Goal: Task Accomplishment & Management: Manage account settings

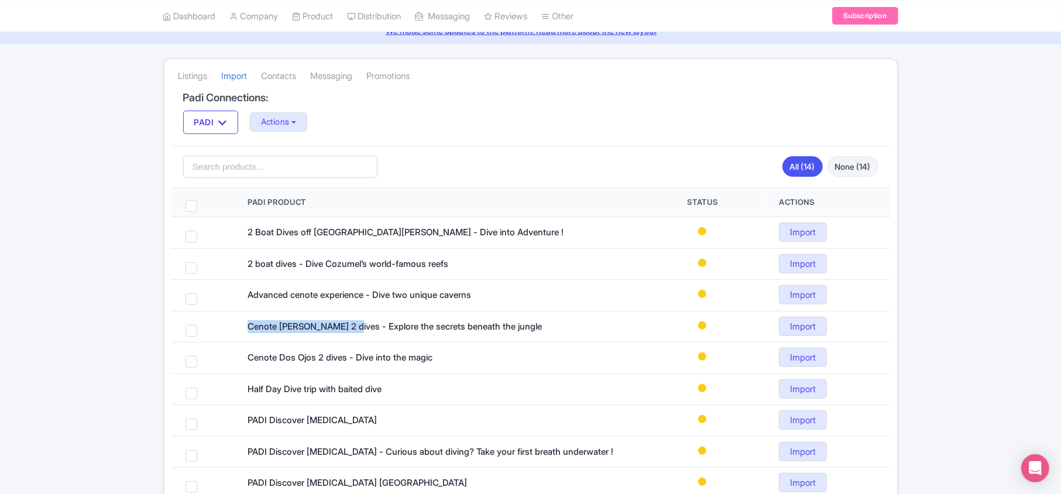
scroll to position [52, 0]
click at [329, 44] on link "My Products" at bounding box center [348, 46] width 111 height 18
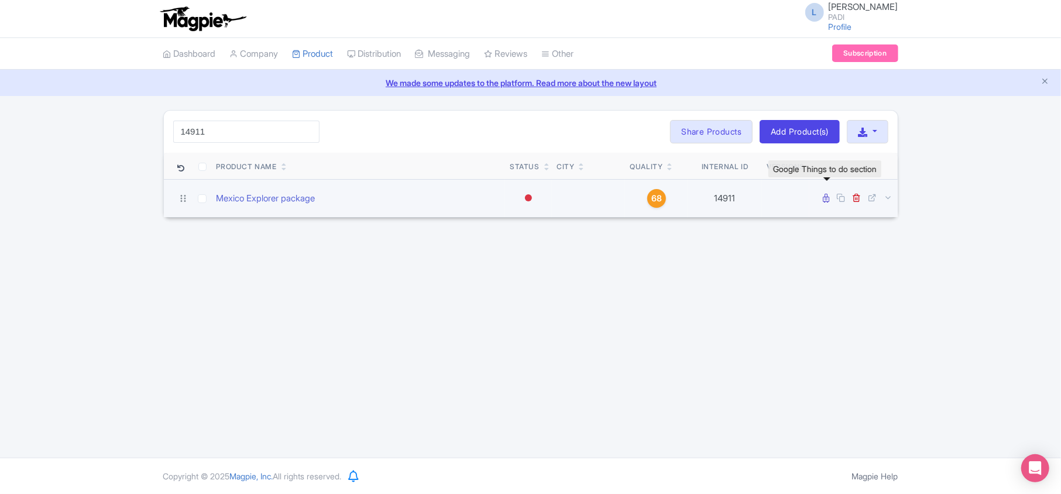
type input "14911"
click at [827, 202] on icon at bounding box center [827, 198] width 6 height 9
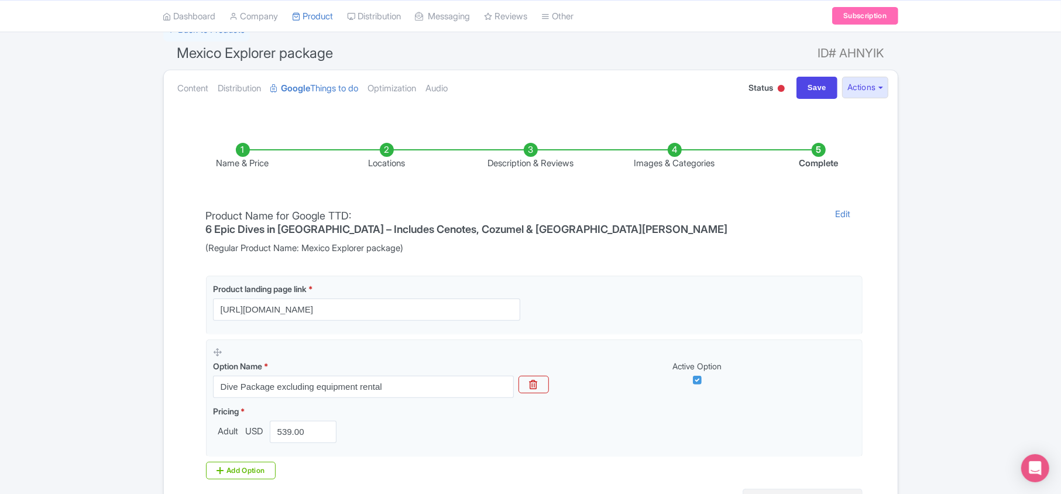
scroll to position [206, 0]
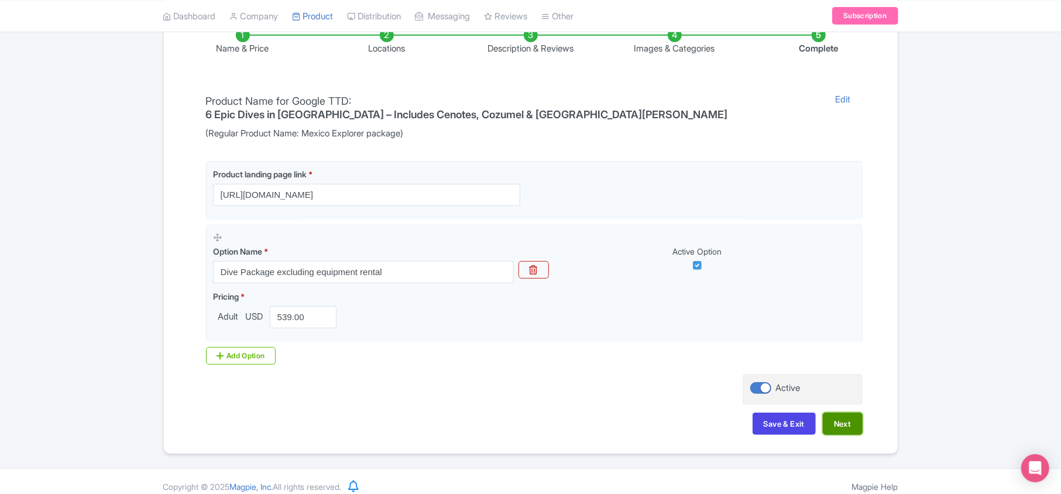
click at [846, 413] on button "Next" at bounding box center [843, 424] width 40 height 22
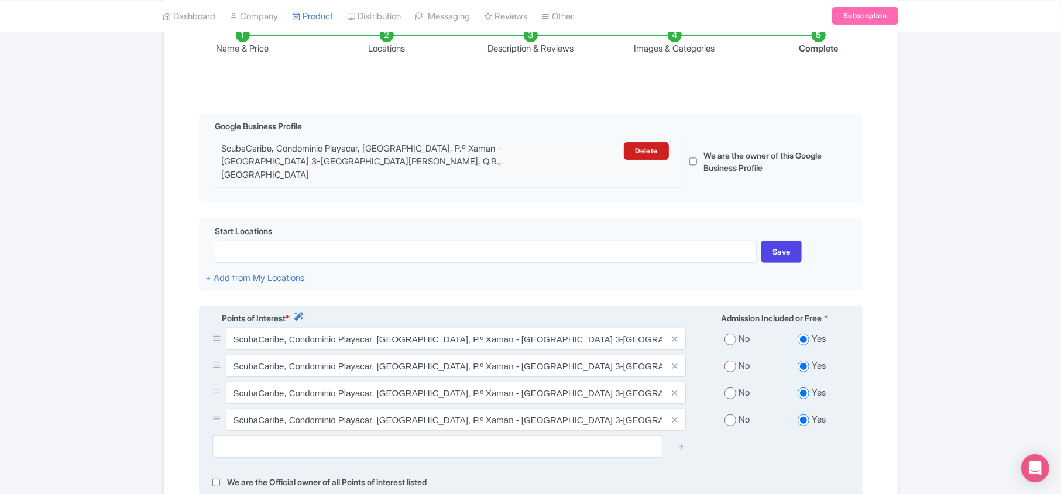
click at [680, 356] on span at bounding box center [674, 366] width 23 height 22
click at [676, 362] on icon at bounding box center [674, 366] width 5 height 9
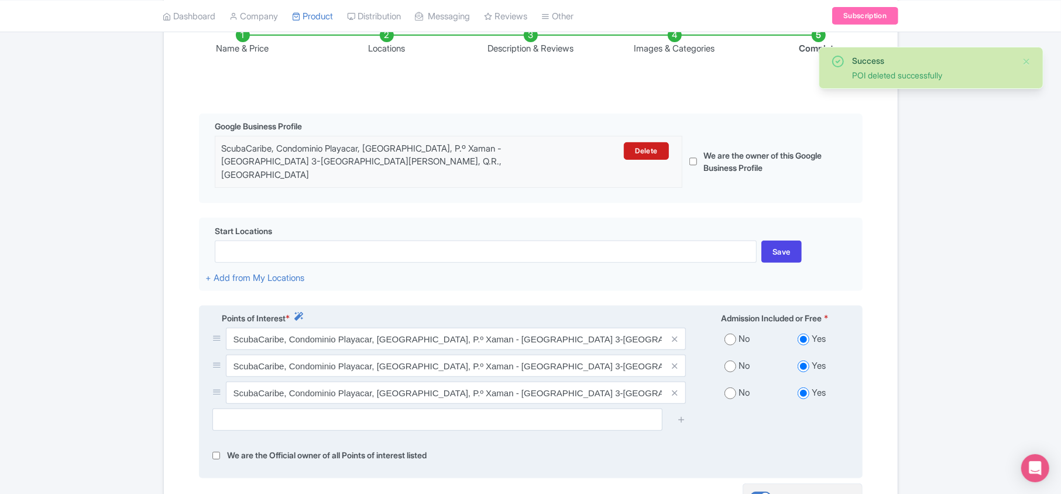
click at [676, 362] on icon at bounding box center [674, 366] width 5 height 9
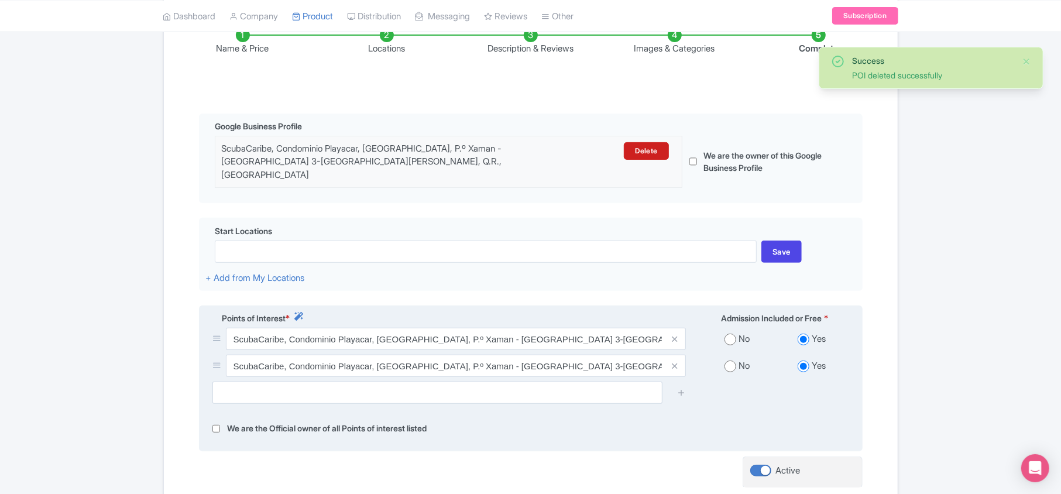
click at [676, 362] on icon at bounding box center [674, 366] width 5 height 9
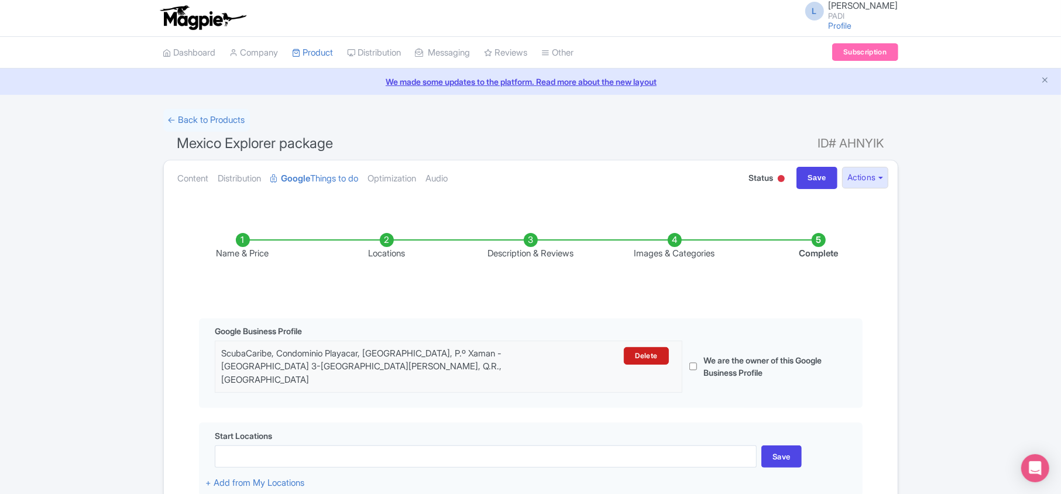
scroll to position [0, 0]
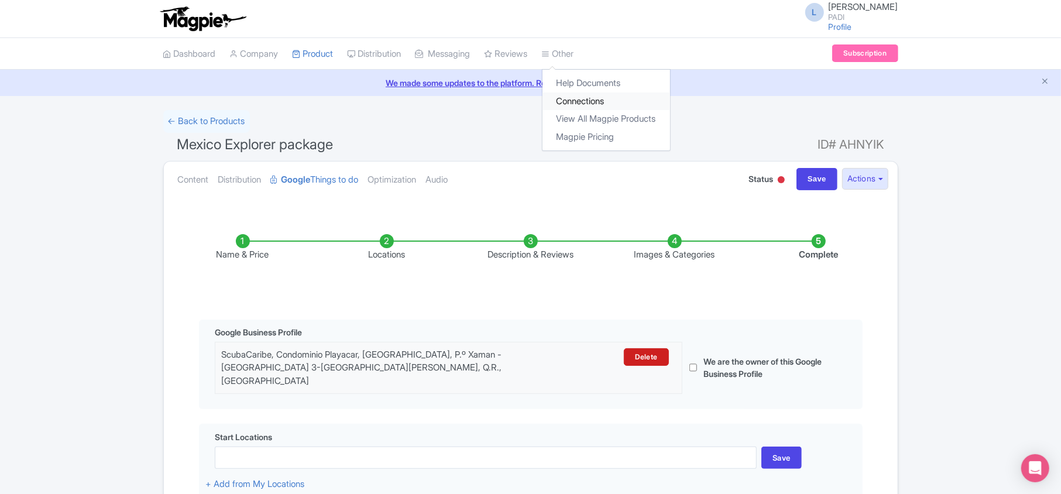
click at [597, 99] on link "Connections" at bounding box center [607, 101] width 128 height 18
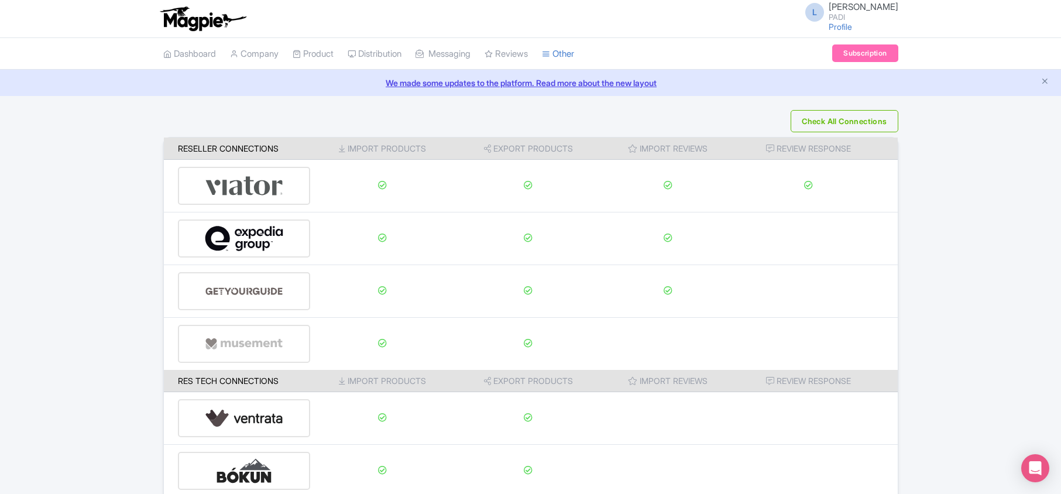
scroll to position [184, 0]
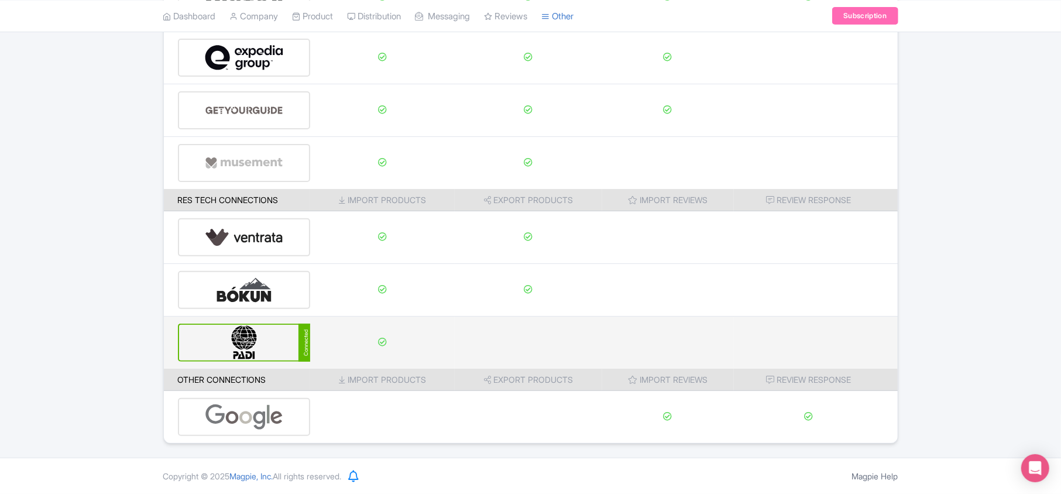
click at [240, 340] on img at bounding box center [244, 343] width 79 height 36
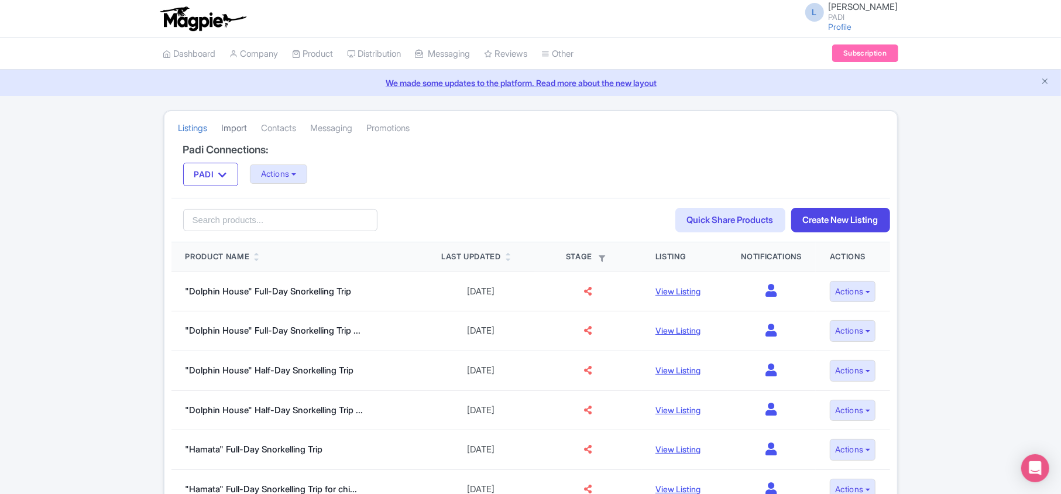
click at [237, 130] on link "Import" at bounding box center [235, 128] width 26 height 32
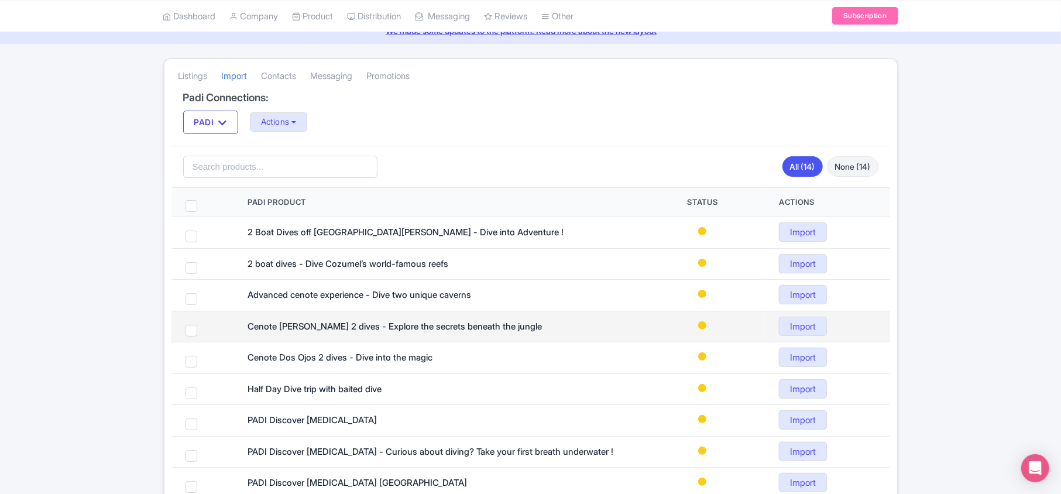
scroll to position [156, 0]
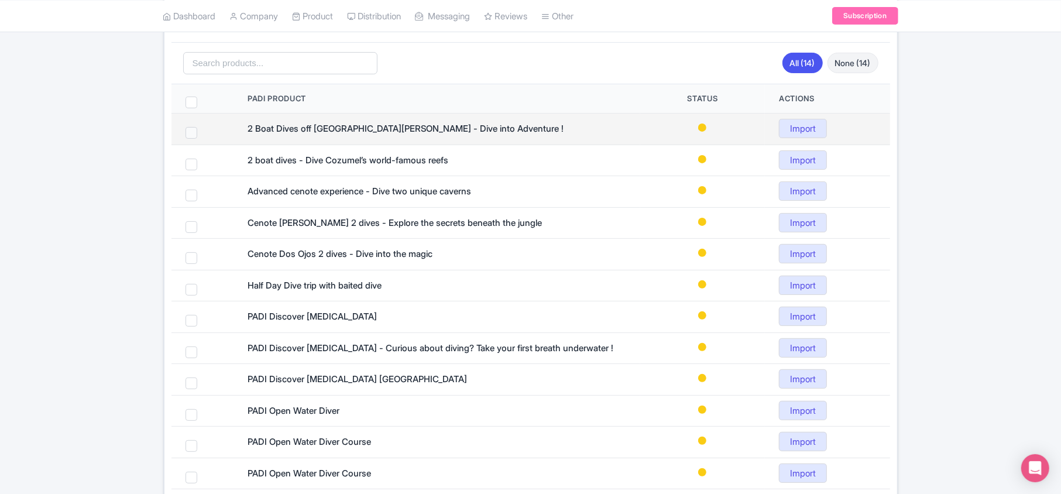
click at [197, 133] on span at bounding box center [192, 133] width 12 height 12
click at [203, 133] on input "checkbox" at bounding box center [207, 131] width 8 height 8
checkbox input "true"
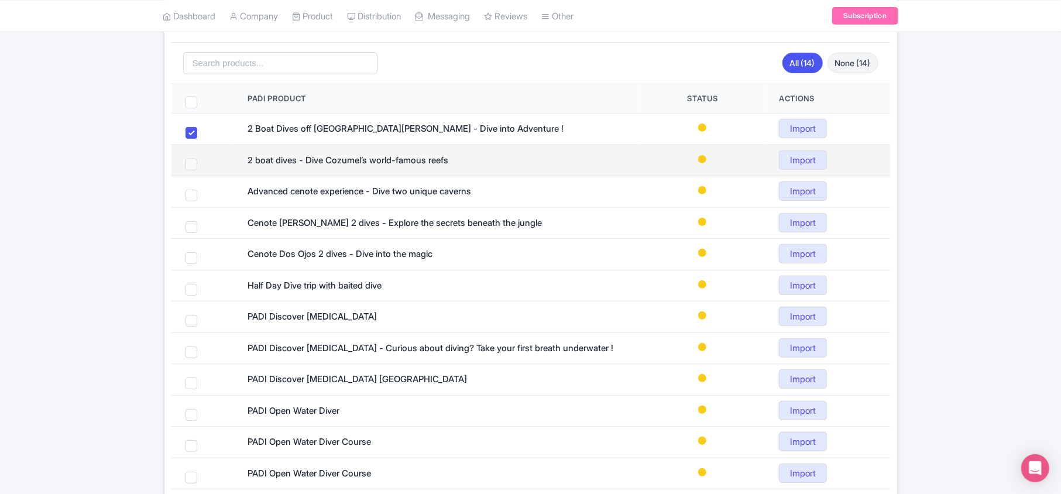
click at [190, 167] on span at bounding box center [192, 165] width 12 height 12
click at [203, 166] on input "checkbox" at bounding box center [207, 163] width 8 height 8
checkbox input "true"
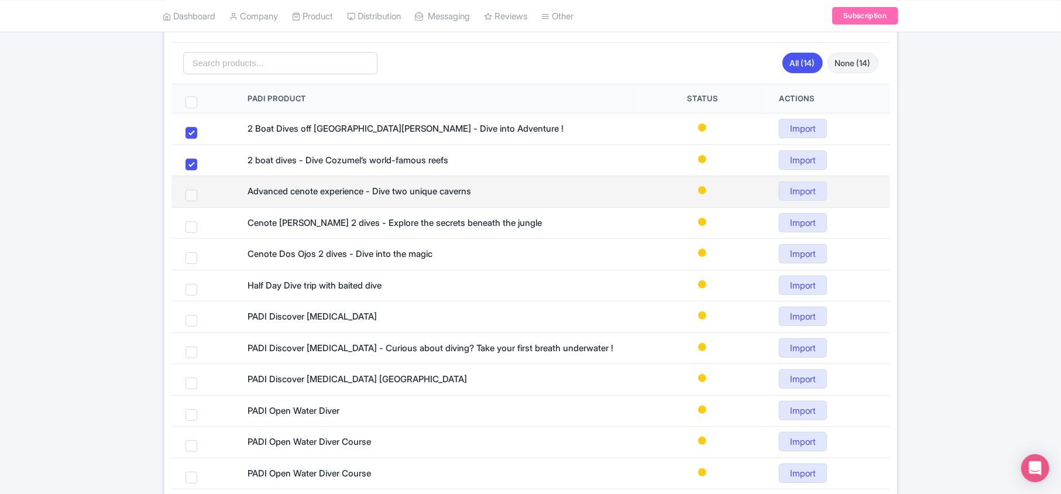
click at [193, 195] on span at bounding box center [192, 196] width 12 height 12
click at [203, 195] on input "checkbox" at bounding box center [207, 194] width 8 height 8
checkbox input "true"
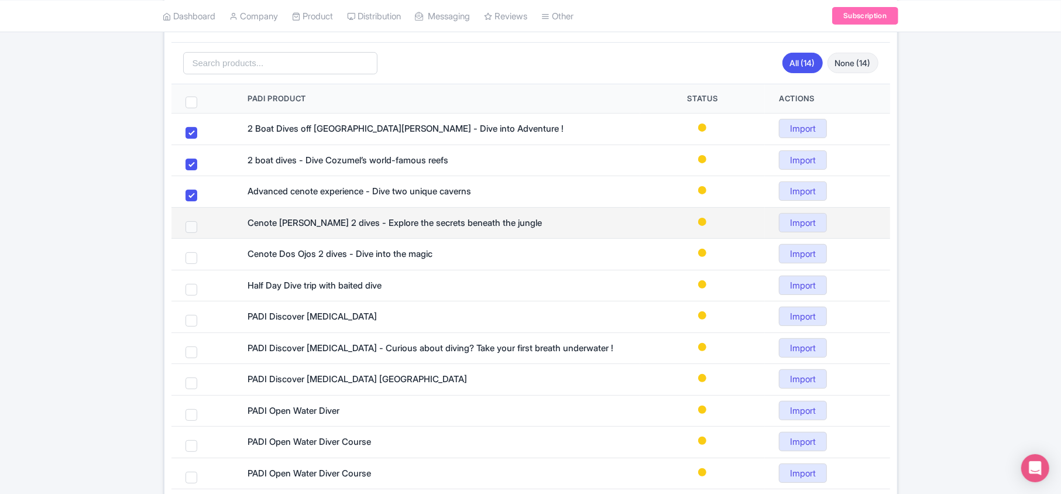
click at [192, 227] on span at bounding box center [192, 227] width 12 height 12
click at [203, 227] on input "checkbox" at bounding box center [207, 225] width 8 height 8
checkbox input "true"
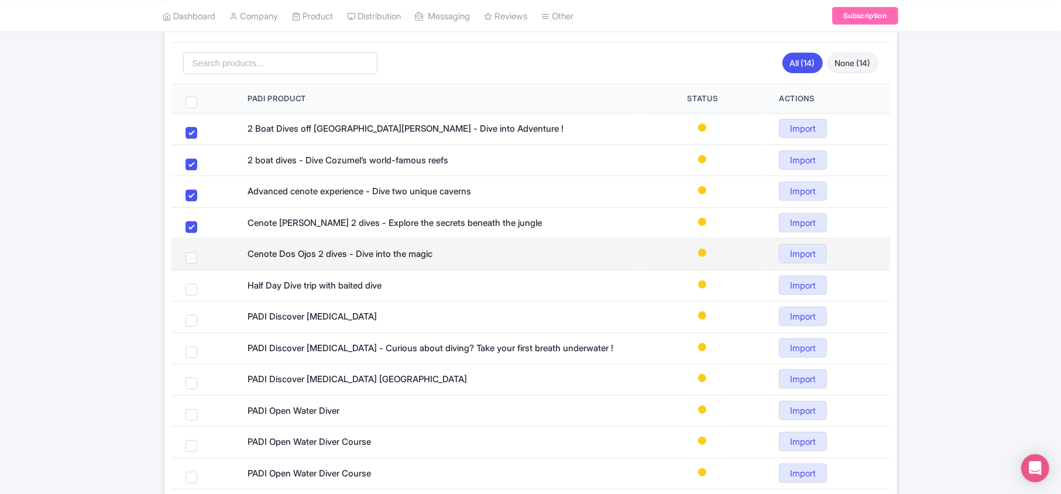
click at [195, 260] on span at bounding box center [192, 258] width 12 height 12
click at [203, 260] on input "checkbox" at bounding box center [207, 256] width 8 height 8
checkbox input "true"
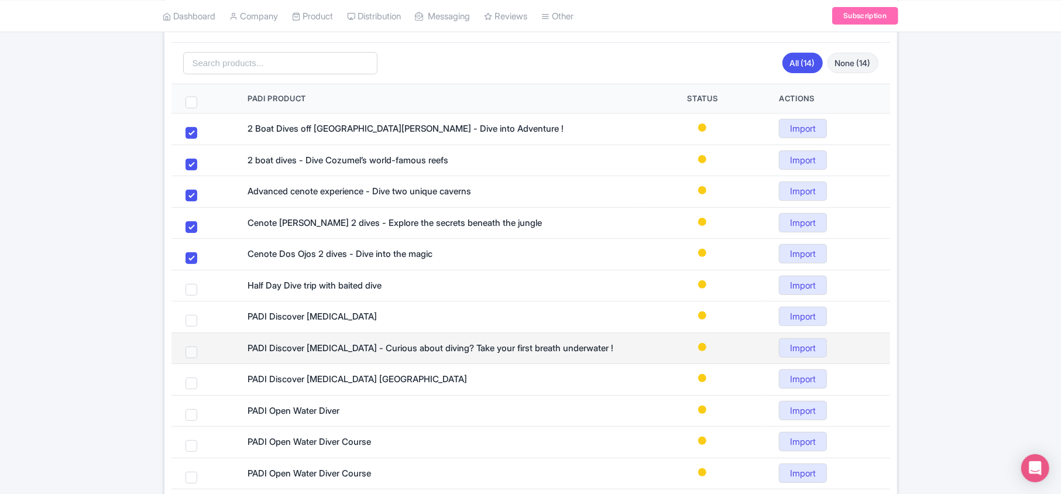
click at [193, 352] on span at bounding box center [192, 353] width 12 height 12
click at [203, 352] on input "checkbox" at bounding box center [207, 351] width 8 height 8
checkbox input "true"
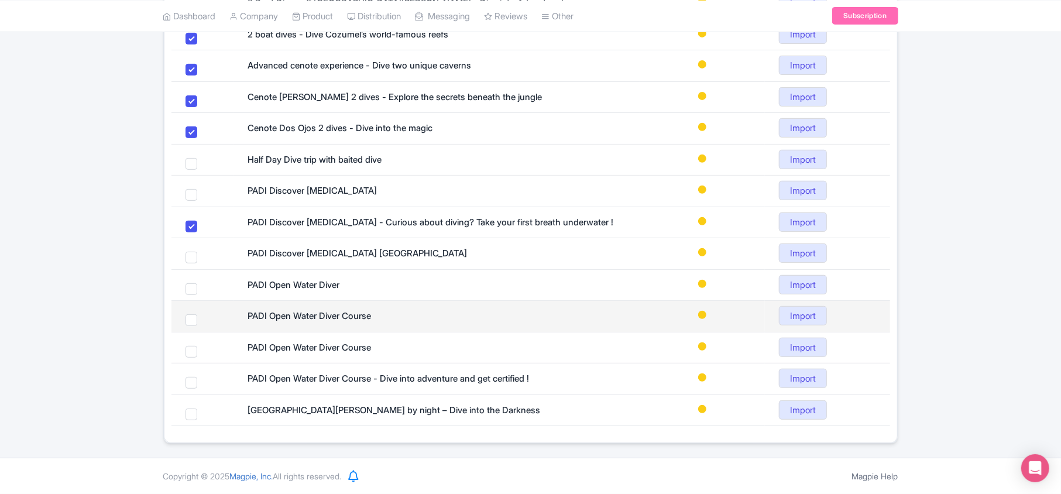
scroll to position [286, 0]
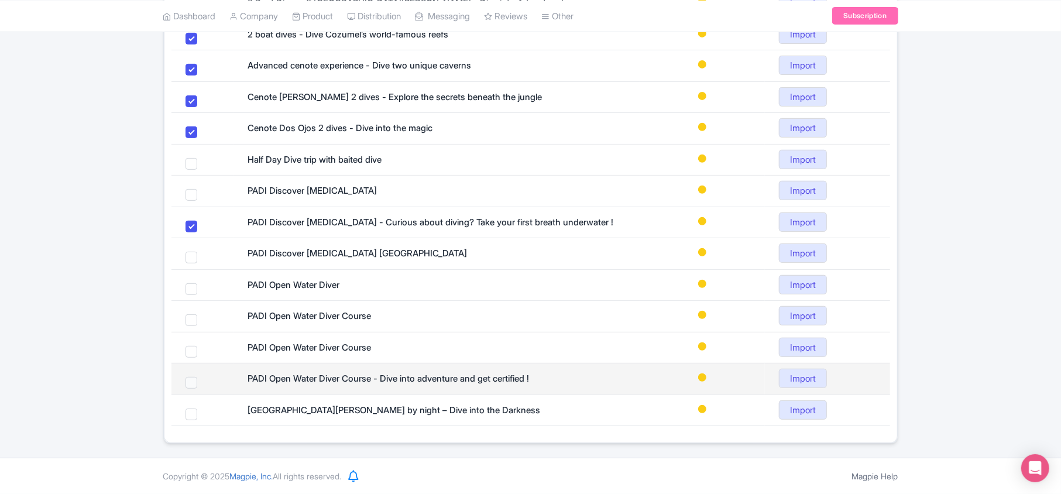
click at [190, 385] on span at bounding box center [192, 383] width 12 height 12
click at [203, 385] on input "checkbox" at bounding box center [207, 381] width 8 height 8
checkbox input "true"
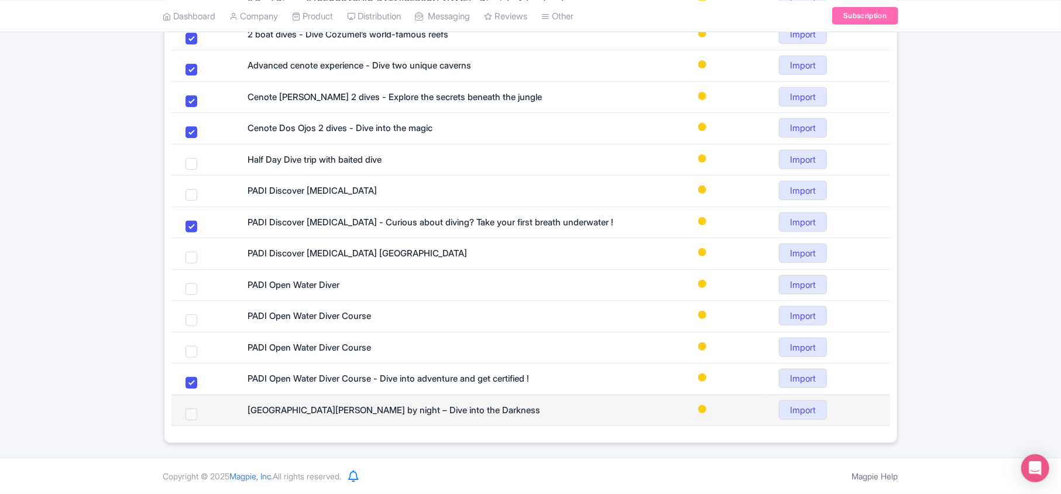
click at [186, 416] on span at bounding box center [192, 415] width 12 height 12
click at [203, 416] on input "checkbox" at bounding box center [207, 413] width 8 height 8
checkbox input "true"
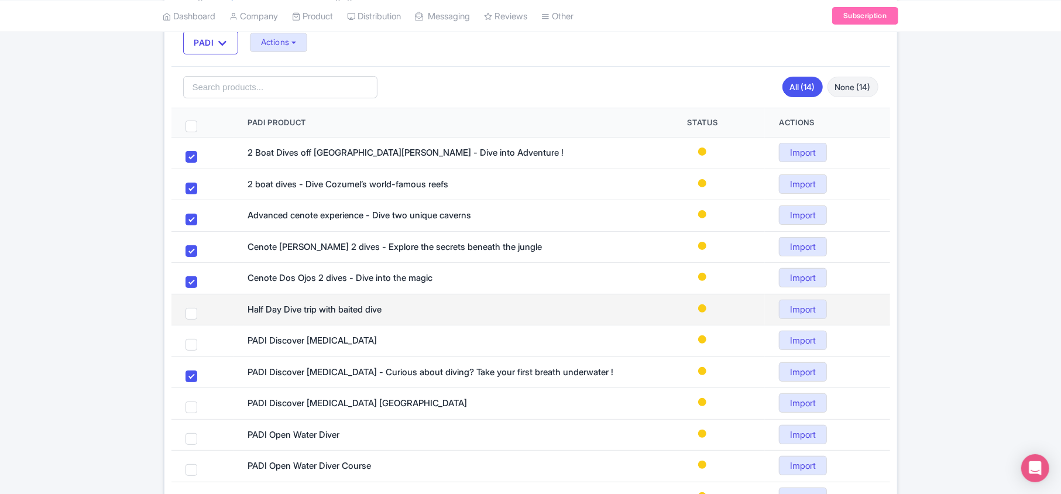
scroll to position [130, 0]
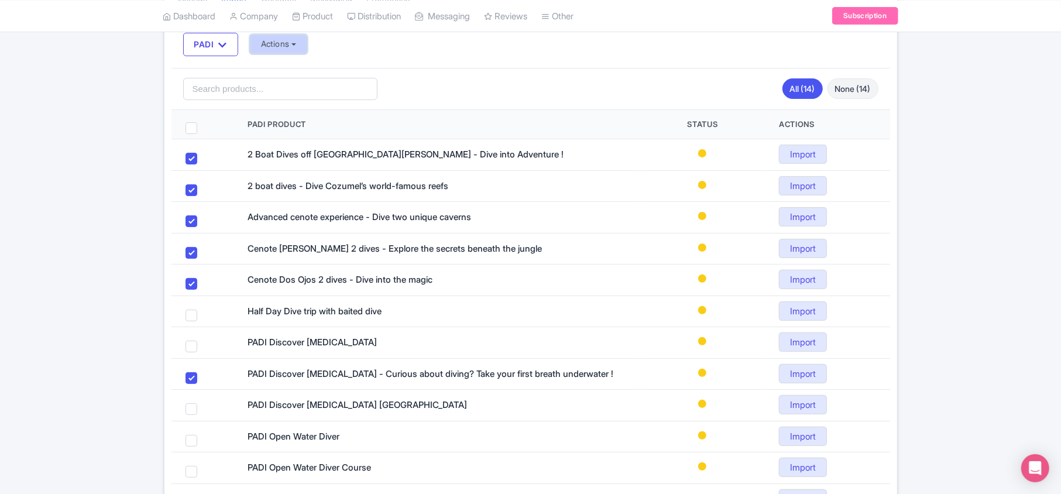
click at [292, 40] on button "Actions" at bounding box center [279, 44] width 58 height 19
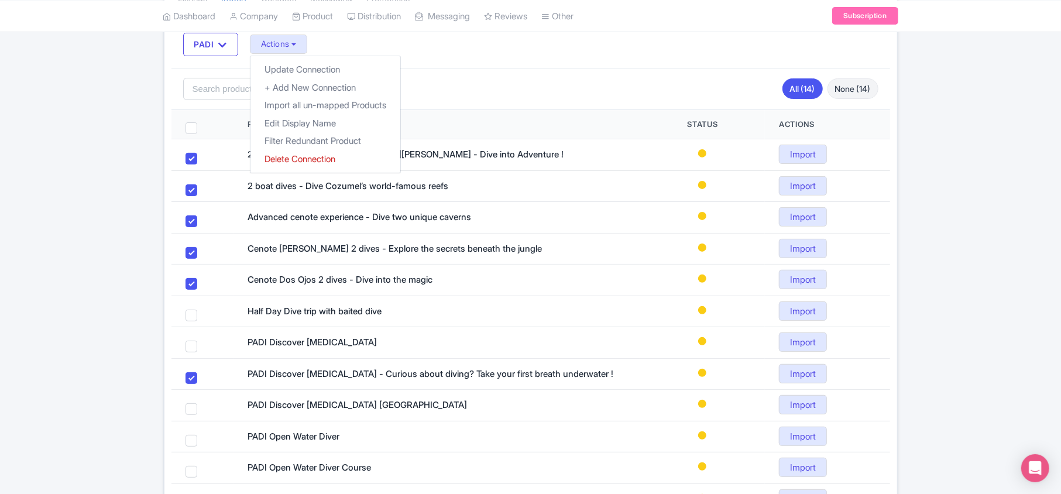
click at [993, 142] on div "Listings Import Contacts Messaging Promotions Padi Connections: PADI PADI Actio…" at bounding box center [530, 287] width 1061 height 615
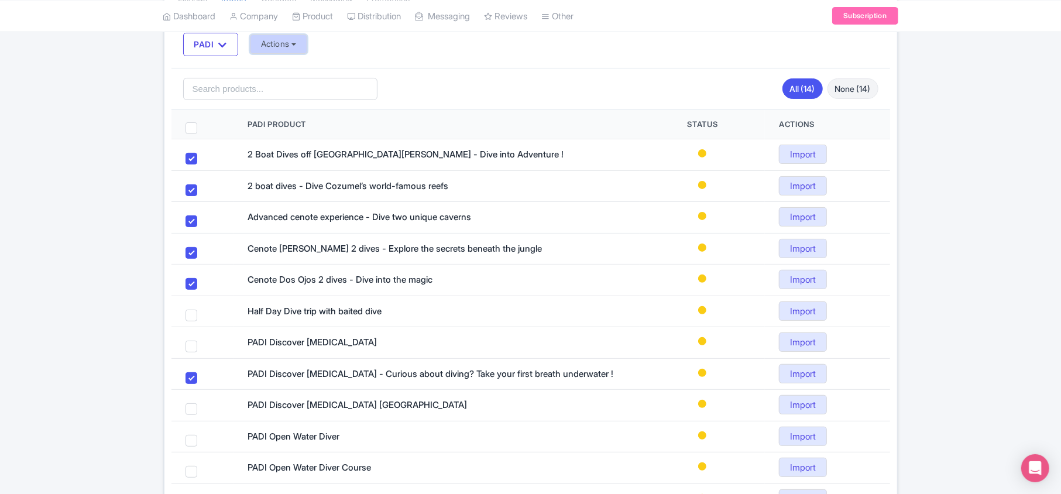
click at [276, 48] on button "Actions" at bounding box center [279, 44] width 58 height 19
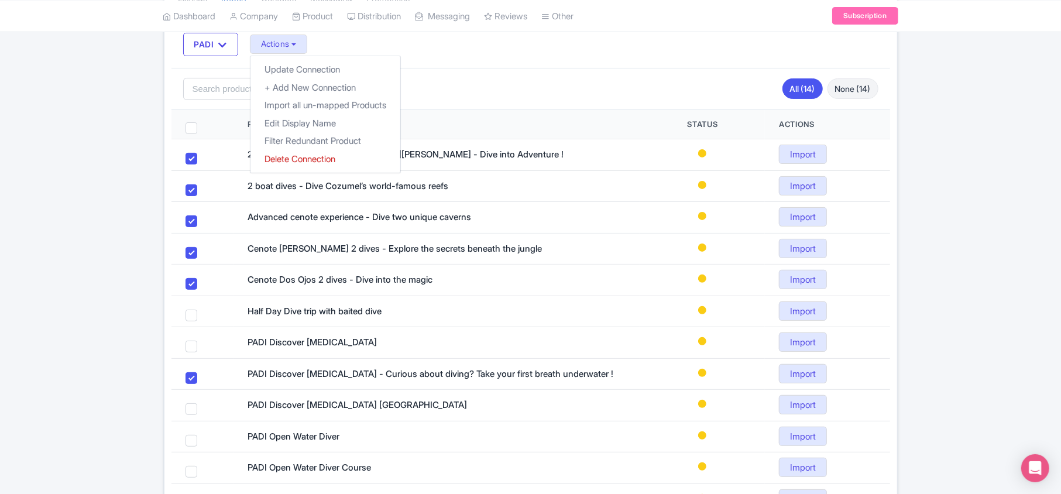
click at [47, 191] on div "Listings Import Contacts Messaging Promotions Padi Connections: PADI PADI Actio…" at bounding box center [530, 287] width 1061 height 615
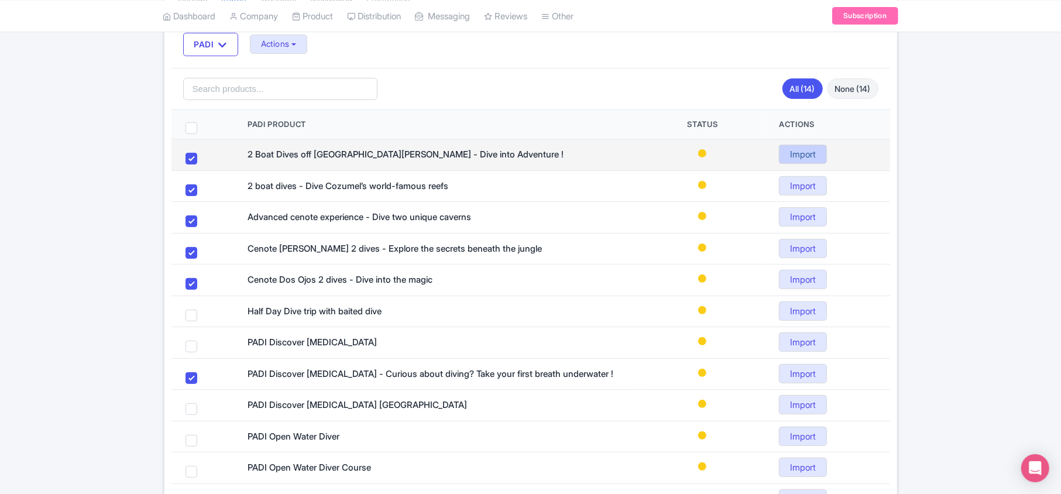
click at [799, 153] on link "Import" at bounding box center [803, 154] width 48 height 19
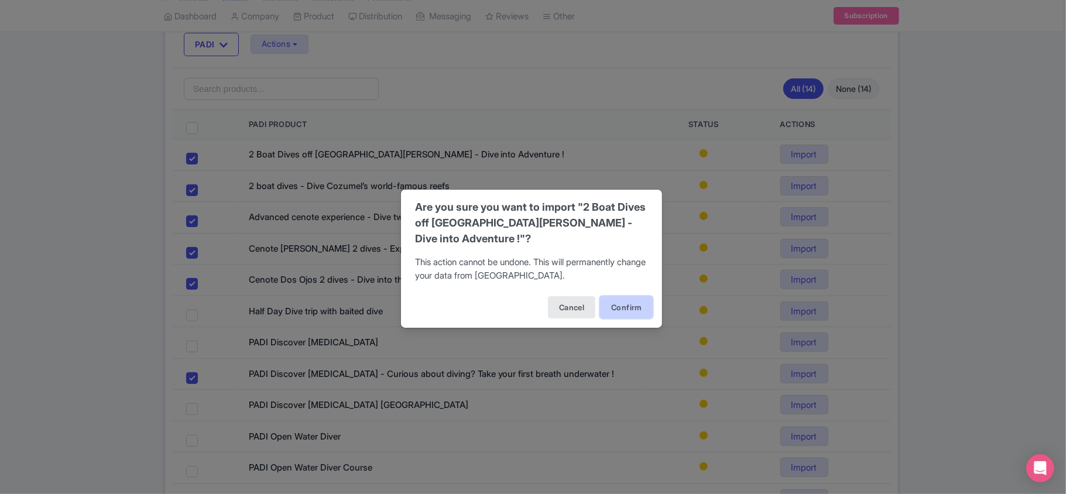
click at [616, 310] on button "Confirm" at bounding box center [626, 307] width 53 height 22
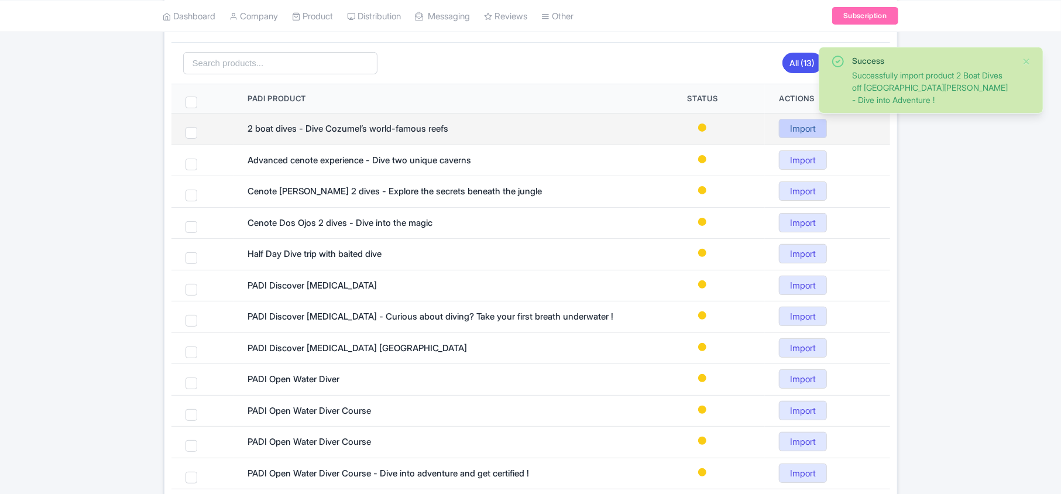
scroll to position [156, 0]
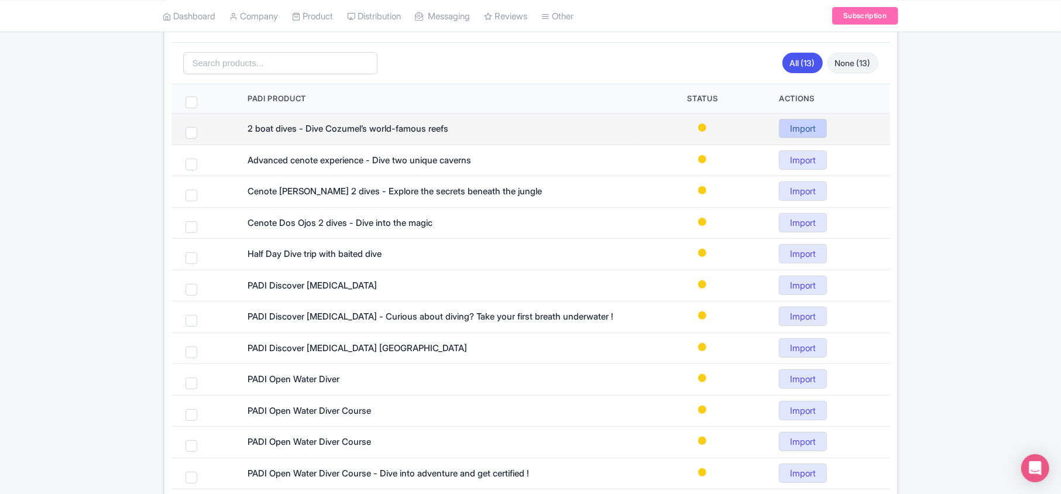
click at [794, 128] on link "Import" at bounding box center [803, 128] width 48 height 19
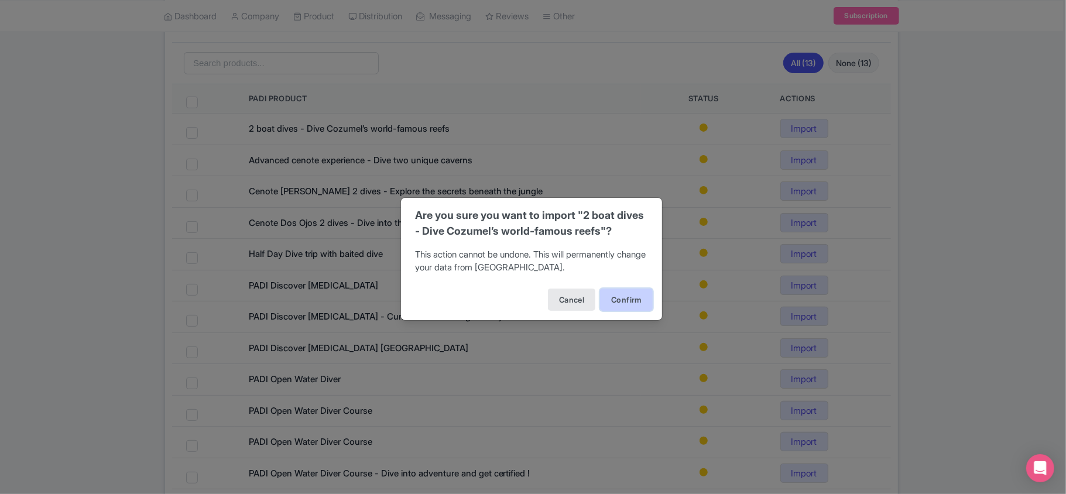
click at [629, 294] on button "Confirm" at bounding box center [626, 300] width 53 height 22
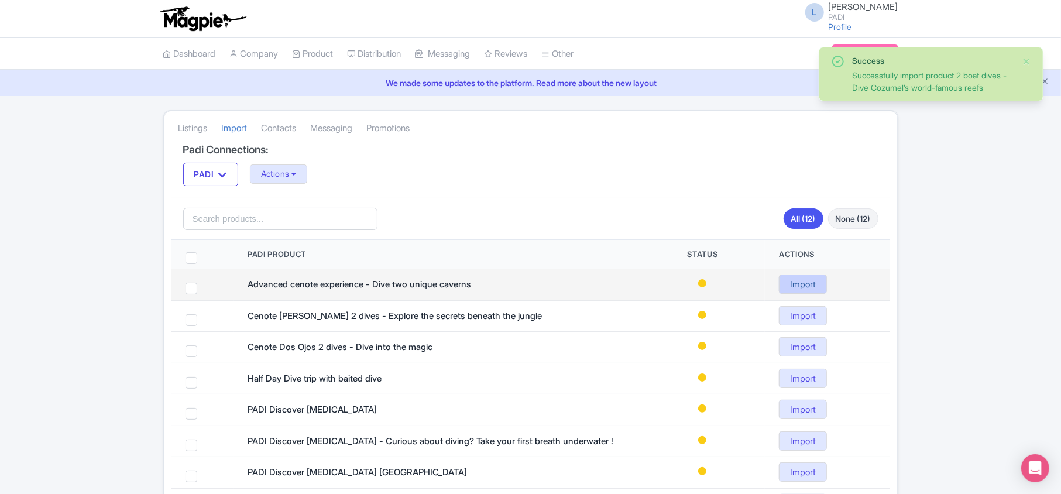
click at [798, 293] on link "Import" at bounding box center [803, 284] width 48 height 19
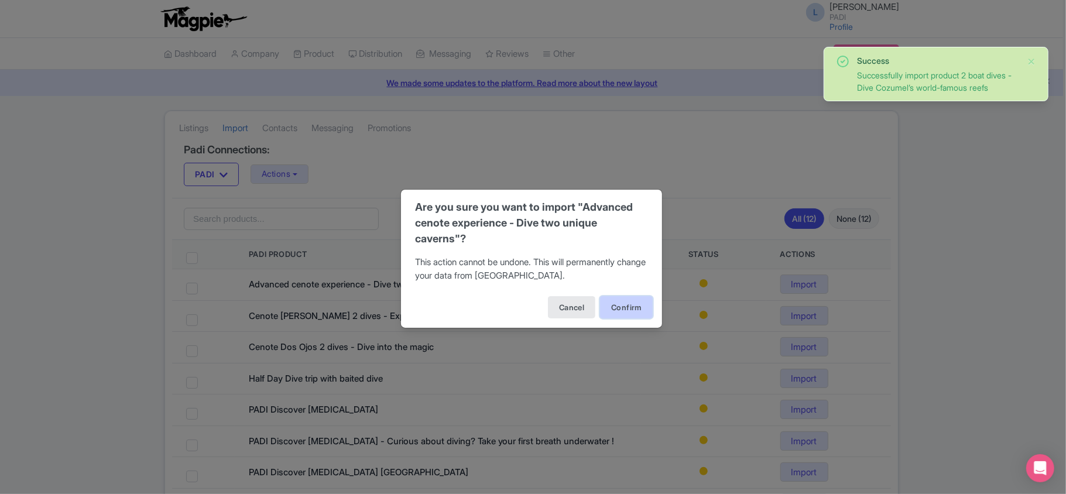
click at [619, 305] on button "Confirm" at bounding box center [626, 307] width 53 height 22
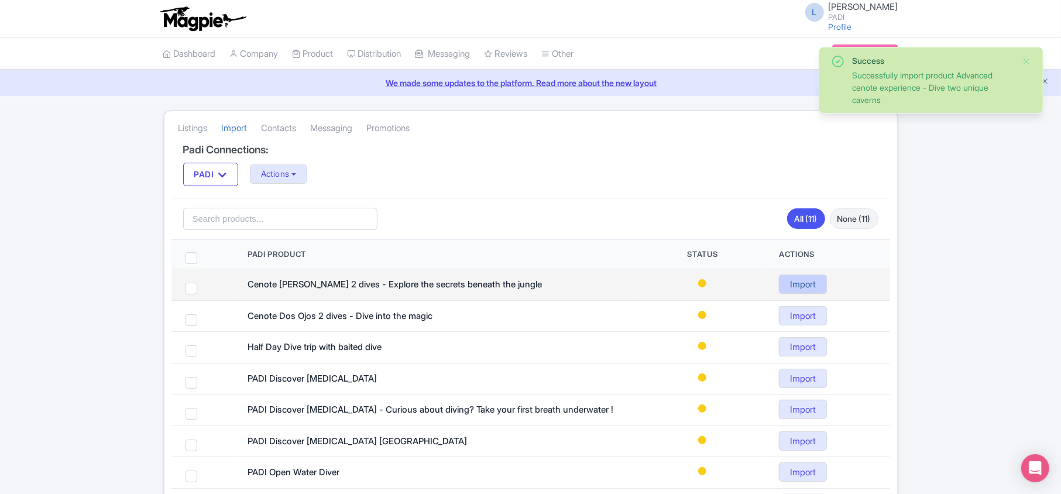
click at [821, 284] on link "Import" at bounding box center [803, 284] width 48 height 19
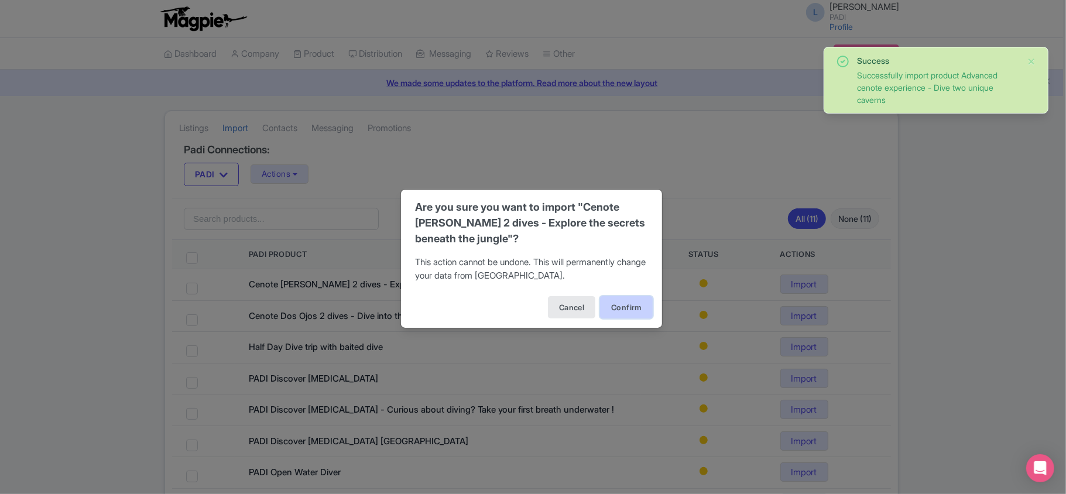
click at [644, 310] on button "Confirm" at bounding box center [626, 307] width 53 height 22
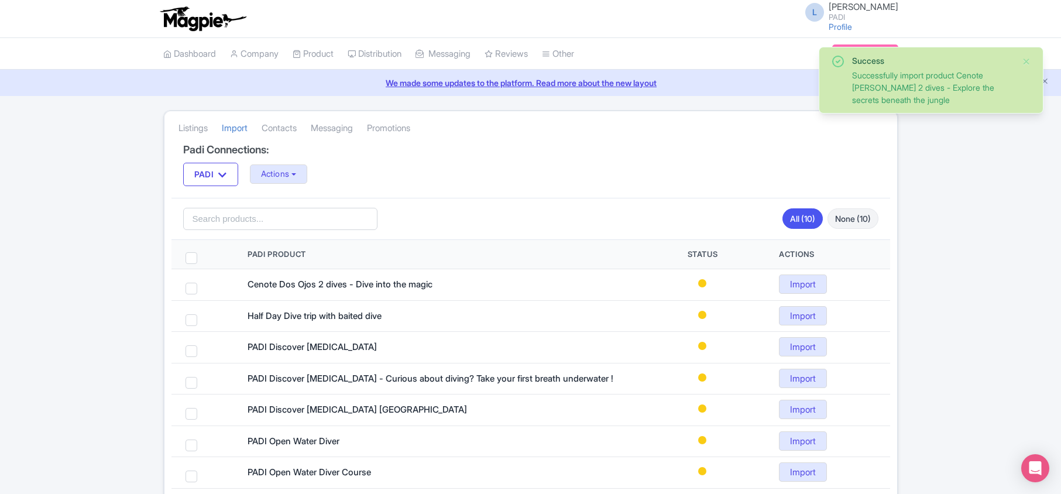
click at [816, 291] on link "Import" at bounding box center [803, 284] width 48 height 19
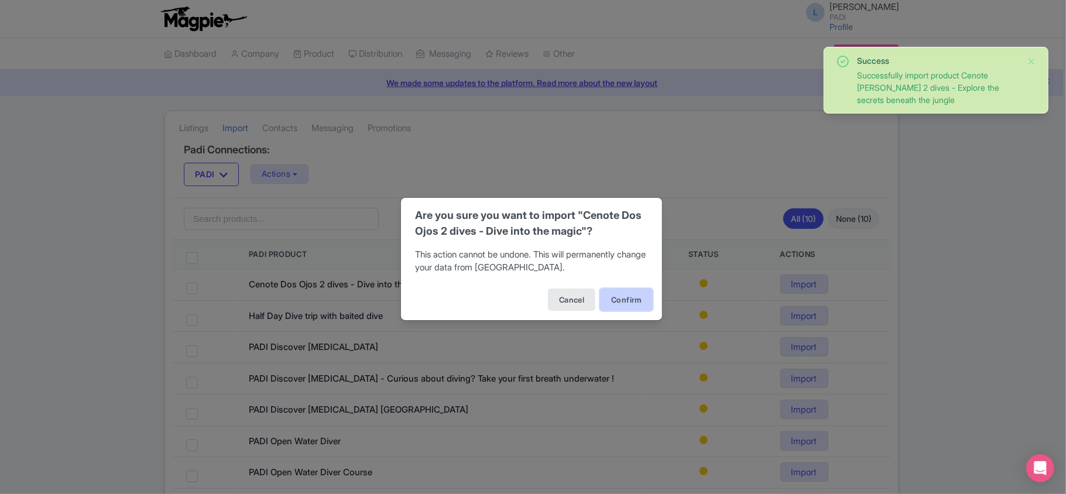
click at [630, 299] on button "Confirm" at bounding box center [626, 300] width 53 height 22
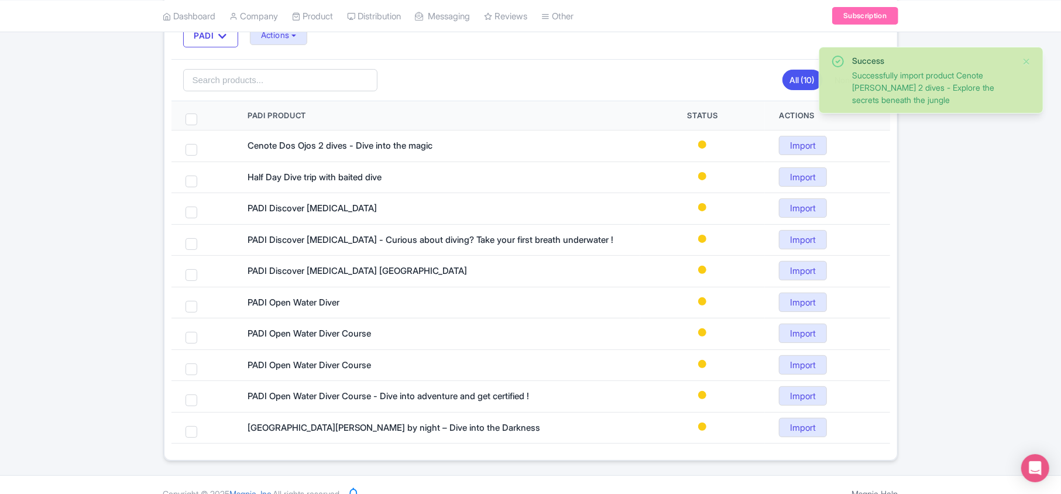
scroll to position [156, 0]
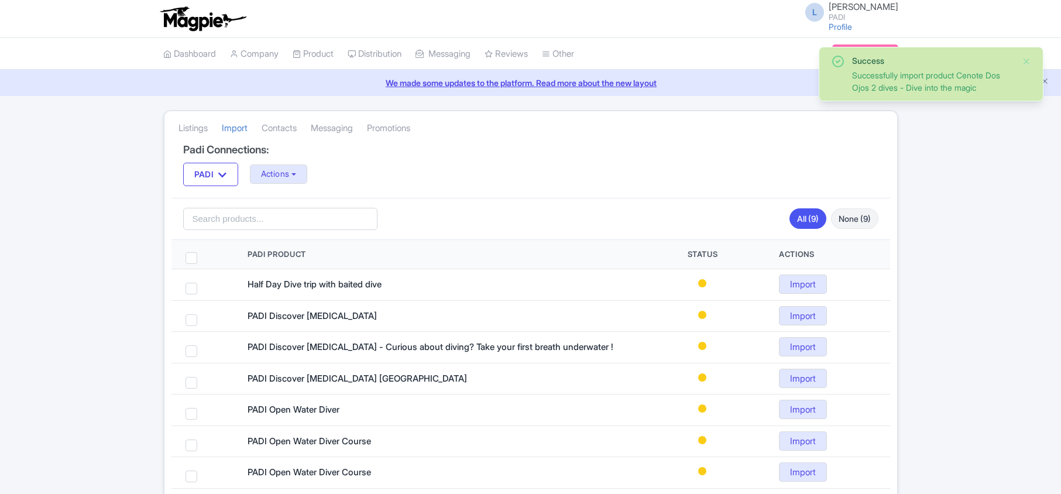
scroll to position [129, 0]
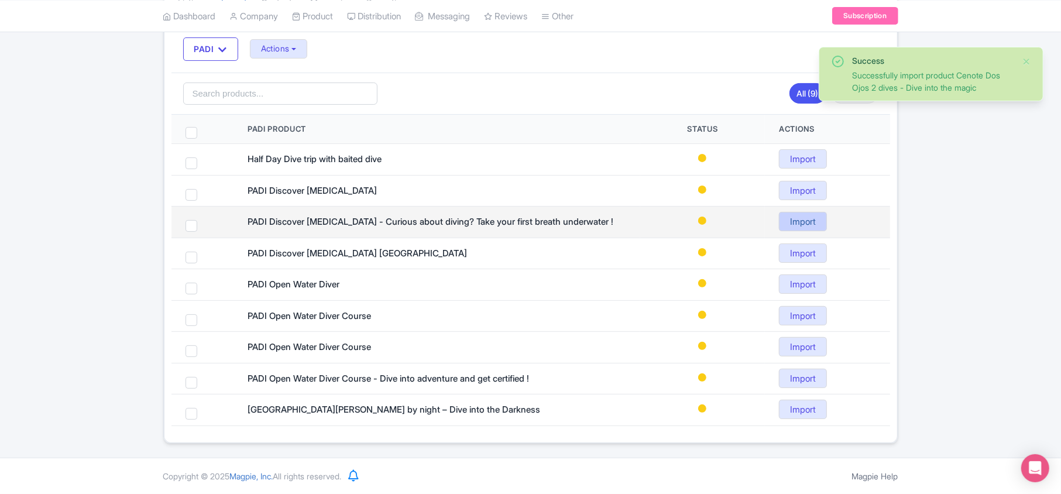
click at [790, 226] on link "Import" at bounding box center [803, 221] width 48 height 19
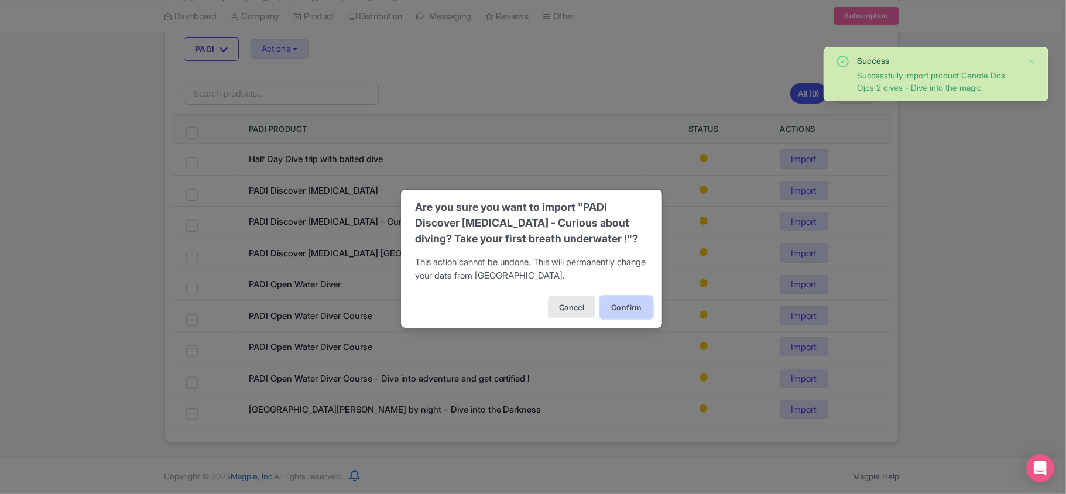
click at [630, 315] on button "Confirm" at bounding box center [626, 307] width 53 height 22
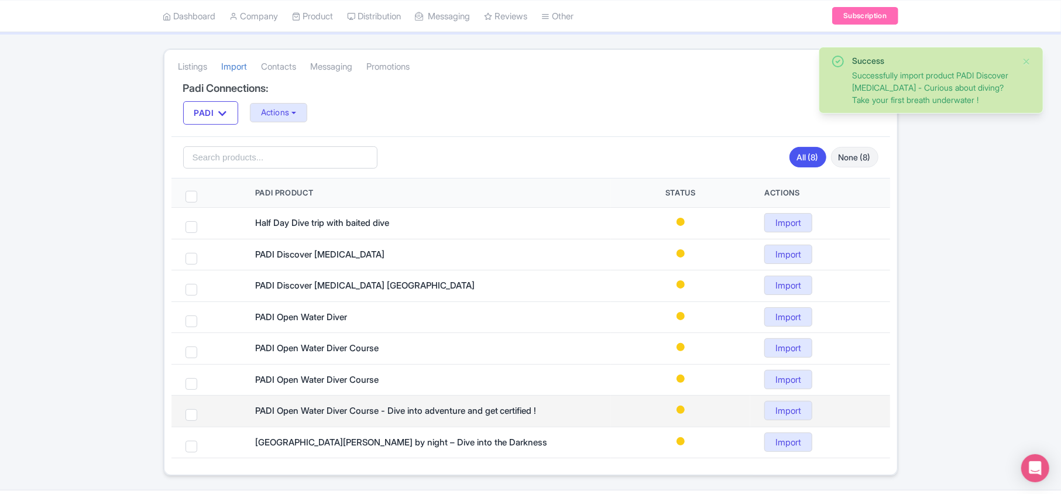
scroll to position [97, 0]
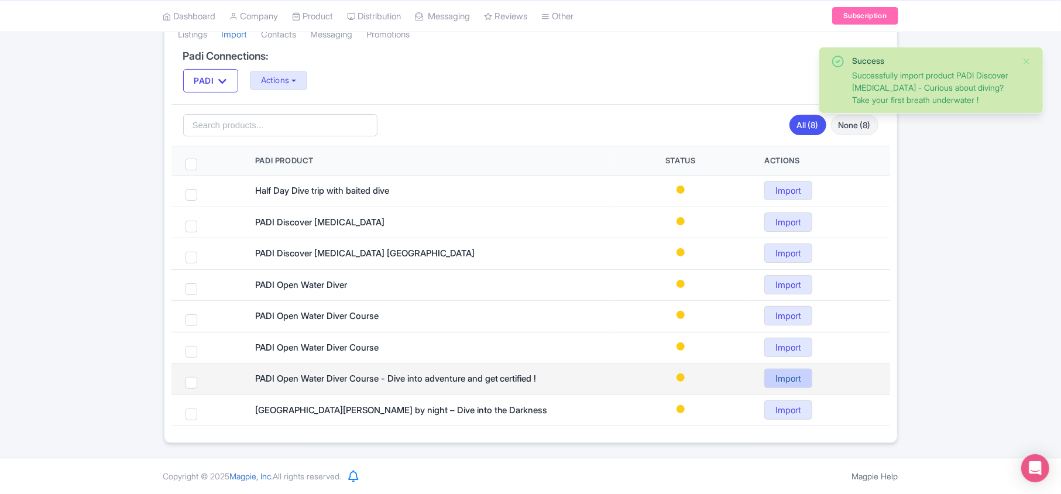
click at [781, 376] on link "Import" at bounding box center [788, 378] width 48 height 19
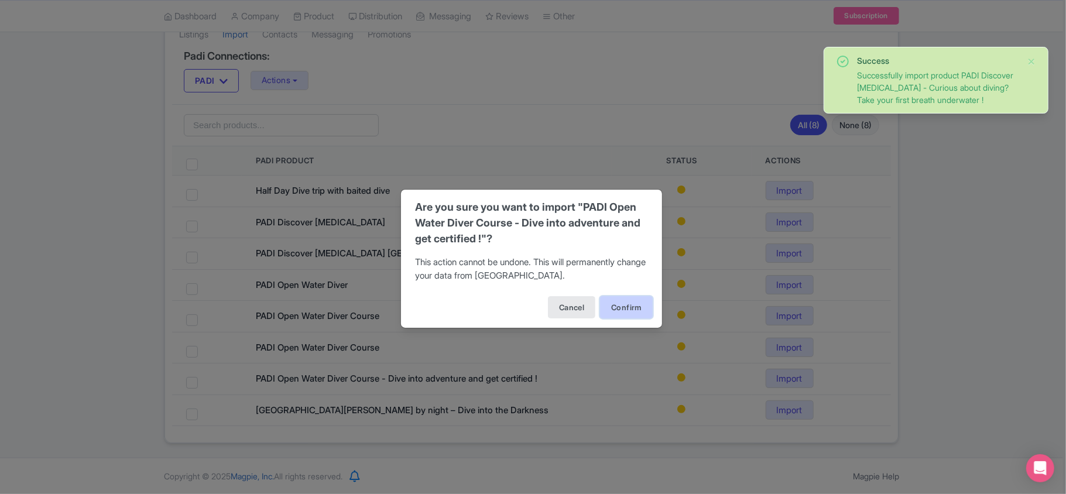
click at [643, 306] on button "Confirm" at bounding box center [626, 307] width 53 height 22
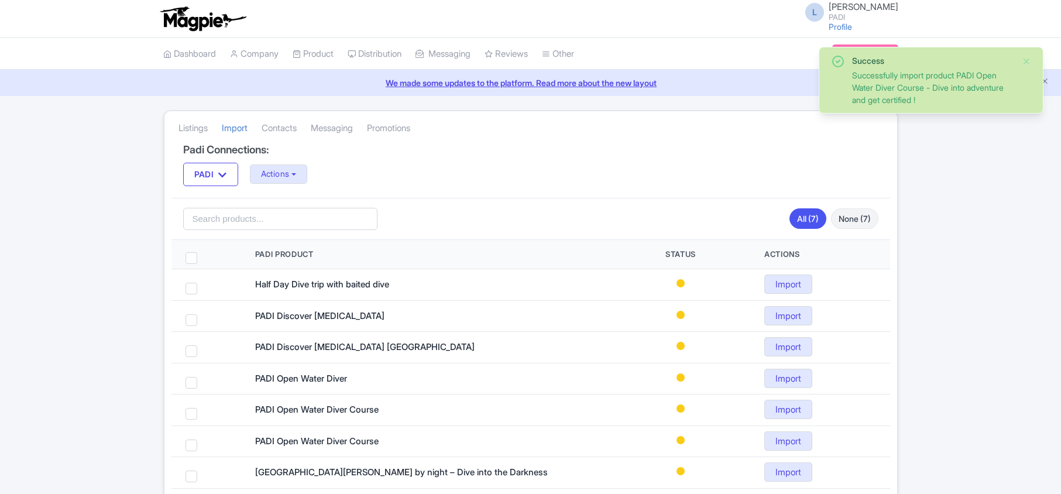
scroll to position [66, 0]
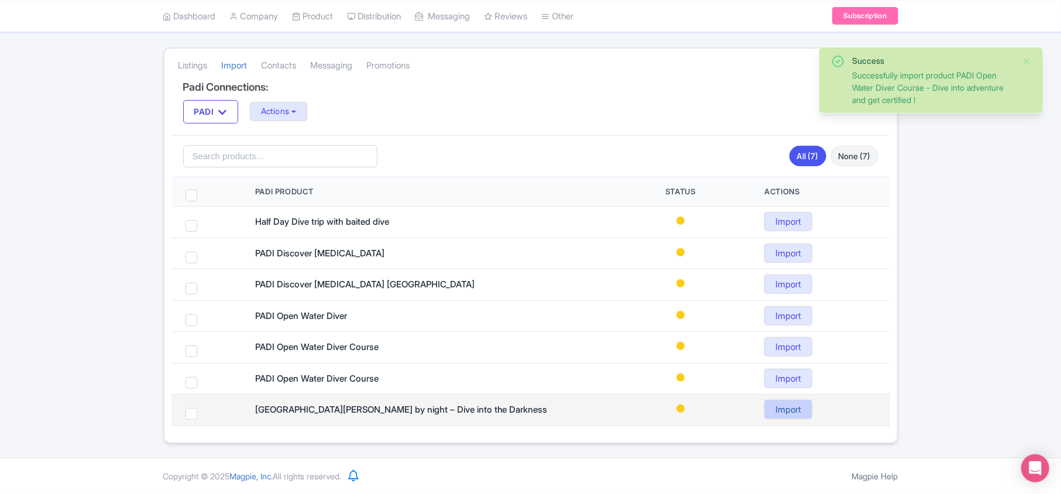
click at [772, 410] on link "Import" at bounding box center [788, 409] width 48 height 19
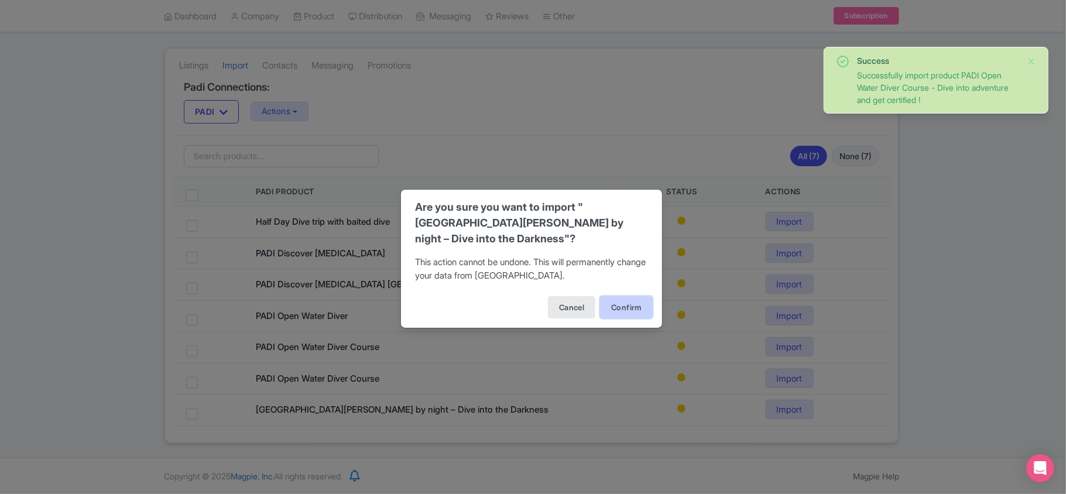
click at [612, 296] on button "Confirm" at bounding box center [626, 307] width 53 height 22
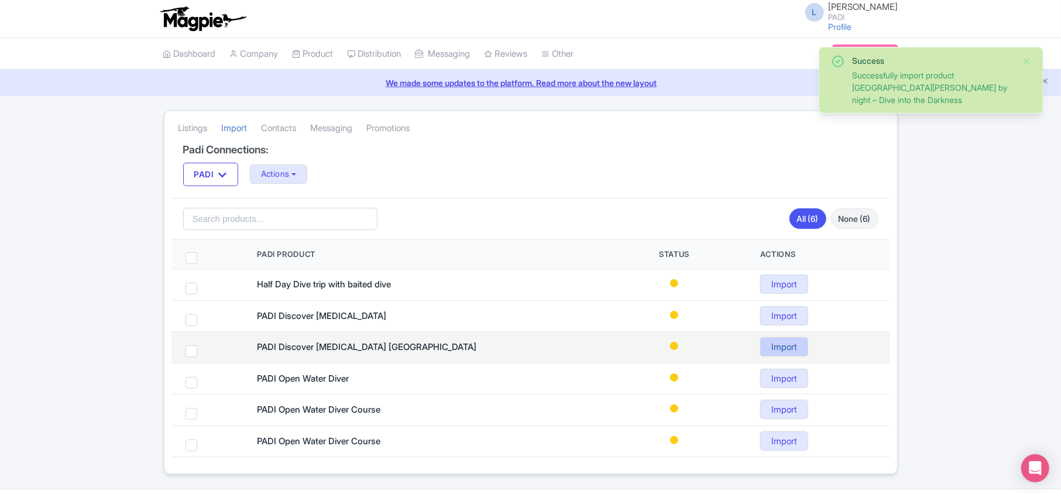
click at [767, 347] on link "Import" at bounding box center [784, 346] width 48 height 19
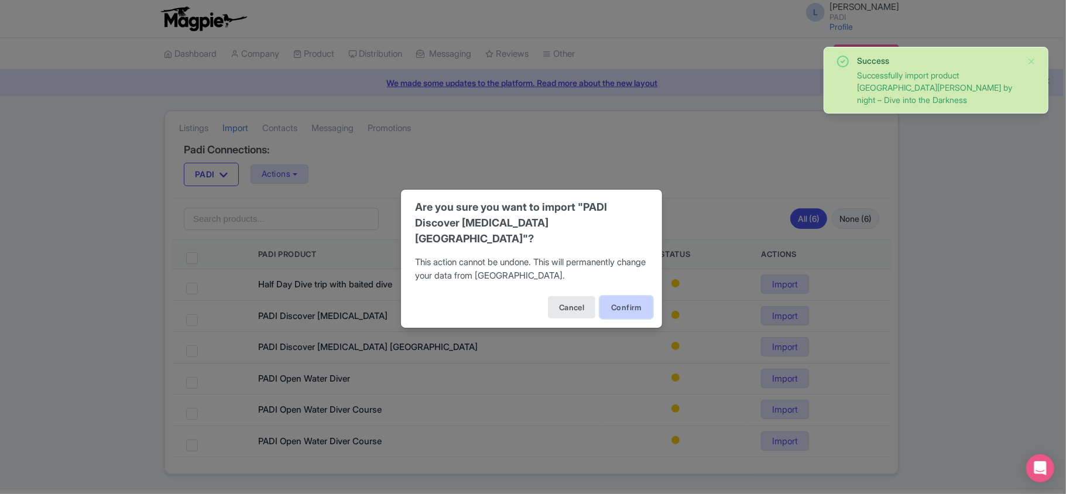
click at [632, 296] on button "Confirm" at bounding box center [626, 307] width 53 height 22
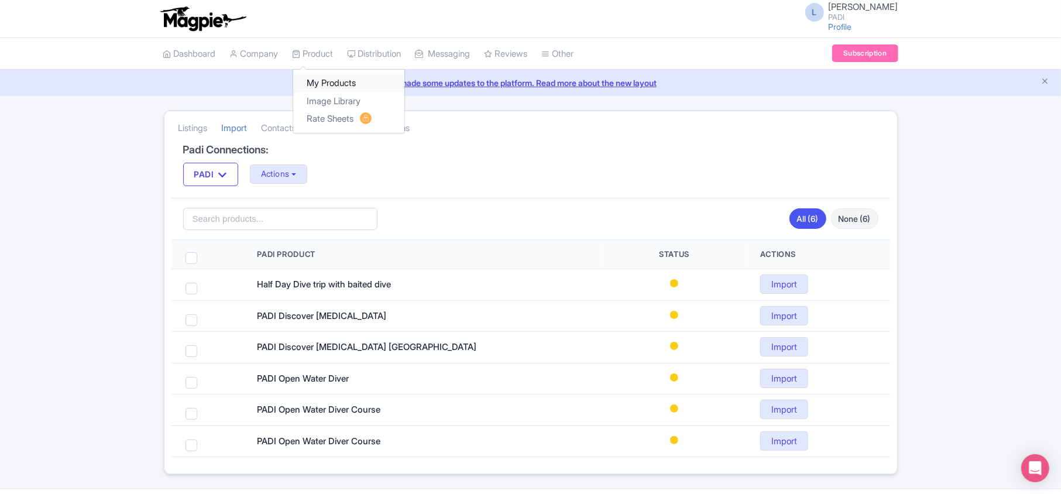
click at [315, 83] on link "My Products" at bounding box center [348, 83] width 111 height 18
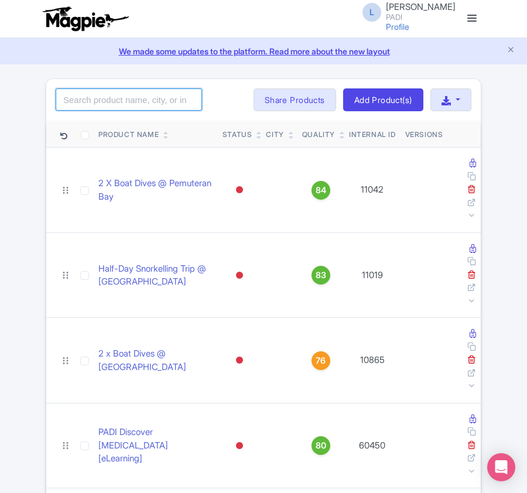
click at [120, 98] on input "search" at bounding box center [129, 99] width 146 height 22
paste input "25077"
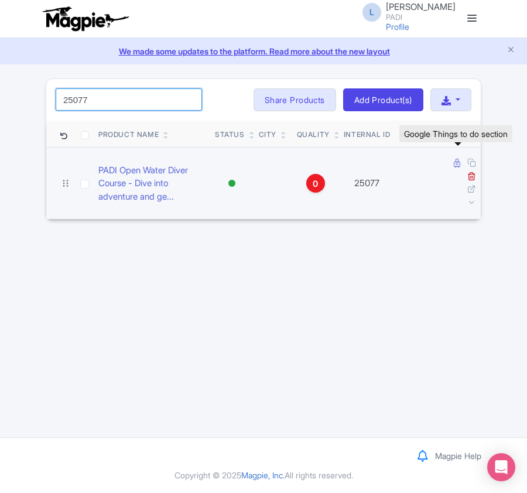
type input "25077"
click at [455, 166] on icon at bounding box center [457, 163] width 6 height 9
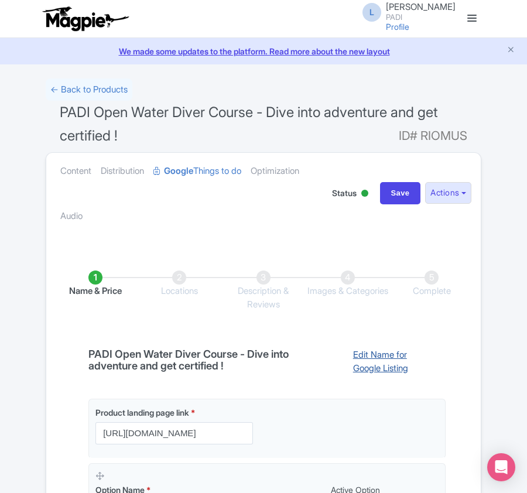
click at [366, 361] on link "Edit Name for Google Listing" at bounding box center [393, 363] width 104 height 30
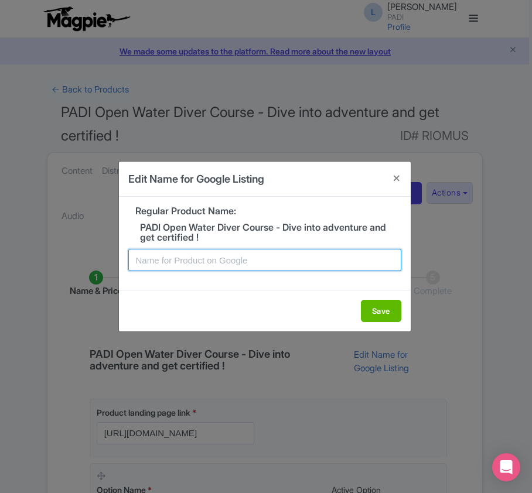
click at [235, 265] on input "text" at bounding box center [264, 260] width 273 height 22
paste input "[GEOGRAPHIC_DATA][PERSON_NAME] PADI Open Water Diver Course - Dive into adventu…"
type input "[GEOGRAPHIC_DATA][PERSON_NAME] PADI Open Water Diver Course - Dive into adventu…"
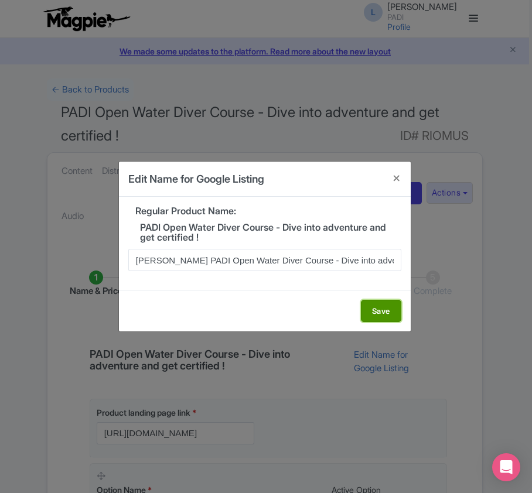
click at [382, 306] on button "Save" at bounding box center [381, 311] width 40 height 22
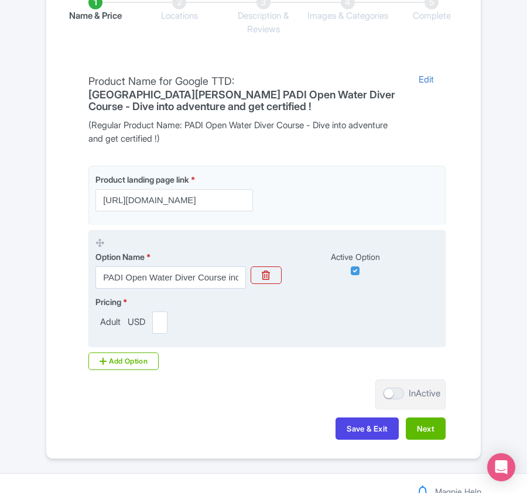
scroll to position [314, 0]
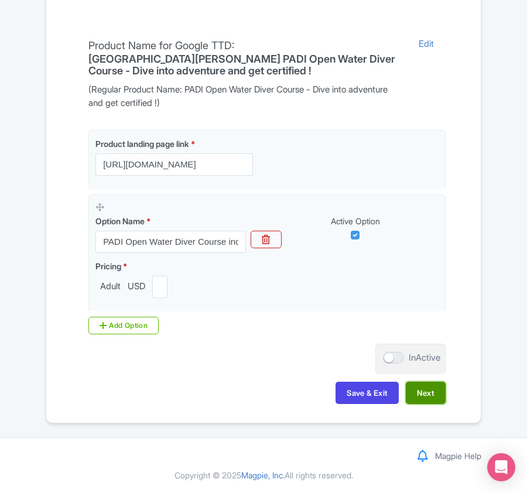
click at [423, 396] on button "Next" at bounding box center [426, 393] width 40 height 22
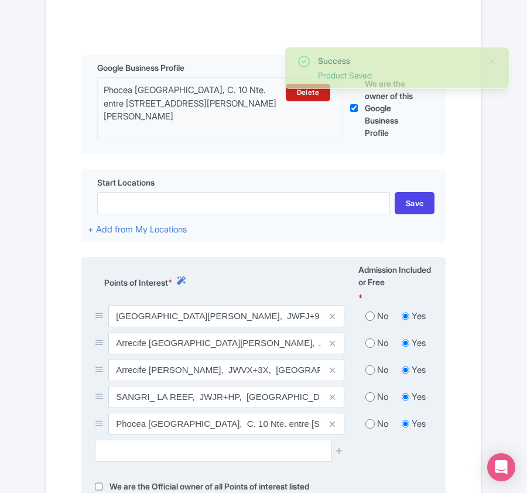
click at [371, 321] on input "radio" at bounding box center [369, 316] width 9 height 12
radio input "true"
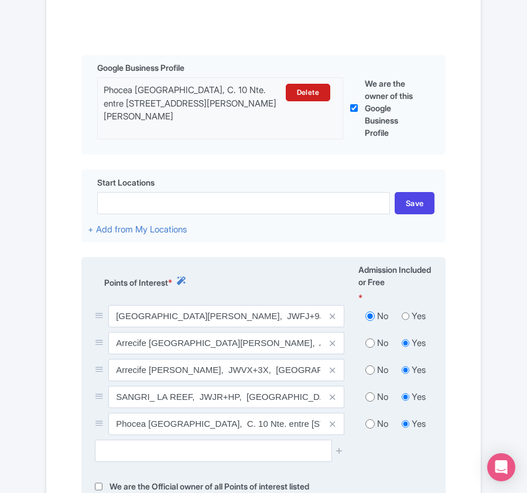
click at [372, 343] on input "radio" at bounding box center [369, 343] width 9 height 12
radio input "true"
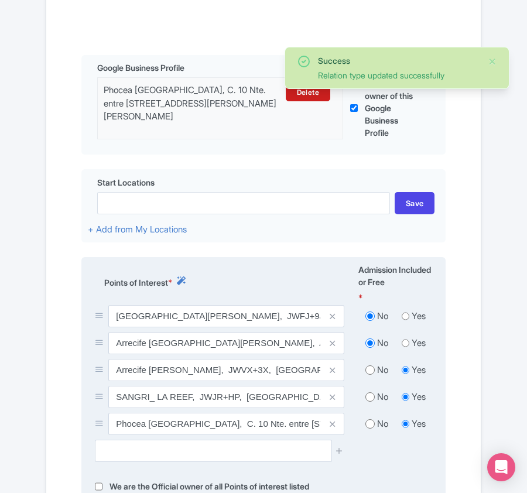
click at [371, 370] on input "radio" at bounding box center [369, 370] width 9 height 12
radio input "true"
click at [370, 399] on input "radio" at bounding box center [369, 397] width 9 height 12
radio input "true"
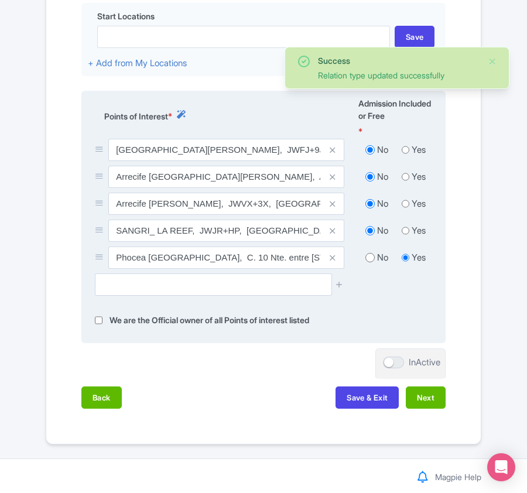
scroll to position [505, 0]
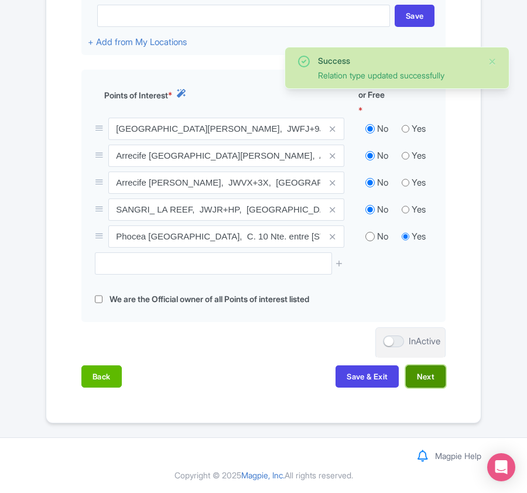
click at [420, 379] on button "Next" at bounding box center [426, 376] width 40 height 22
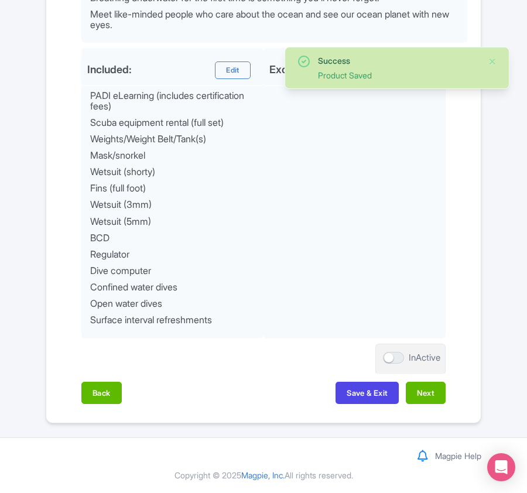
scroll to position [629, 0]
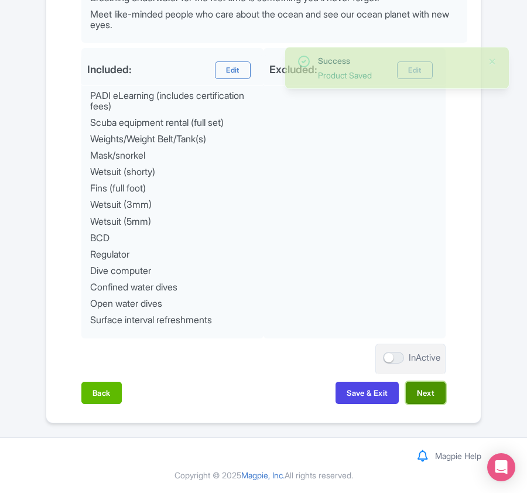
click at [424, 399] on button "Next" at bounding box center [426, 393] width 40 height 22
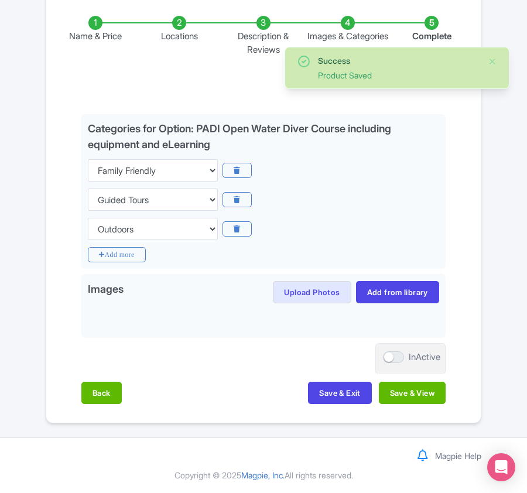
scroll to position [256, 0]
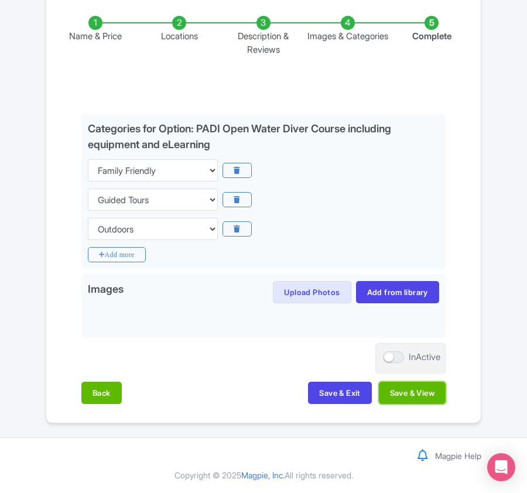
click at [424, 399] on button "Save & View" at bounding box center [412, 393] width 67 height 22
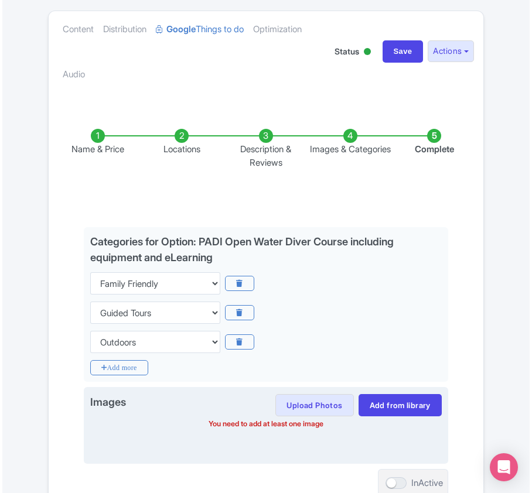
scroll to position [270, 0]
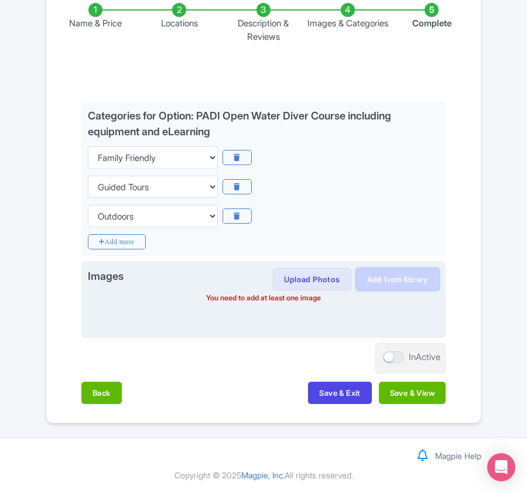
click at [397, 275] on link "Add from library" at bounding box center [397, 279] width 83 height 22
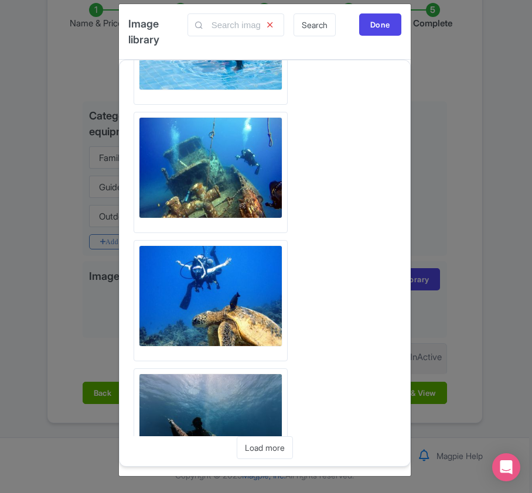
scroll to position [646, 0]
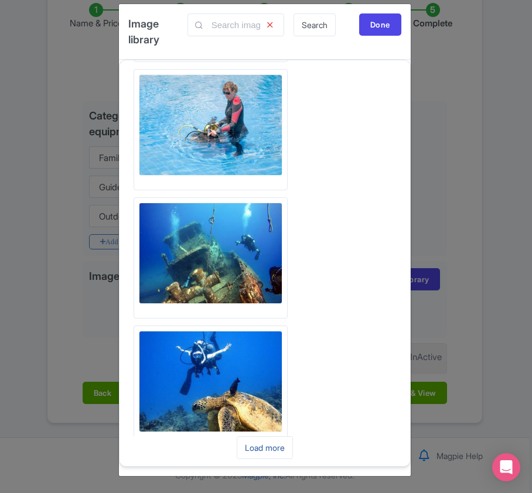
click at [244, 448] on link "Load more" at bounding box center [264, 447] width 56 height 23
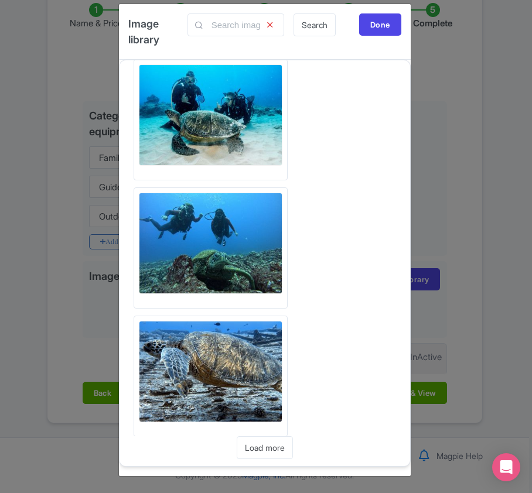
scroll to position [2735, 0]
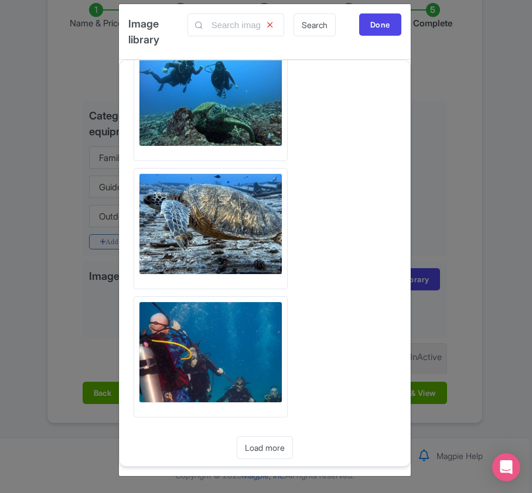
drag, startPoint x: 19, startPoint y: 225, endPoint x: 256, endPoint y: 448, distance: 325.1
click at [256, 448] on link "Load more" at bounding box center [264, 447] width 56 height 23
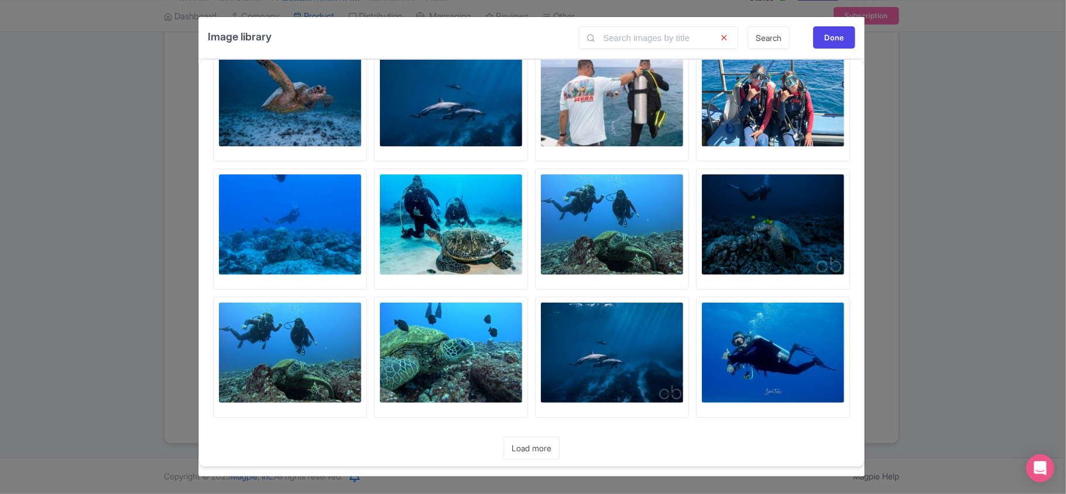
scroll to position [806, 0]
click at [526, 453] on link "Load more" at bounding box center [531, 448] width 56 height 23
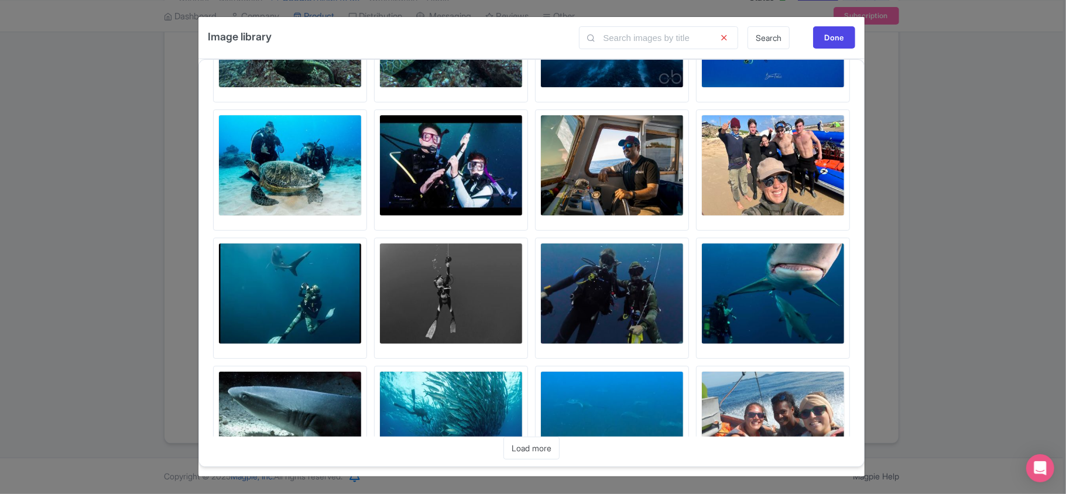
scroll to position [1192, 0]
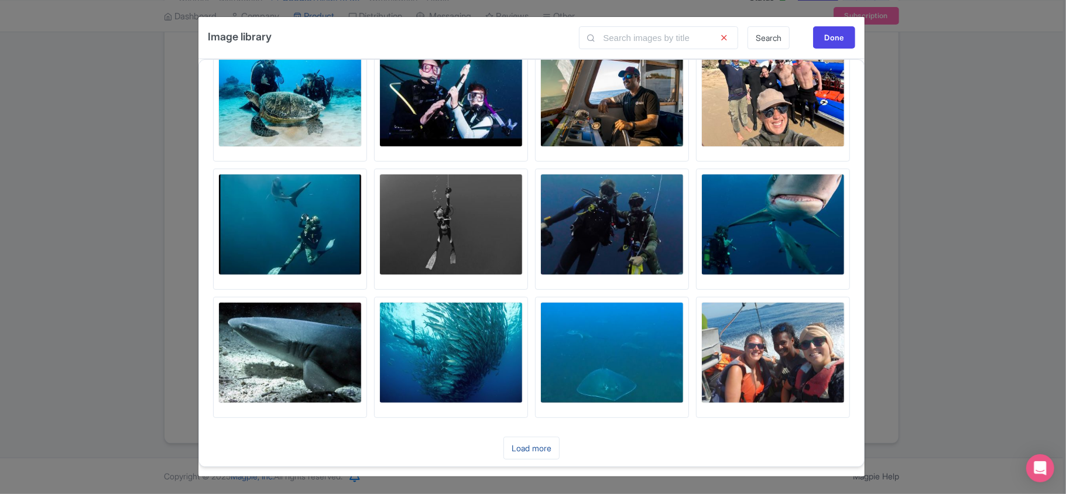
click at [526, 445] on link "Load more" at bounding box center [531, 448] width 56 height 23
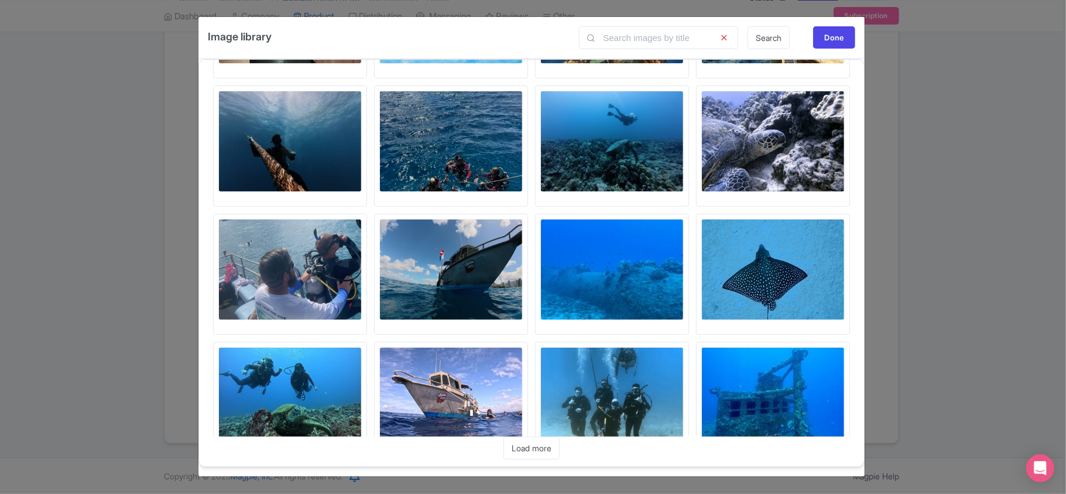
scroll to position [16, 0]
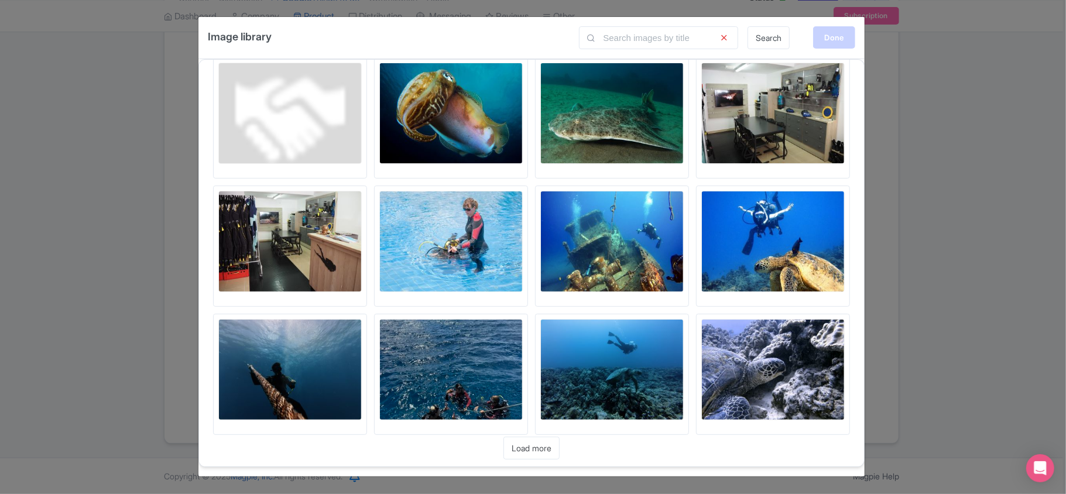
click at [526, 39] on div "Done" at bounding box center [834, 37] width 42 height 22
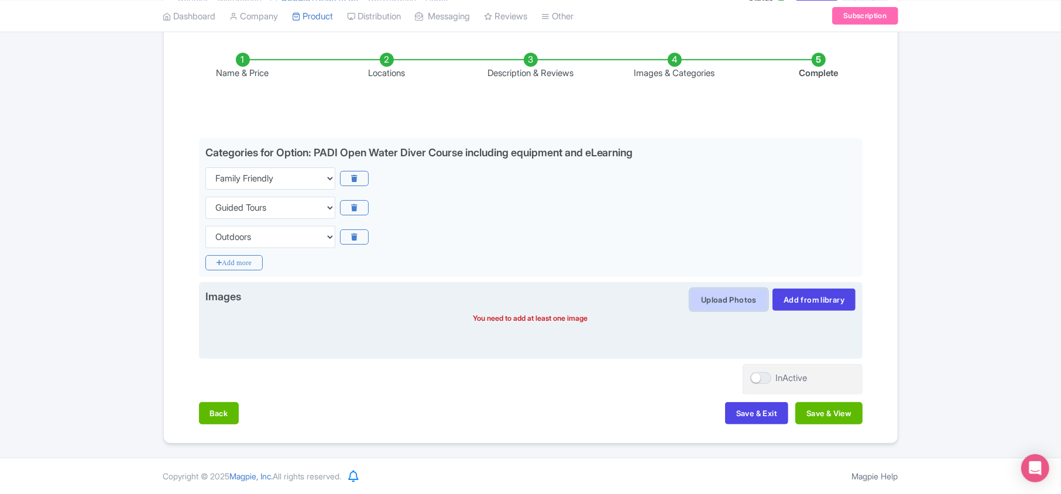
click at [526, 295] on button "Upload Photos" at bounding box center [729, 300] width 78 height 22
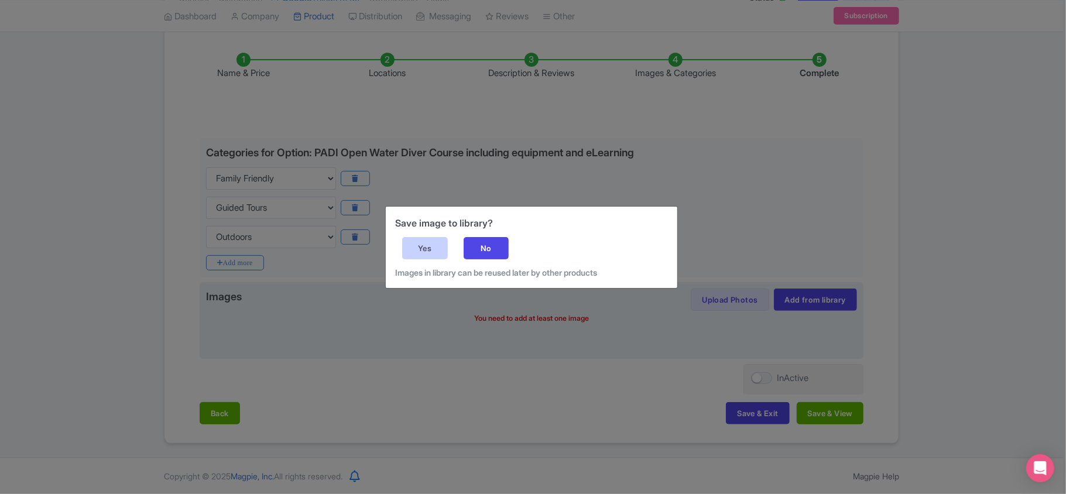
click at [417, 248] on div "Yes" at bounding box center [425, 248] width 46 height 22
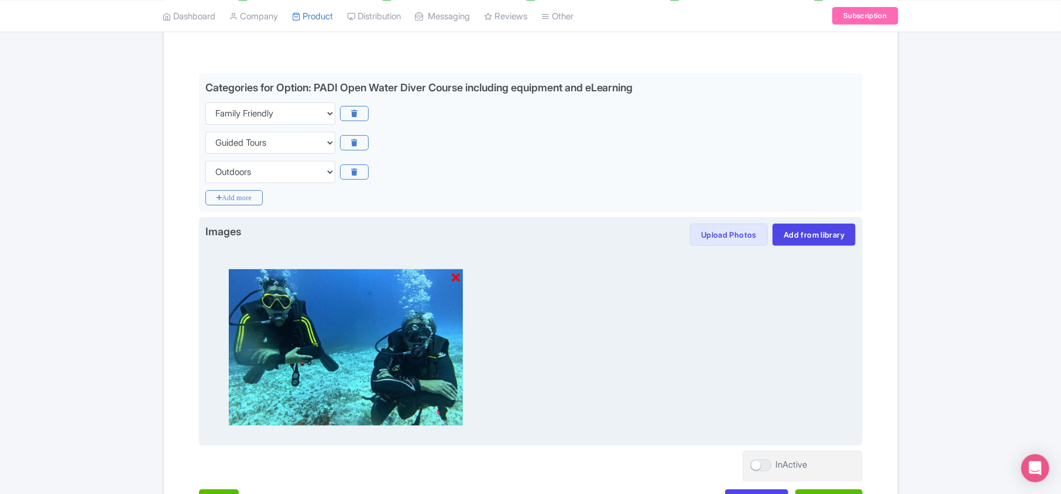
scroll to position [336, 0]
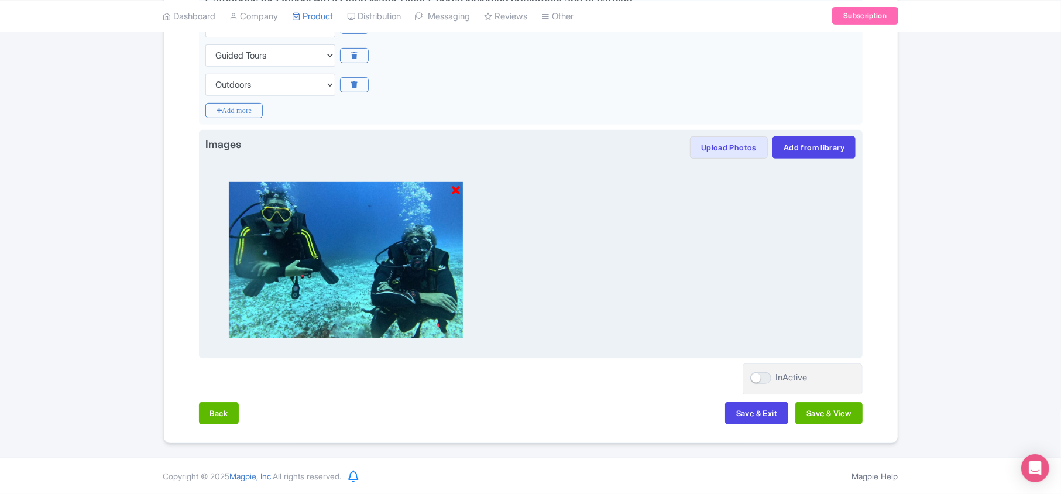
click at [458, 185] on icon at bounding box center [456, 191] width 8 height 12
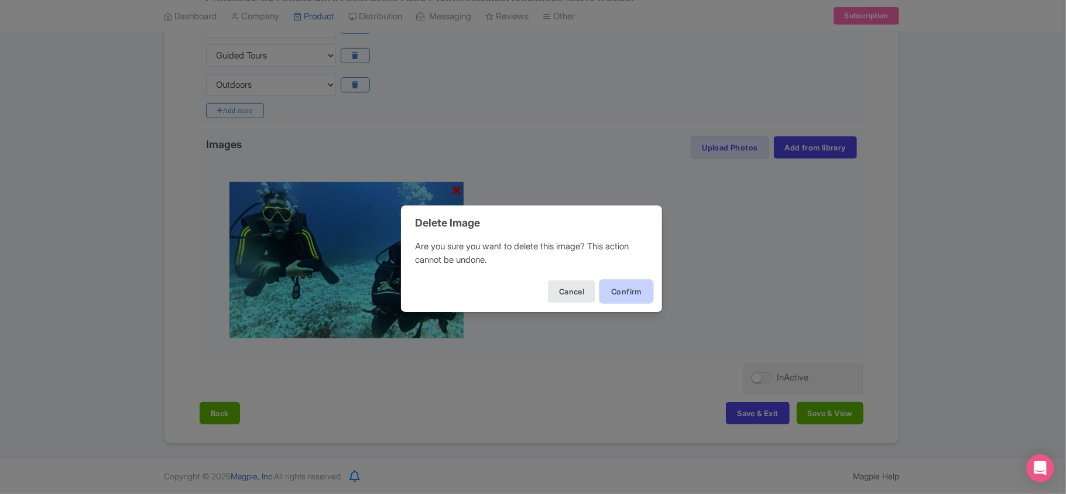
click at [526, 297] on button "Confirm" at bounding box center [626, 291] width 53 height 22
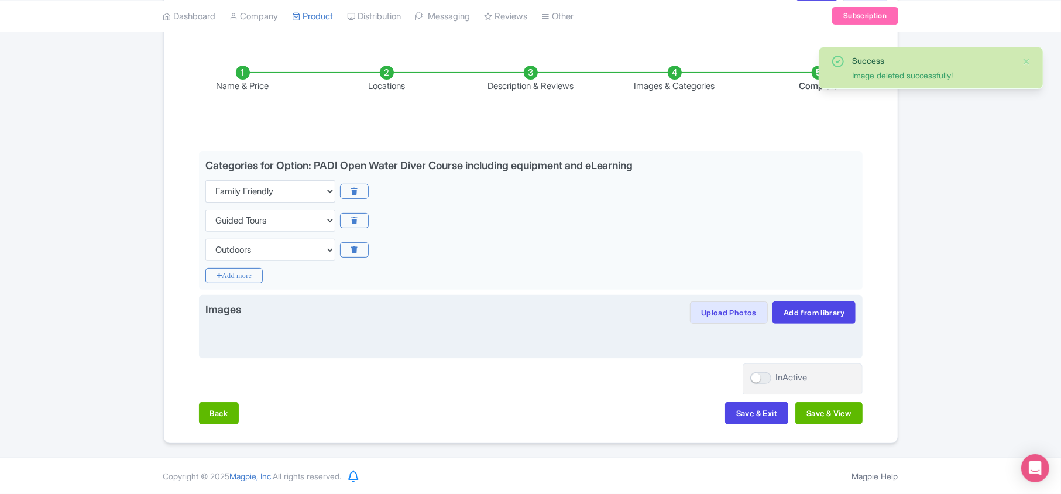
scroll to position [172, 0]
click at [526, 307] on button "Upload Photos" at bounding box center [729, 312] width 78 height 22
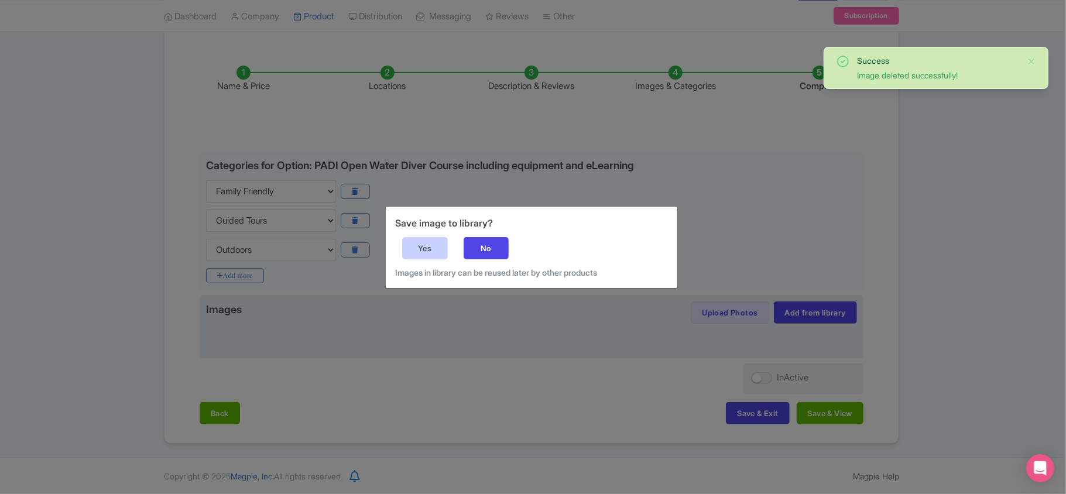
click at [431, 244] on div "Yes" at bounding box center [425, 248] width 46 height 22
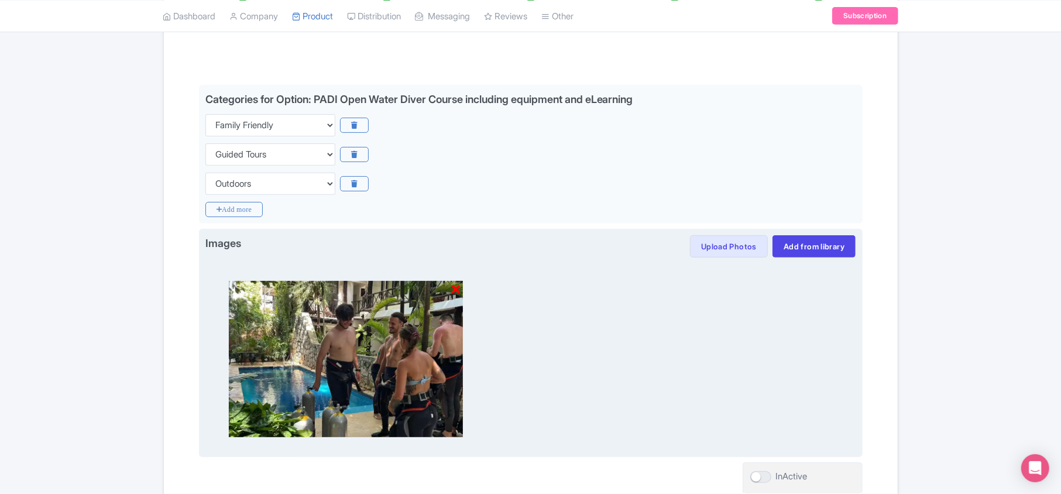
scroll to position [336, 0]
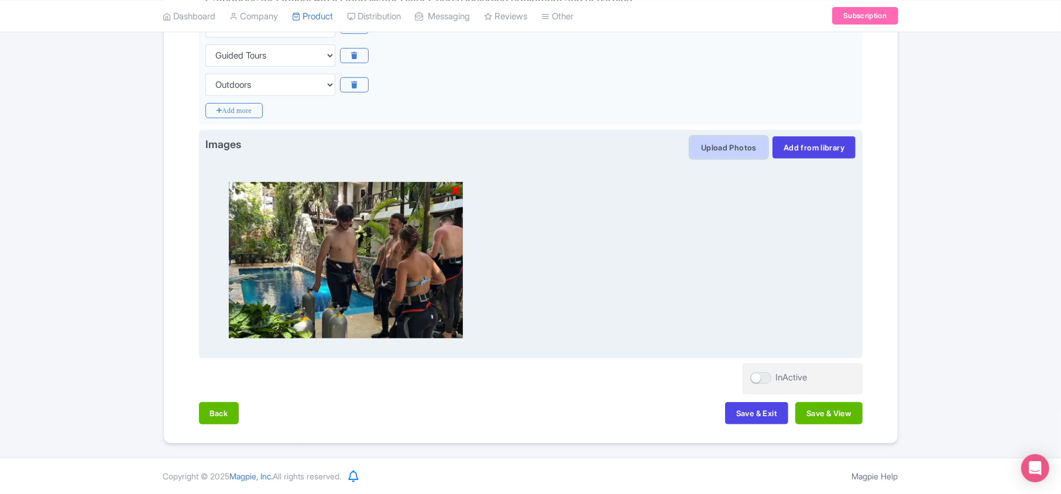
click at [526, 145] on button "Upload Photos" at bounding box center [729, 147] width 78 height 22
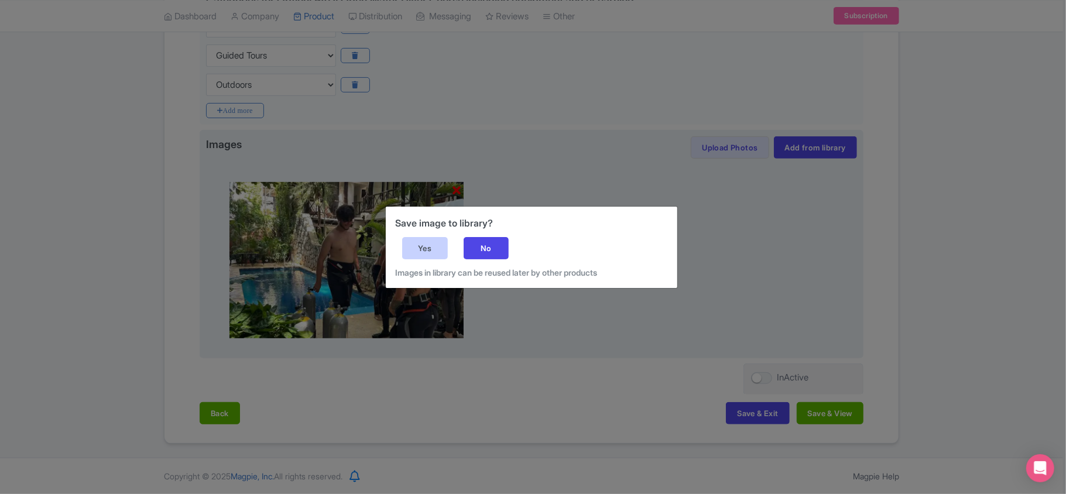
click at [419, 248] on div "Yes" at bounding box center [425, 248] width 46 height 22
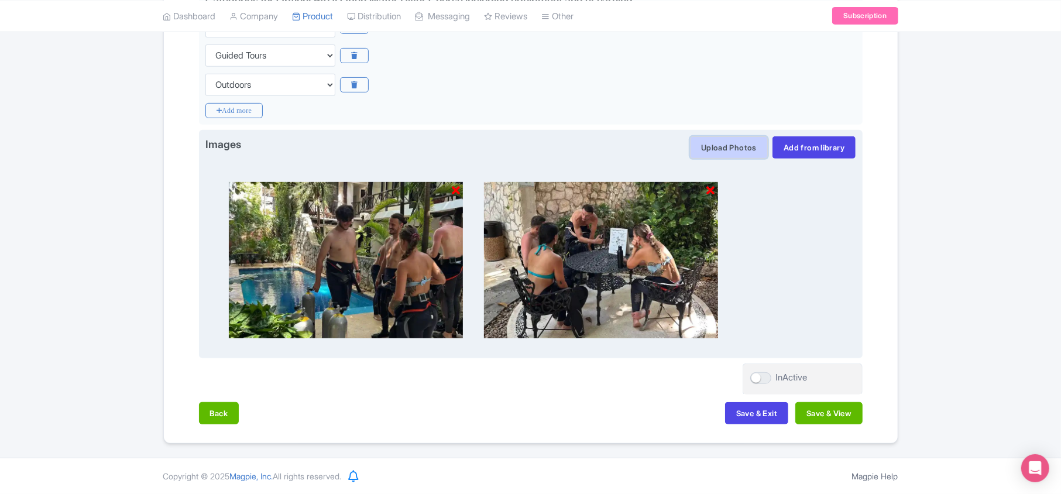
click at [526, 139] on button "Upload Photos" at bounding box center [729, 147] width 78 height 22
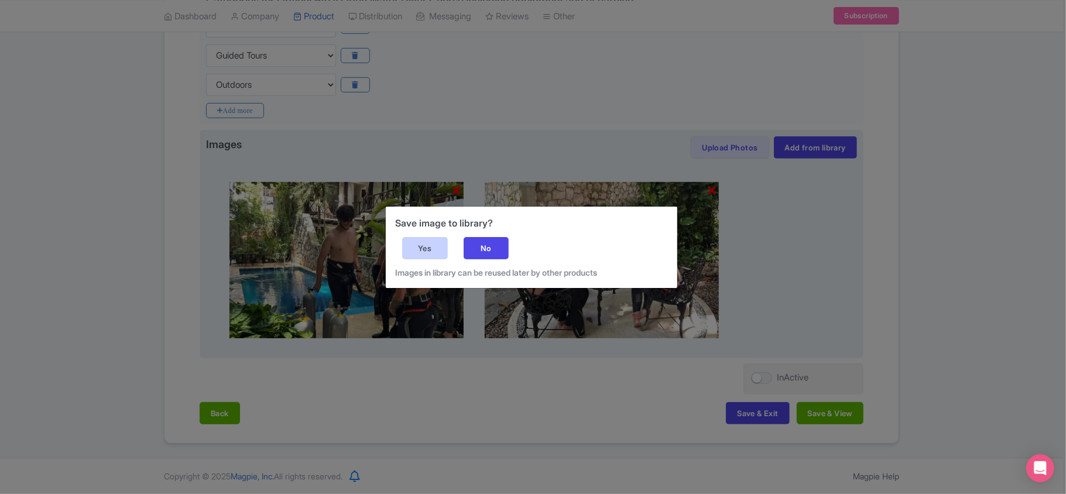
click at [421, 244] on div "Yes" at bounding box center [425, 248] width 46 height 22
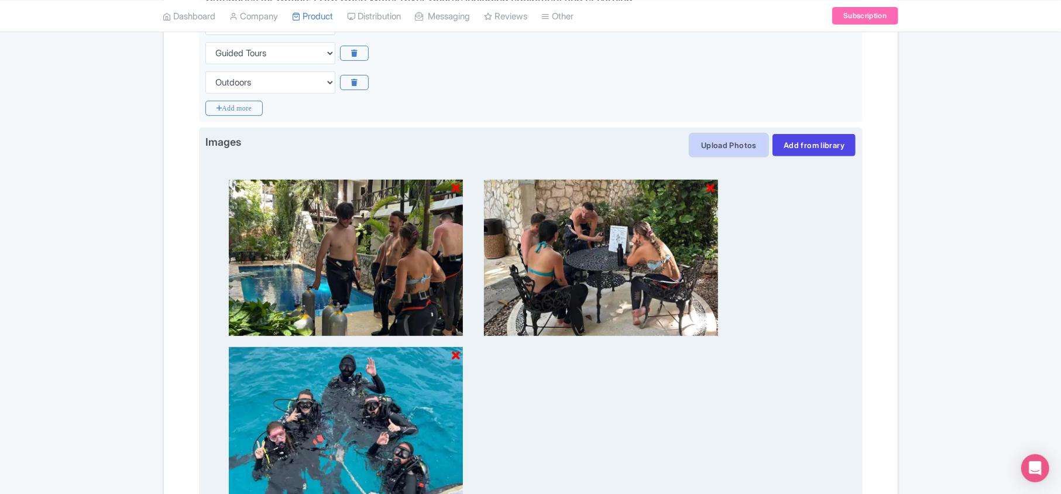
click at [526, 143] on button "Upload Photos" at bounding box center [729, 145] width 78 height 22
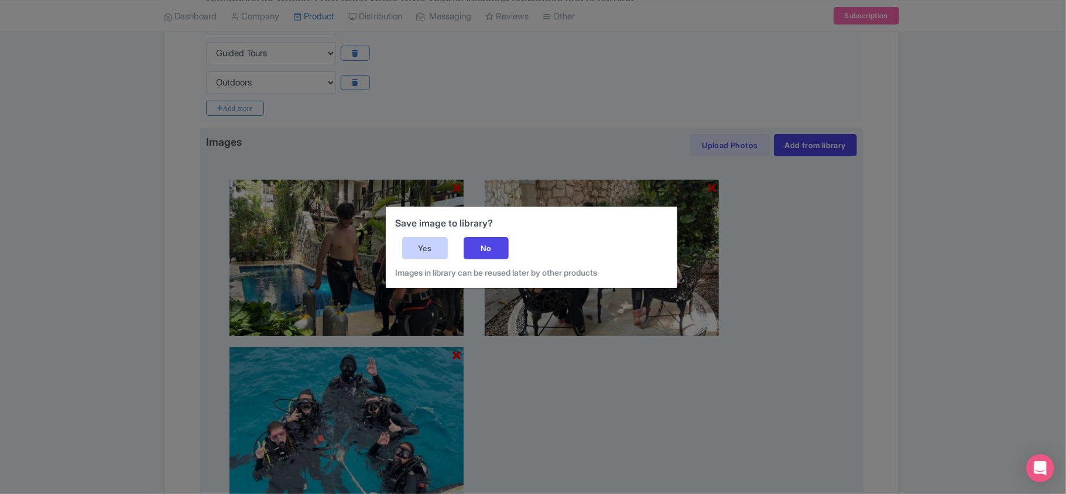
click at [432, 242] on div "Yes" at bounding box center [425, 248] width 46 height 22
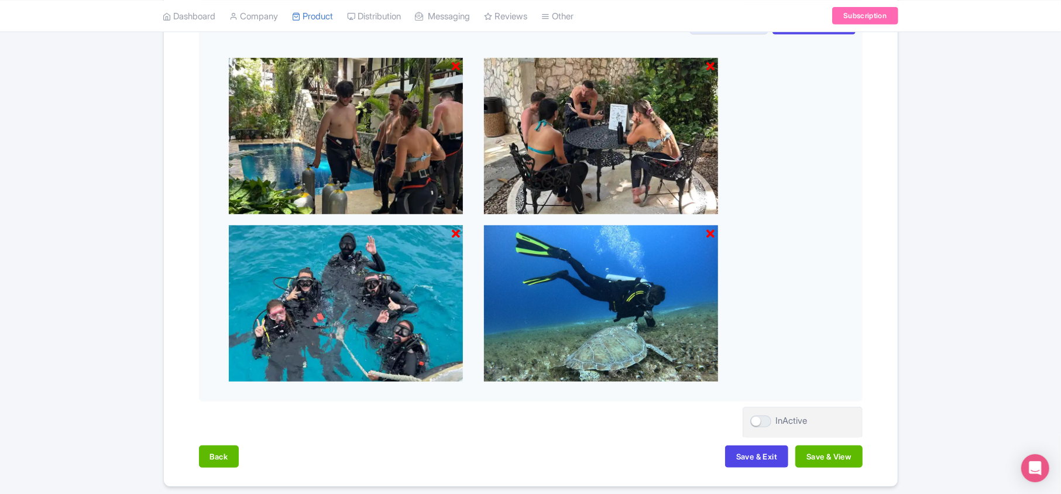
scroll to position [504, 0]
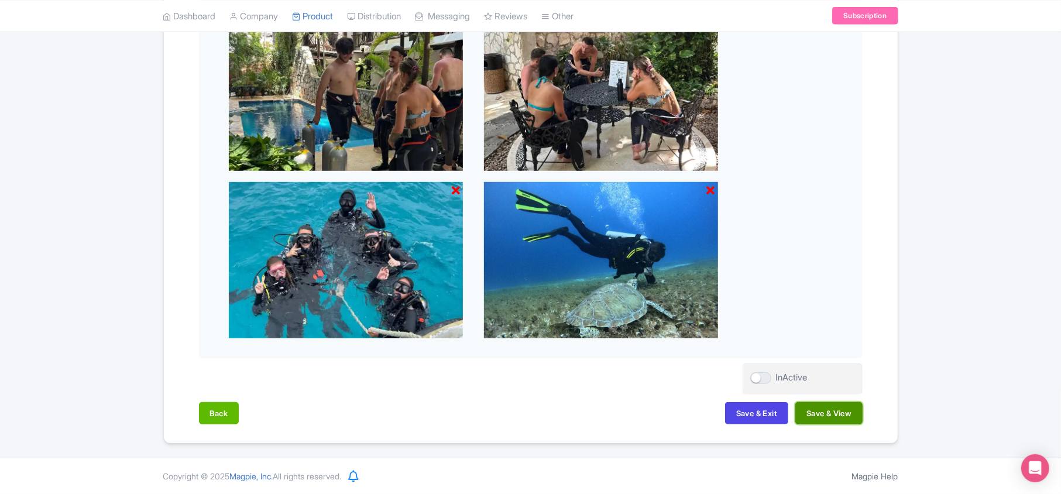
click at [526, 411] on button "Save & View" at bounding box center [829, 413] width 67 height 22
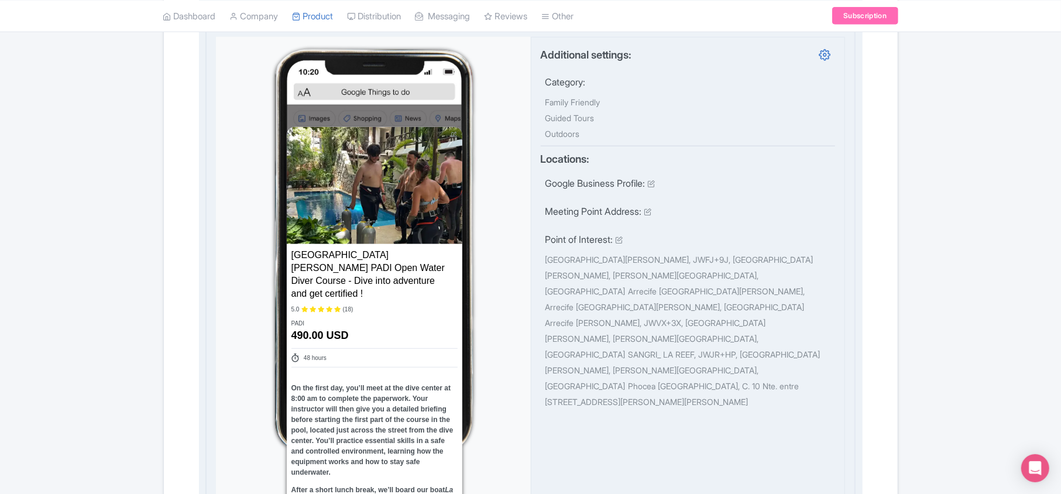
scroll to position [0, 0]
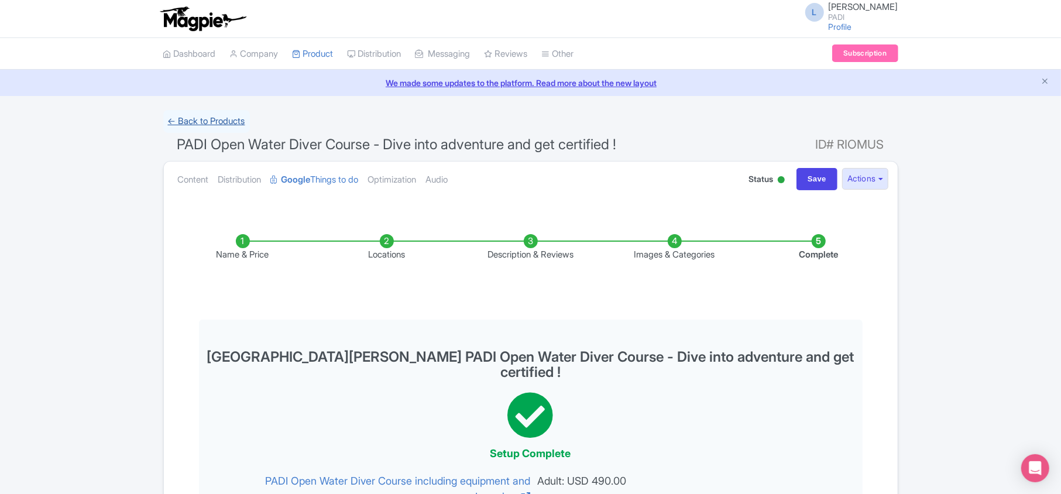
click at [200, 123] on link "← Back to Products" at bounding box center [206, 121] width 87 height 23
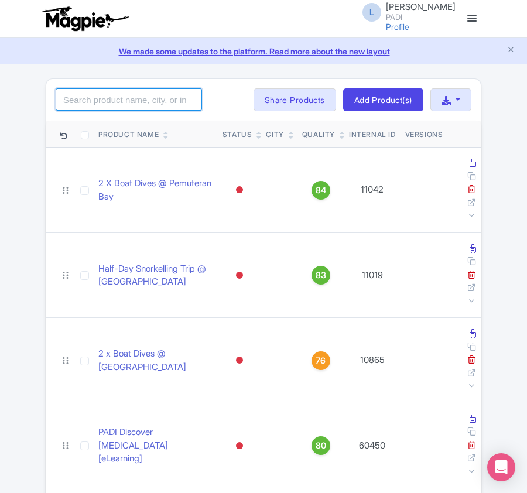
click at [135, 99] on input "search" at bounding box center [129, 99] width 146 height 22
paste input "112890"
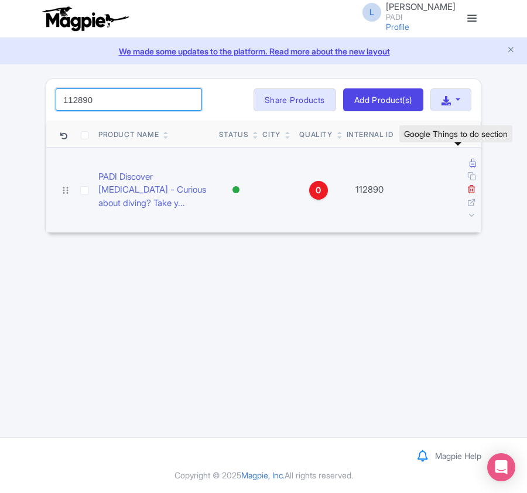
type input "112890"
click at [469, 163] on icon at bounding box center [472, 163] width 6 height 9
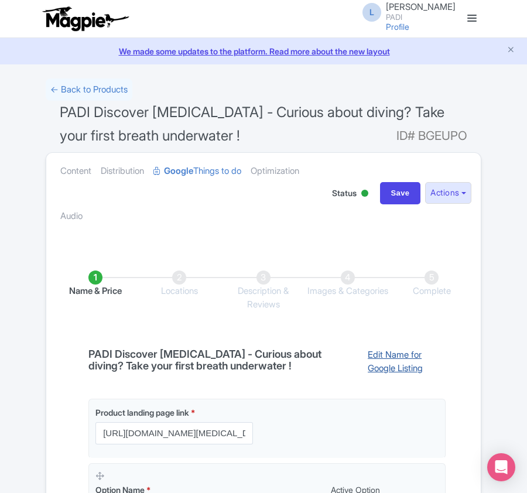
click at [382, 370] on link "Edit Name for Google Listing" at bounding box center [401, 363] width 90 height 30
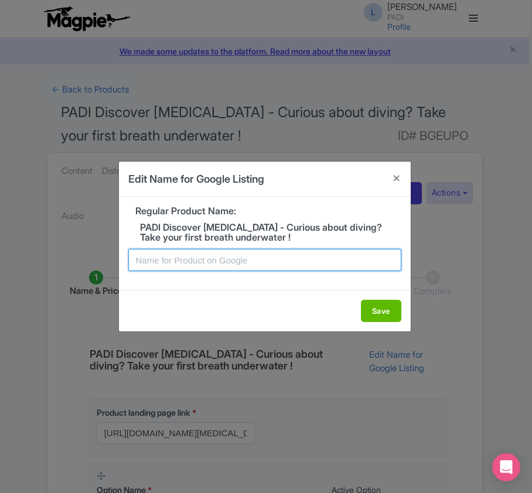
click at [252, 268] on input "text" at bounding box center [264, 260] width 273 height 22
paste input "[GEOGRAPHIC_DATA][PERSON_NAME] PADI Discover [MEDICAL_DATA] - Curious about div…"
type input "[GEOGRAPHIC_DATA][PERSON_NAME] PADI Discover [MEDICAL_DATA] - Curious about div…"
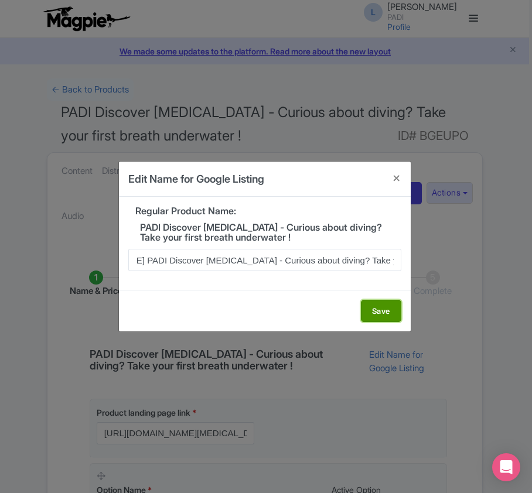
click at [375, 315] on button "Save" at bounding box center [381, 311] width 40 height 22
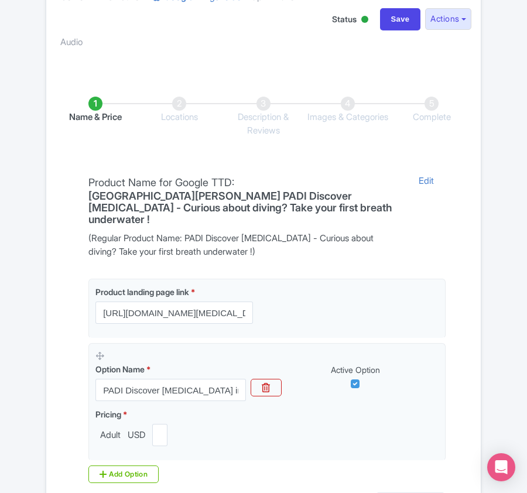
scroll to position [234, 0]
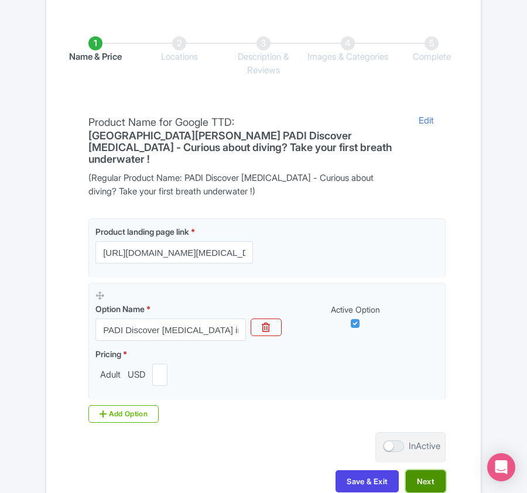
click at [438, 475] on button "Next" at bounding box center [426, 481] width 40 height 22
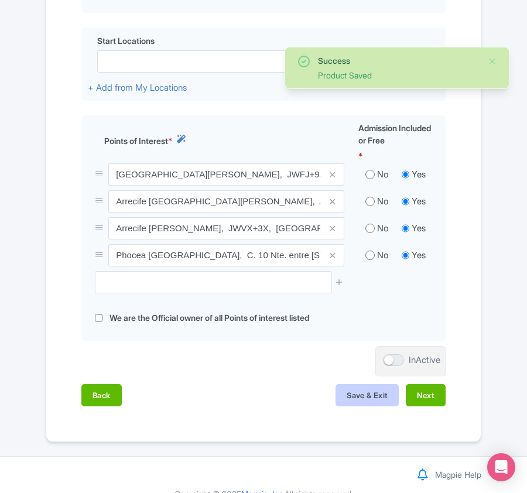
scroll to position [468, 0]
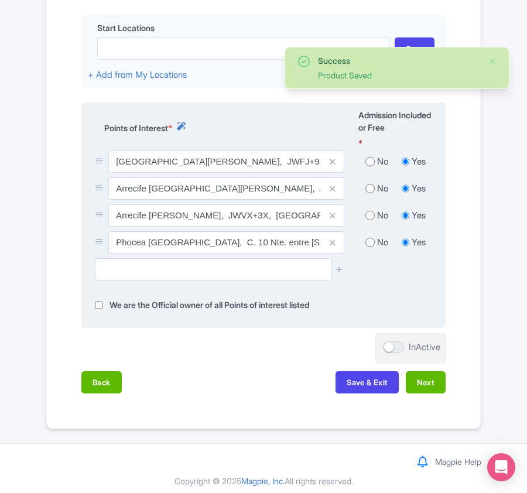
click at [370, 164] on input "radio" at bounding box center [369, 162] width 9 height 12
radio input "true"
click at [370, 194] on input "radio" at bounding box center [369, 189] width 9 height 12
radio input "true"
click at [378, 222] on label "No" at bounding box center [382, 215] width 11 height 13
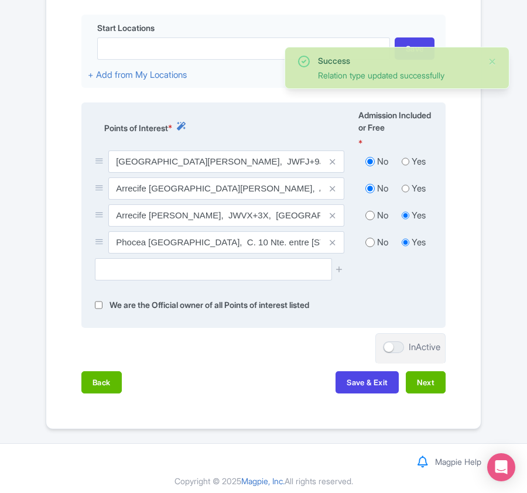
click at [371, 218] on input "radio" at bounding box center [369, 216] width 9 height 12
radio input "true"
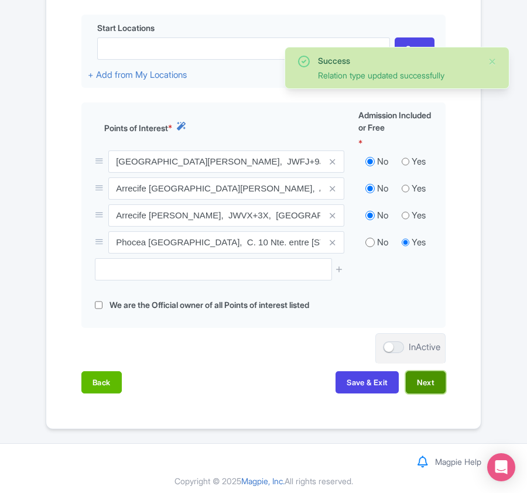
click at [427, 387] on button "Next" at bounding box center [426, 382] width 40 height 22
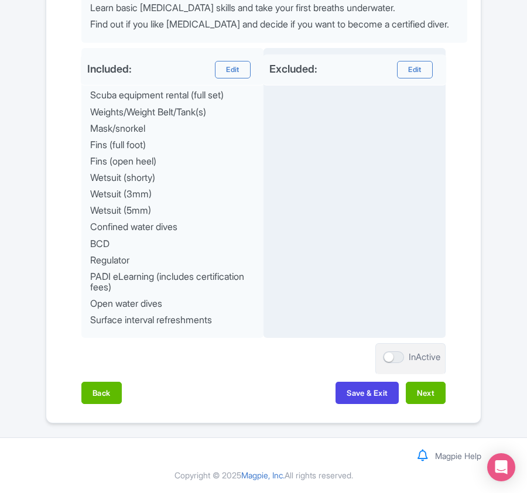
scroll to position [619, 0]
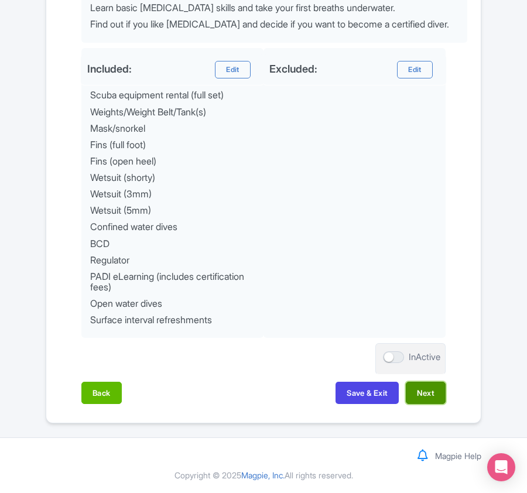
click at [427, 396] on button "Next" at bounding box center [426, 393] width 40 height 22
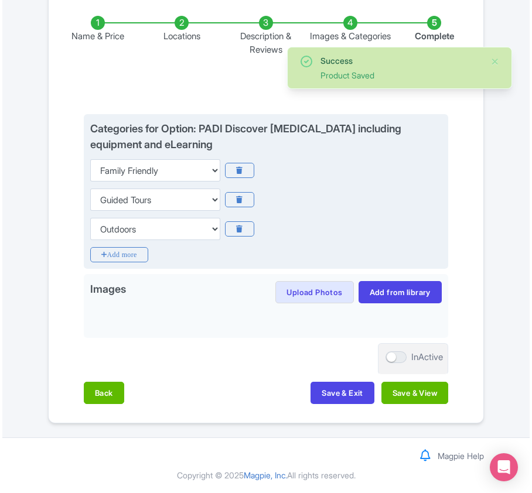
scroll to position [256, 0]
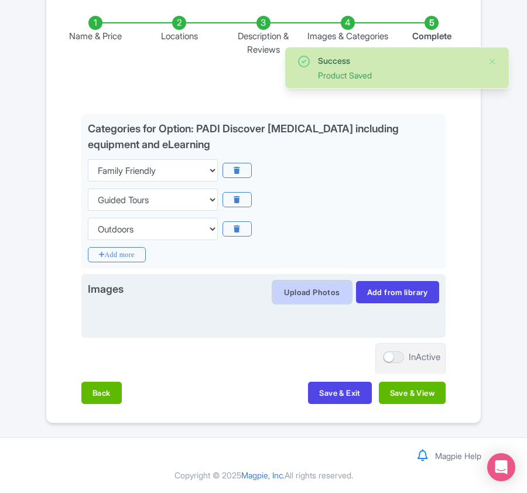
click at [319, 293] on button "Upload Photos" at bounding box center [312, 292] width 78 height 22
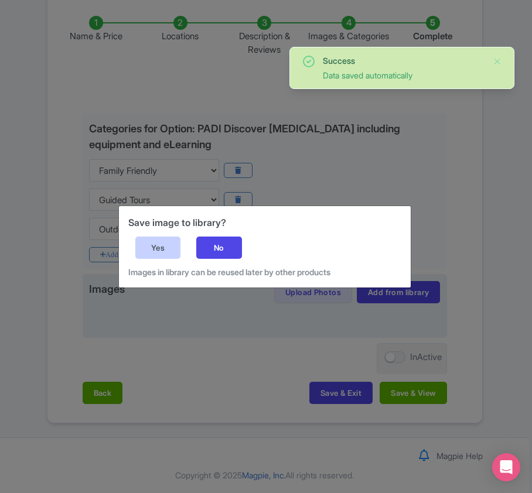
click at [159, 249] on div "Yes" at bounding box center [158, 247] width 46 height 22
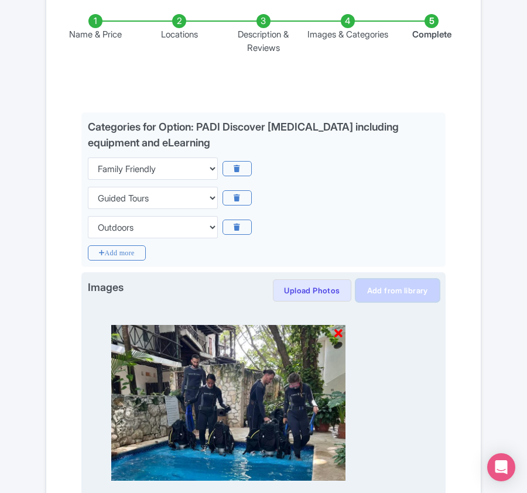
click at [399, 293] on link "Add from library" at bounding box center [397, 290] width 83 height 22
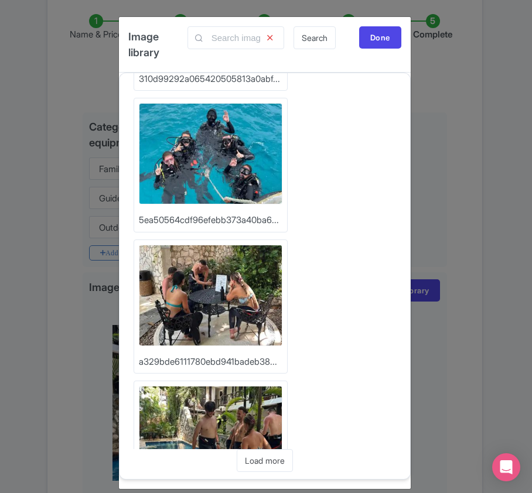
scroll to position [312, 0]
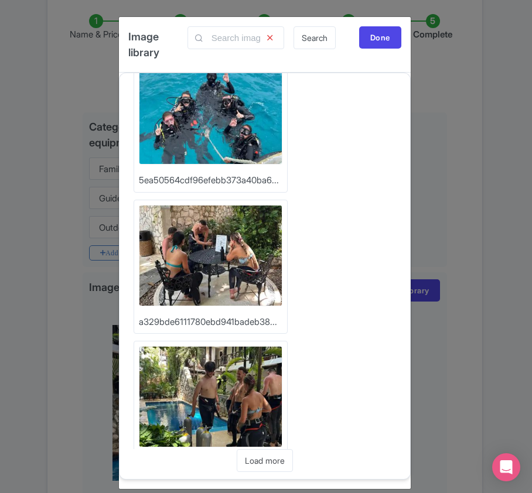
click at [224, 251] on img at bounding box center [210, 255] width 143 height 101
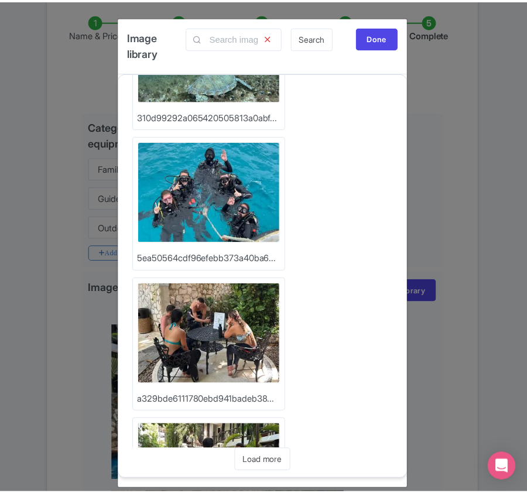
scroll to position [156, 0]
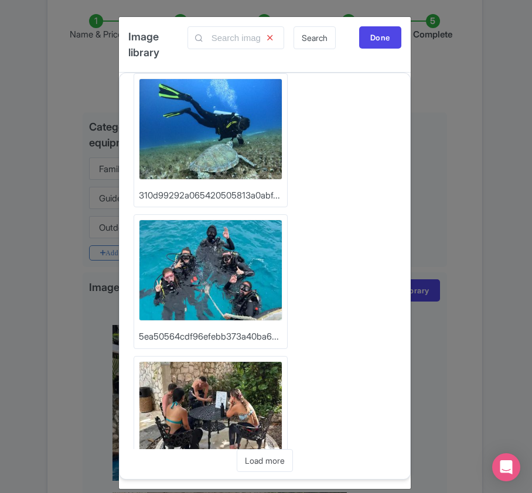
click at [216, 274] on img at bounding box center [210, 270] width 143 height 101
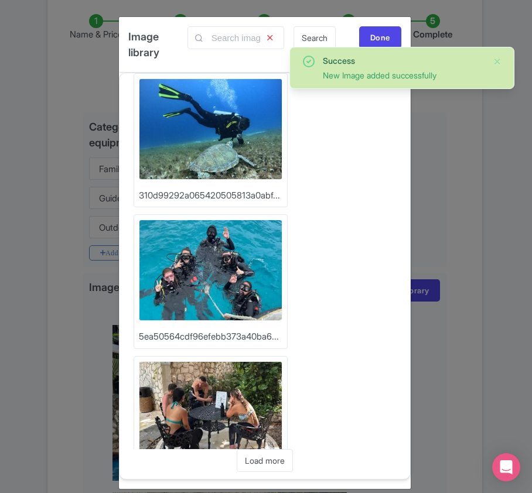
click at [235, 148] on img at bounding box center [210, 128] width 143 height 101
click at [388, 40] on div "Done" at bounding box center [380, 37] width 42 height 22
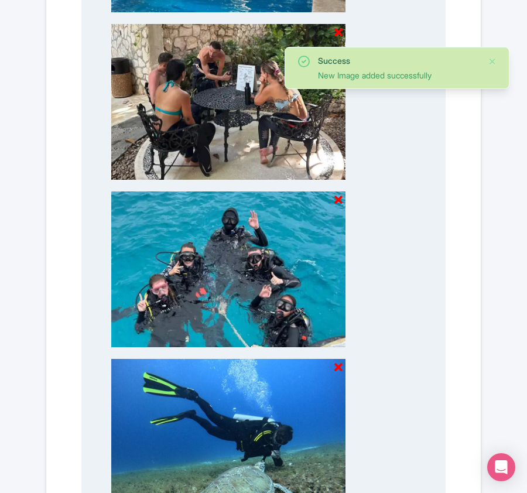
scroll to position [924, 0]
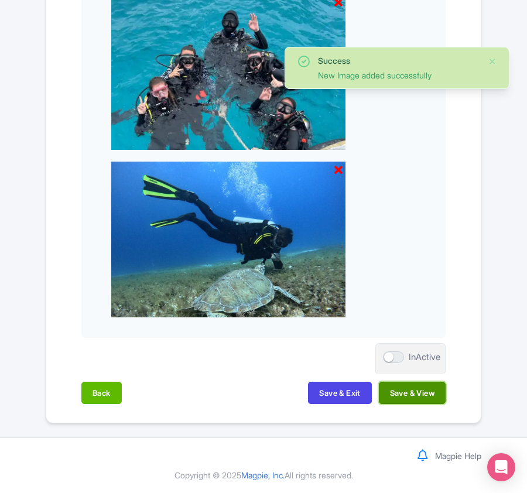
click at [412, 395] on button "Save & View" at bounding box center [412, 393] width 67 height 22
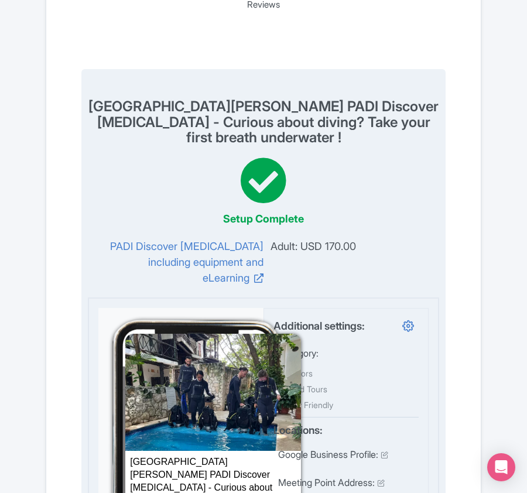
scroll to position [0, 0]
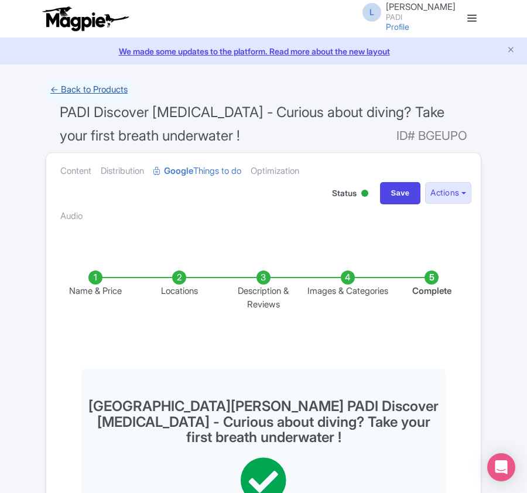
click at [80, 85] on link "← Back to Products" at bounding box center [89, 89] width 87 height 23
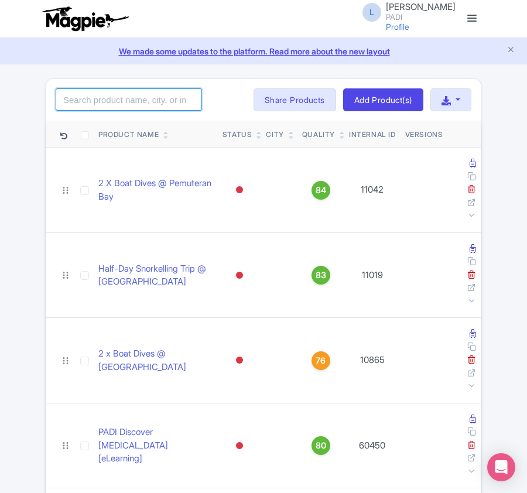
click at [95, 98] on input "search" at bounding box center [129, 99] width 146 height 22
paste input "112892"
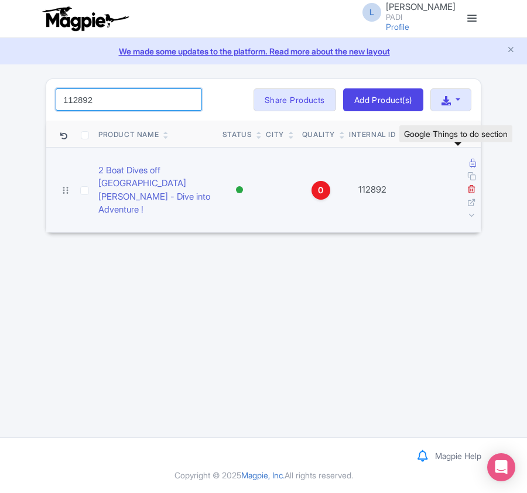
type input "112892"
click at [469, 165] on icon at bounding box center [472, 163] width 6 height 9
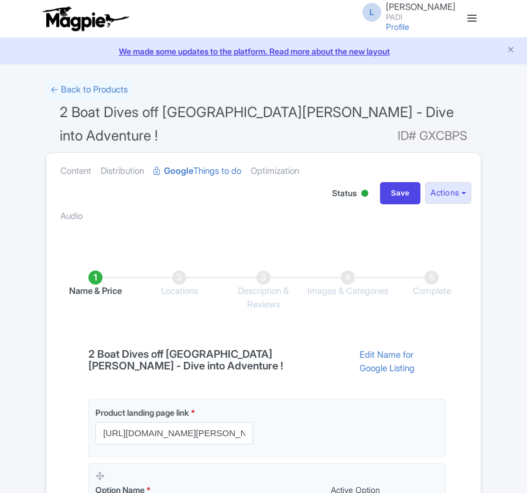
scroll to position [267, 0]
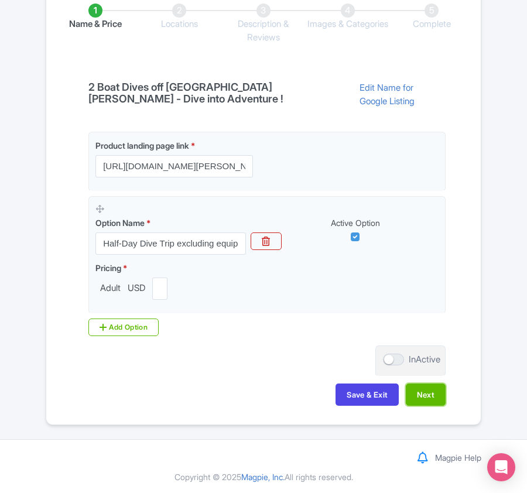
click at [420, 389] on button "Next" at bounding box center [426, 394] width 40 height 22
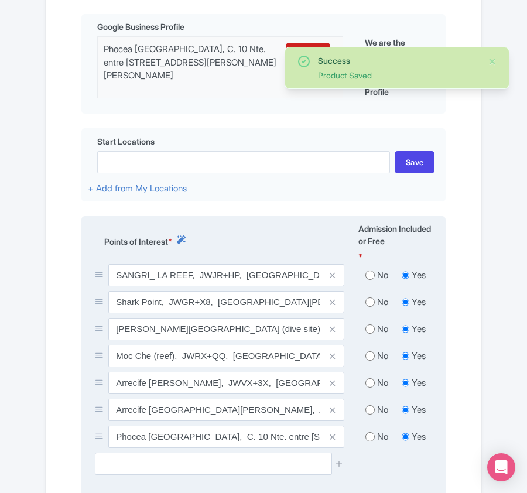
scroll to position [423, 0]
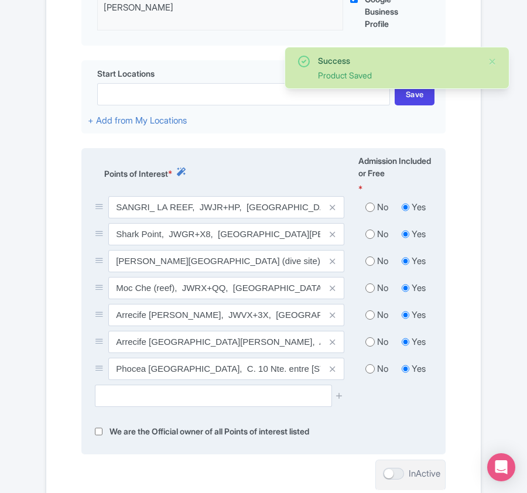
click at [371, 201] on input "radio" at bounding box center [369, 207] width 9 height 12
radio input "true"
click at [371, 228] on input "radio" at bounding box center [369, 234] width 9 height 12
radio input "true"
drag, startPoint x: 368, startPoint y: 246, endPoint x: 368, endPoint y: 261, distance: 14.6
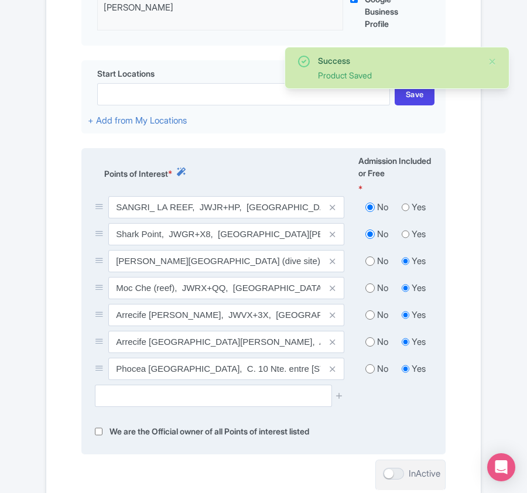
click at [368, 247] on div "SANGRI_ LA REEF, JWJR+HP, Playa del Carmen, Quintana Roo, Mexico No Yes Shark P…" at bounding box center [263, 290] width 351 height 188
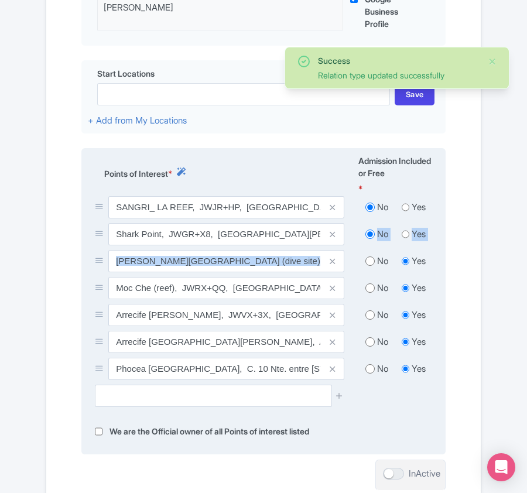
click at [368, 262] on input "radio" at bounding box center [369, 261] width 9 height 12
radio input "true"
click at [371, 286] on input "radio" at bounding box center [369, 288] width 9 height 12
radio input "true"
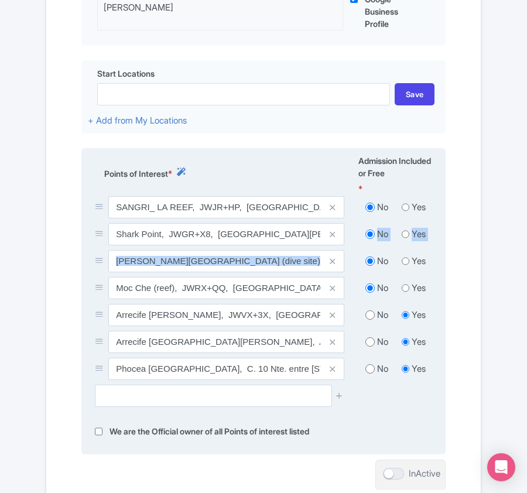
click at [368, 314] on input "radio" at bounding box center [369, 315] width 9 height 12
radio input "true"
click at [368, 340] on input "radio" at bounding box center [369, 342] width 9 height 12
radio input "true"
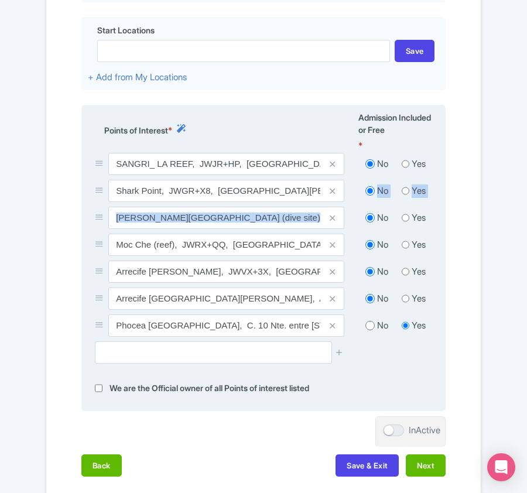
scroll to position [554, 0]
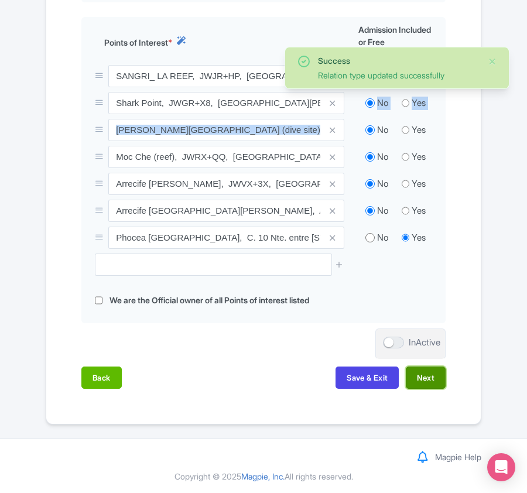
click at [428, 377] on button "Next" at bounding box center [426, 377] width 40 height 22
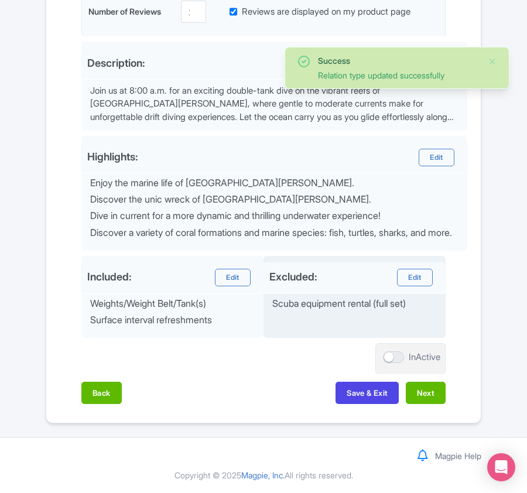
scroll to position [433, 0]
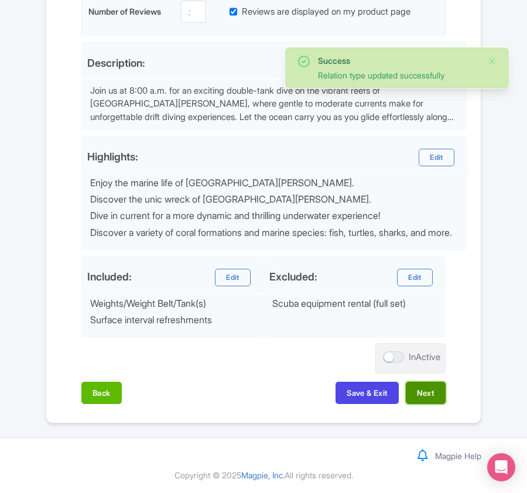
click at [425, 399] on button "Next" at bounding box center [426, 393] width 40 height 22
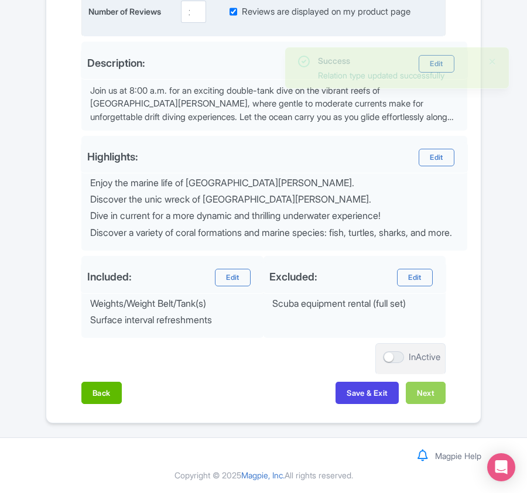
scroll to position [236, 0]
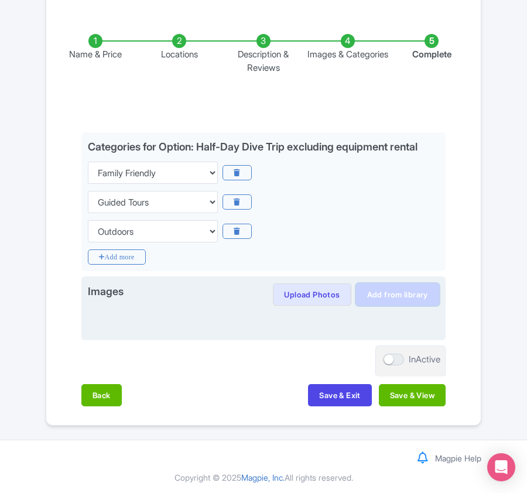
click at [392, 296] on link "Add from library" at bounding box center [397, 294] width 83 height 22
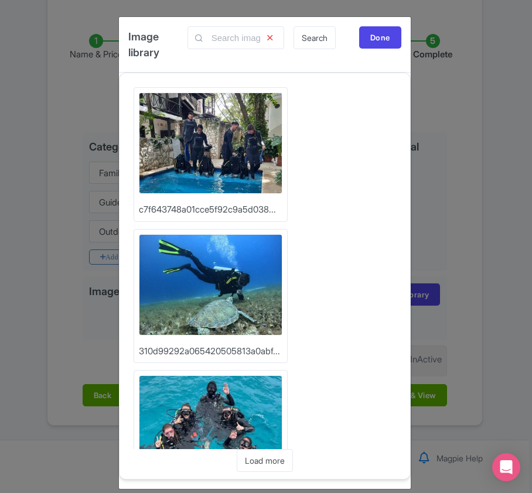
click at [228, 284] on img at bounding box center [210, 284] width 143 height 101
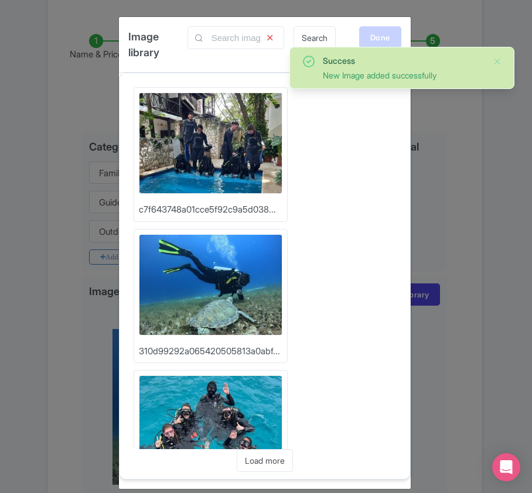
click at [372, 40] on div "Done" at bounding box center [380, 37] width 42 height 22
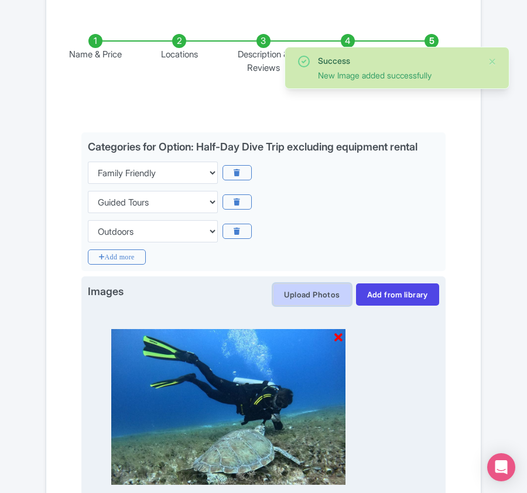
click at [290, 292] on button "Upload Photos" at bounding box center [312, 294] width 78 height 22
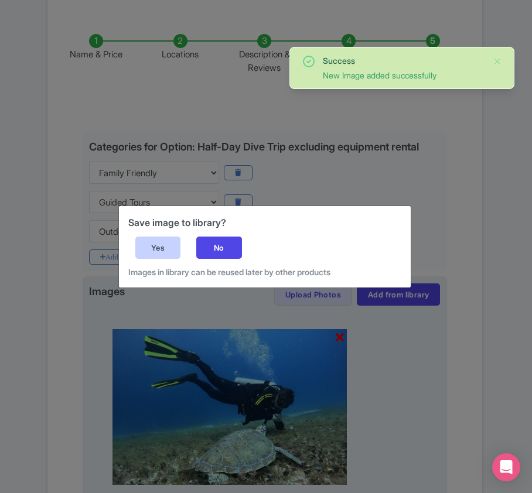
click at [162, 245] on div "Yes" at bounding box center [158, 247] width 46 height 22
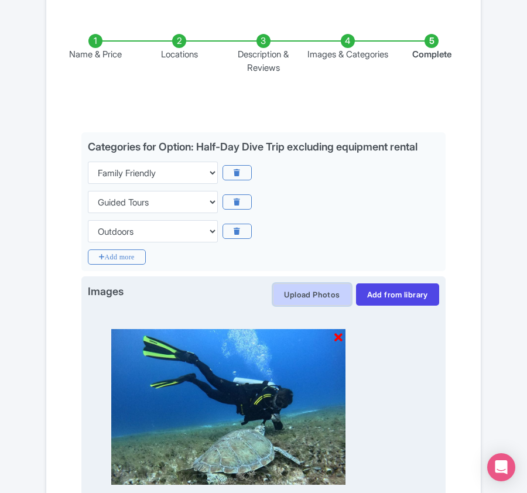
click at [305, 290] on button "Upload Photos" at bounding box center [312, 294] width 78 height 22
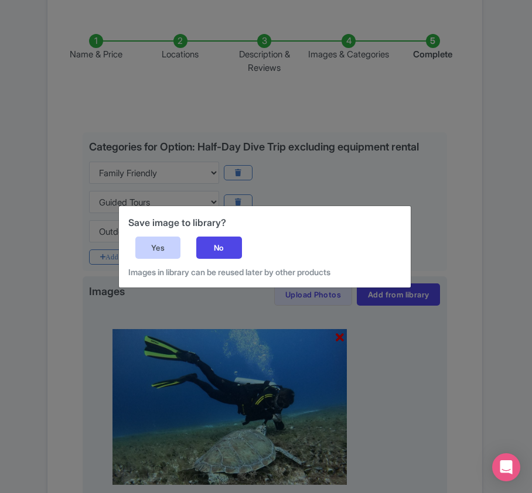
click at [158, 251] on div "Yes" at bounding box center [158, 247] width 46 height 22
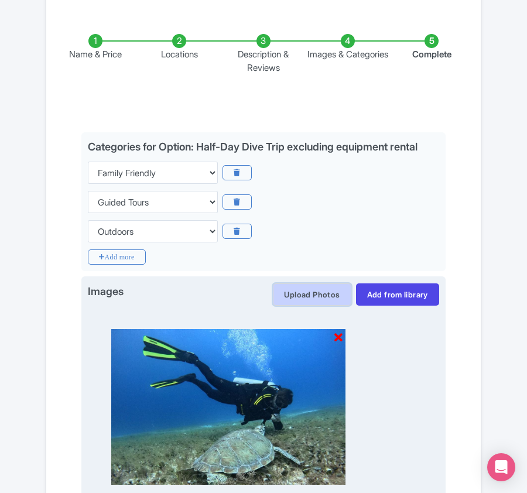
click at [292, 286] on button "Upload Photos" at bounding box center [312, 294] width 78 height 22
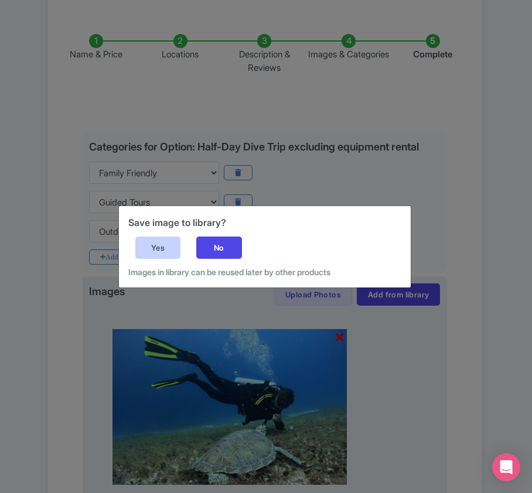
click at [158, 246] on div "Yes" at bounding box center [158, 247] width 46 height 22
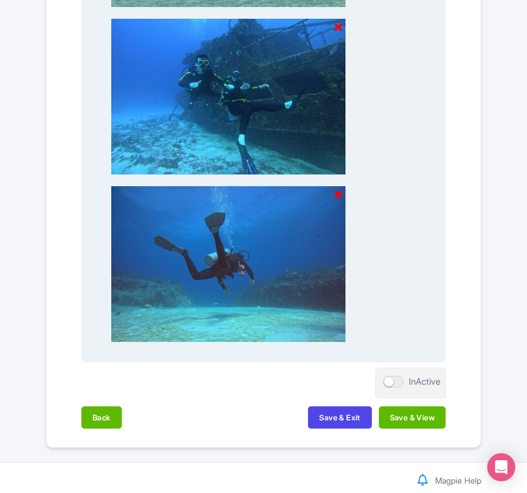
scroll to position [904, 0]
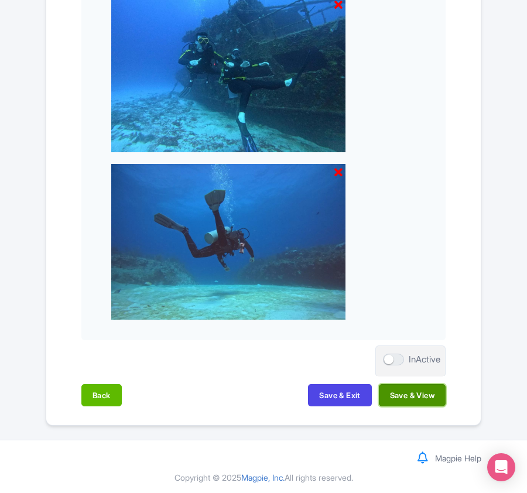
click at [400, 393] on button "Save & View" at bounding box center [412, 395] width 67 height 22
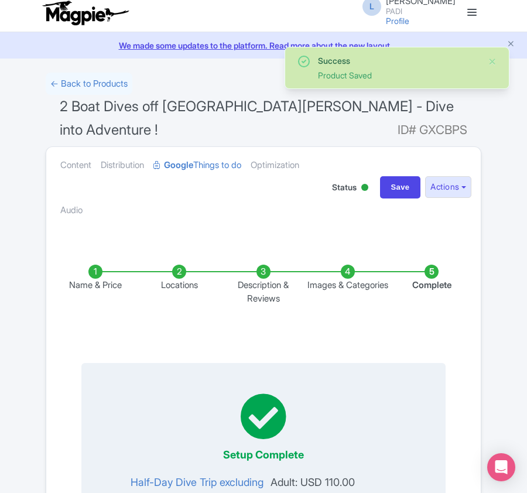
scroll to position [0, 0]
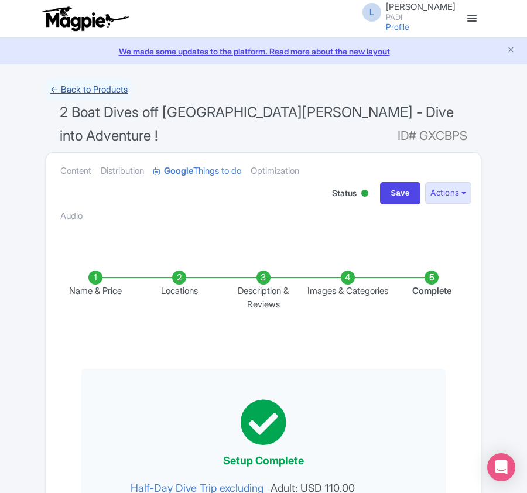
click at [87, 88] on link "← Back to Products" at bounding box center [89, 89] width 87 height 23
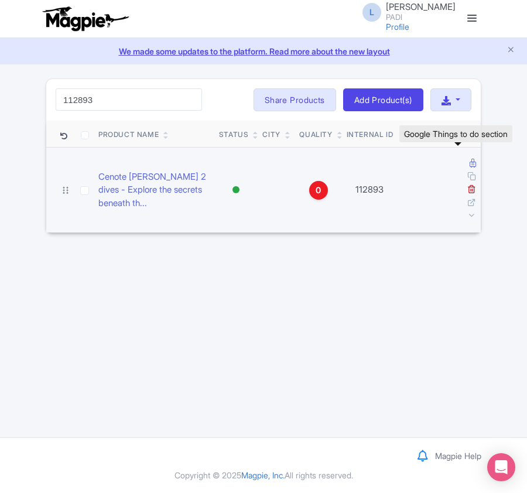
type input "112893"
click at [469, 164] on icon at bounding box center [472, 163] width 6 height 9
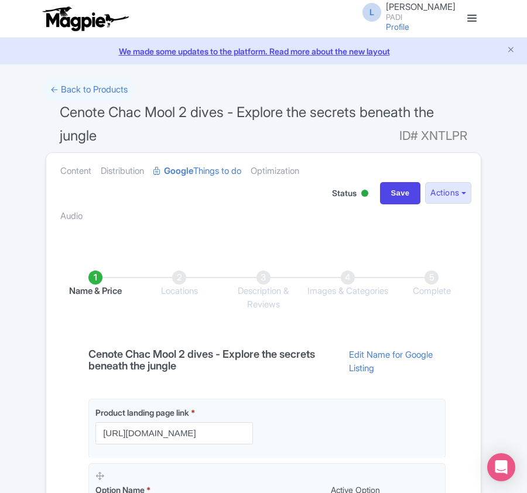
scroll to position [272, 0]
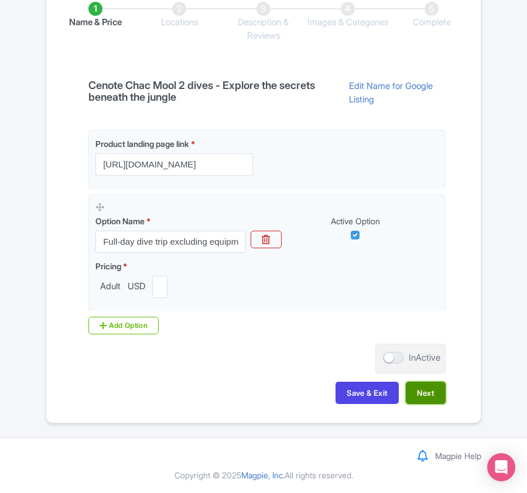
click at [424, 392] on button "Next" at bounding box center [426, 393] width 40 height 22
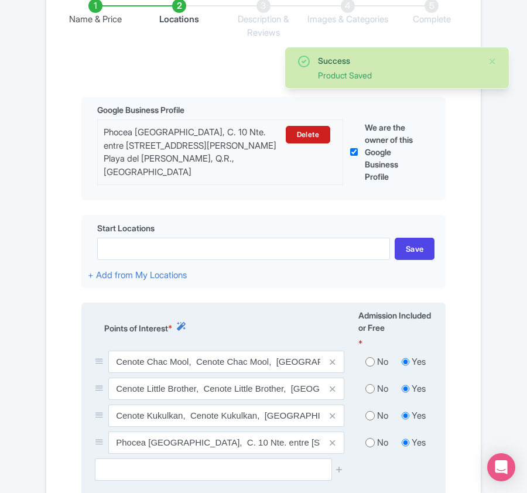
scroll to position [349, 0]
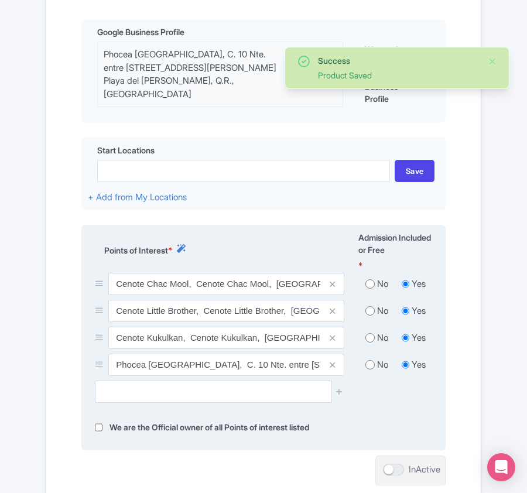
click at [369, 283] on input "radio" at bounding box center [369, 284] width 9 height 12
radio input "true"
click at [370, 314] on input "radio" at bounding box center [369, 311] width 9 height 12
radio input "true"
click at [371, 337] on input "radio" at bounding box center [369, 338] width 9 height 12
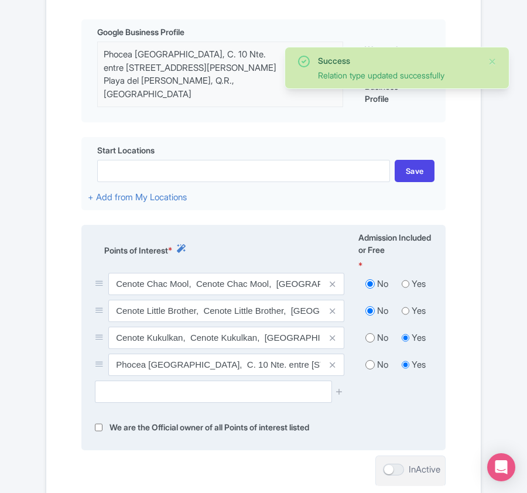
radio input "true"
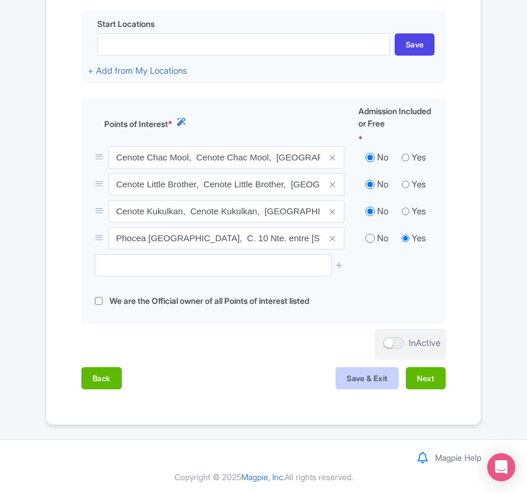
scroll to position [478, 0]
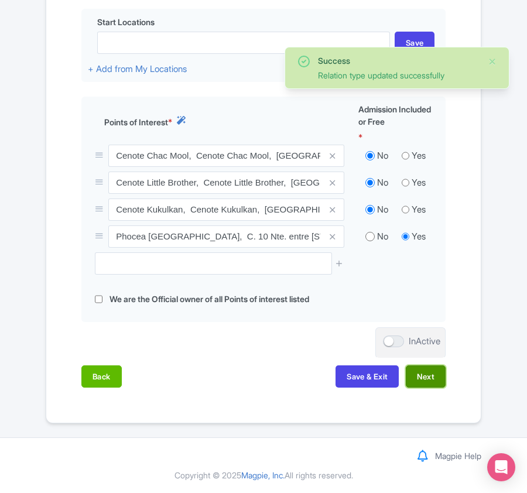
click at [418, 372] on button "Next" at bounding box center [426, 376] width 40 height 22
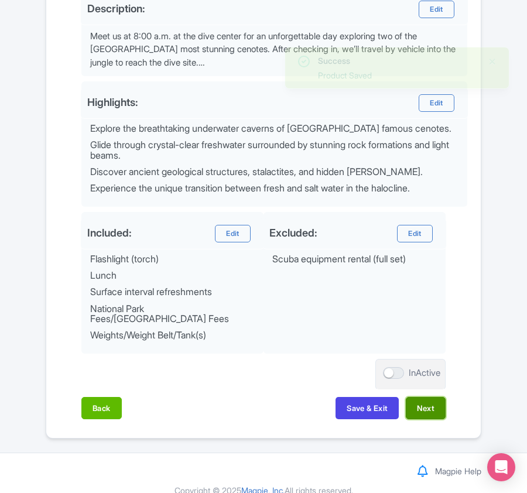
click at [416, 399] on button "Next" at bounding box center [426, 408] width 40 height 22
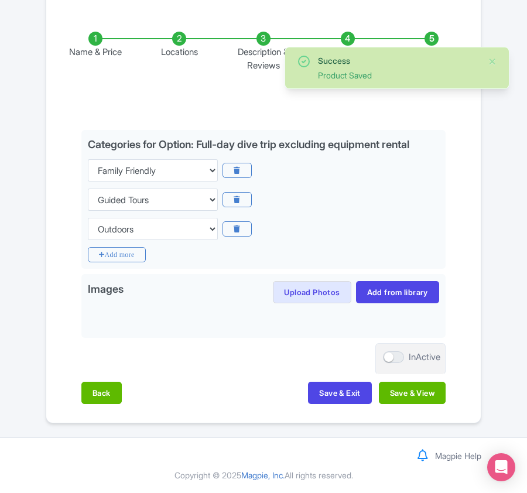
scroll to position [241, 0]
click at [415, 394] on button "Save & View" at bounding box center [412, 393] width 67 height 22
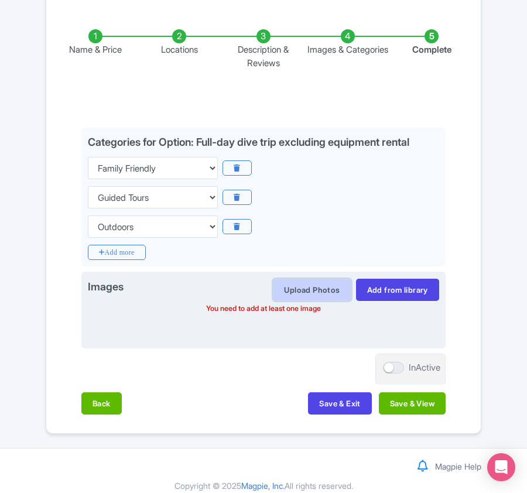
click at [317, 296] on button "Upload Photos" at bounding box center [312, 290] width 78 height 22
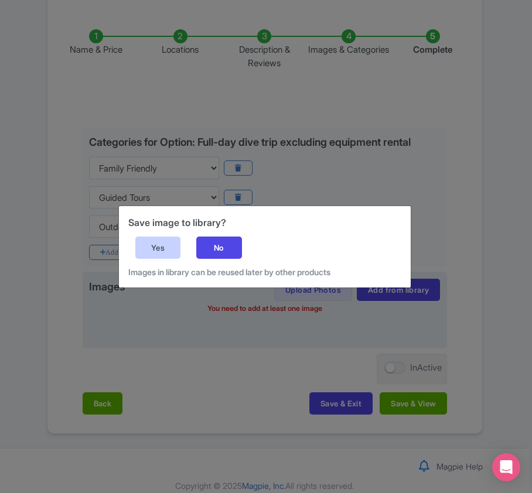
click at [148, 236] on div "Yes" at bounding box center [158, 247] width 46 height 22
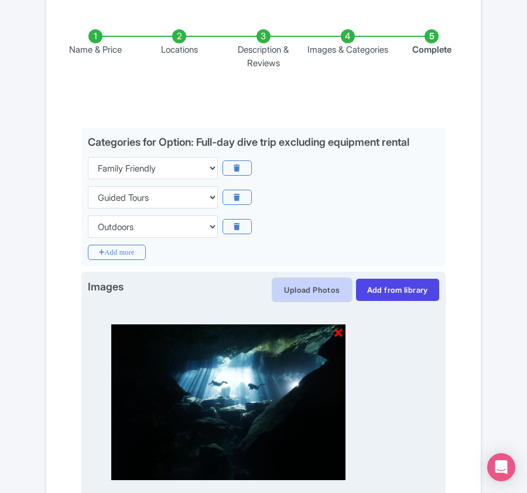
click at [310, 286] on button "Upload Photos" at bounding box center [312, 290] width 78 height 22
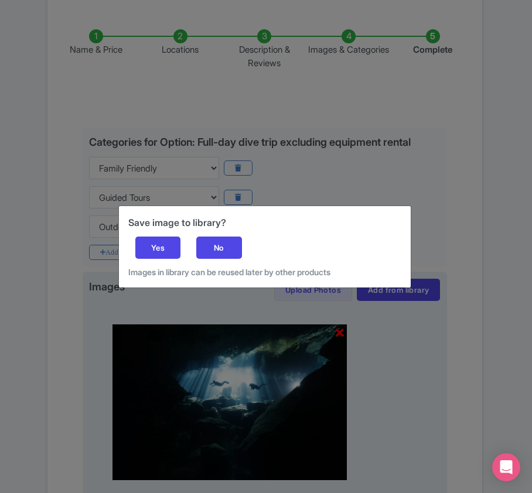
click at [185, 251] on div "Save image to library? Yes No Images in library can be reused later by other pr…" at bounding box center [265, 246] width 292 height 81
click at [176, 251] on div "Yes" at bounding box center [158, 247] width 46 height 22
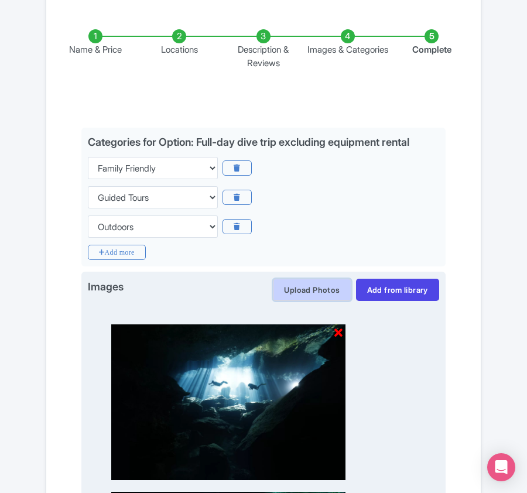
click at [286, 286] on button "Upload Photos" at bounding box center [312, 290] width 78 height 22
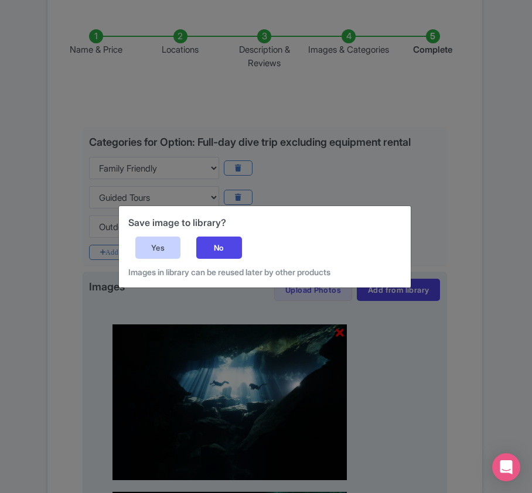
click at [150, 247] on div "Yes" at bounding box center [158, 247] width 46 height 22
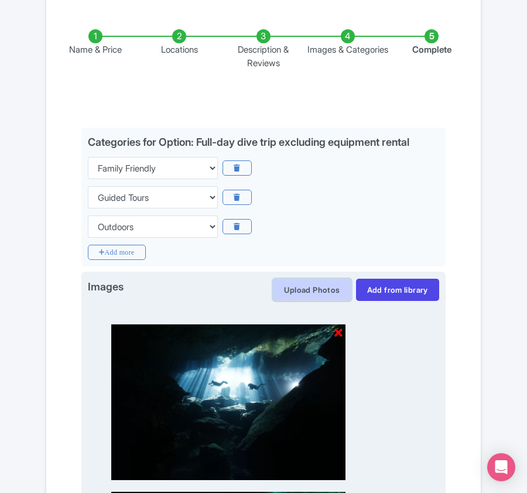
click at [299, 288] on button "Upload Photos" at bounding box center [312, 290] width 78 height 22
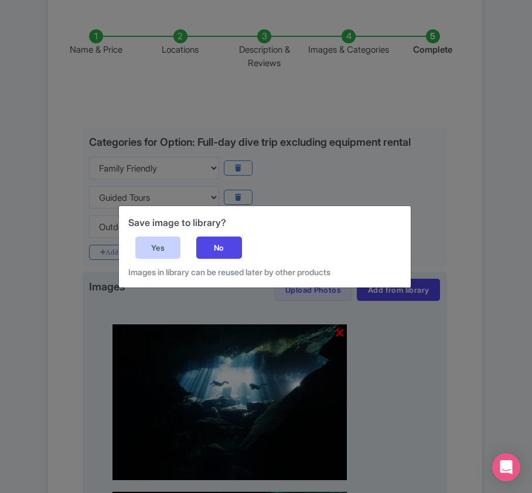
click at [162, 244] on div "Yes" at bounding box center [158, 247] width 46 height 22
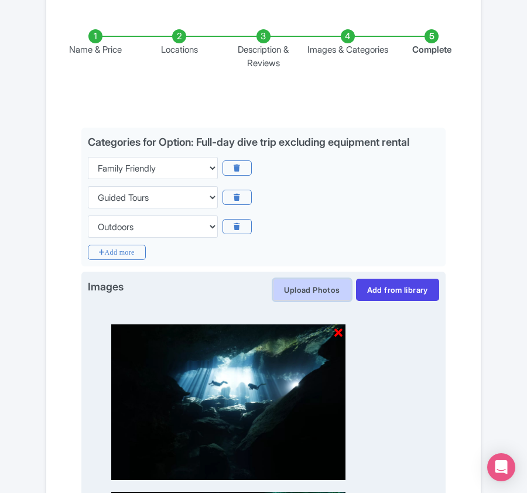
click at [290, 289] on button "Upload Photos" at bounding box center [312, 290] width 78 height 22
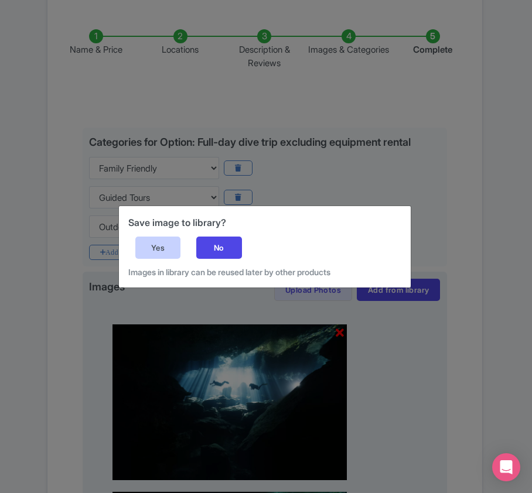
click at [172, 253] on div "Yes" at bounding box center [158, 247] width 46 height 22
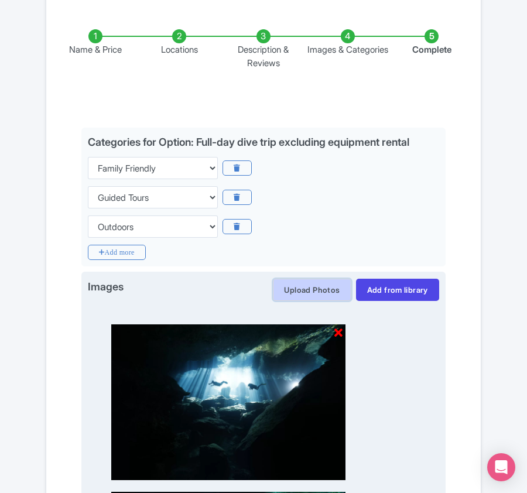
click at [290, 290] on button "Upload Photos" at bounding box center [312, 290] width 78 height 22
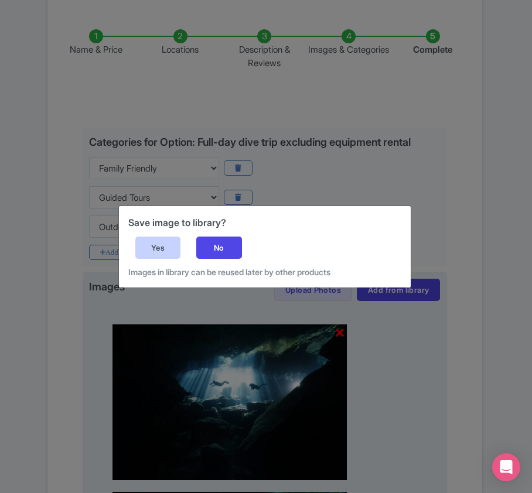
click at [177, 246] on div "Yes" at bounding box center [158, 247] width 46 height 22
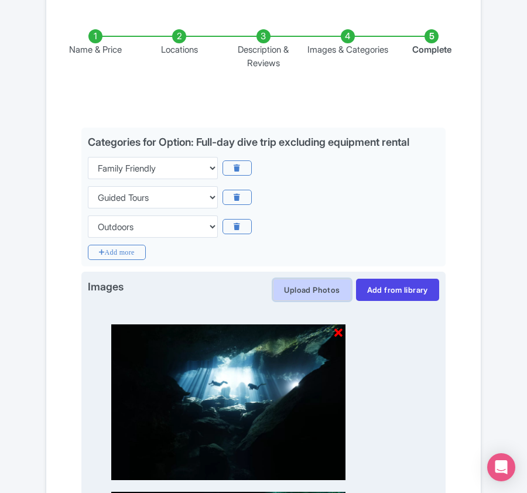
click at [311, 289] on button "Upload Photos" at bounding box center [312, 290] width 78 height 22
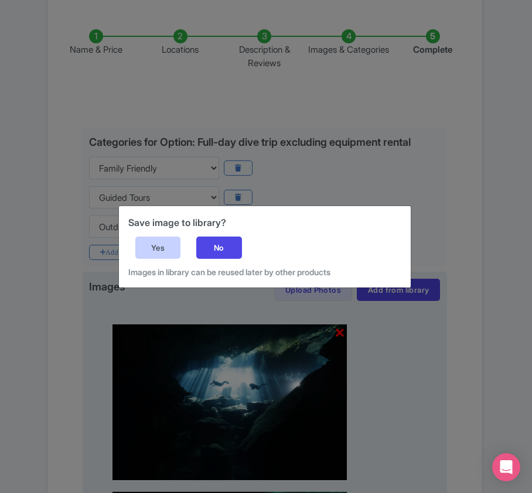
click at [153, 242] on div "Yes" at bounding box center [158, 247] width 46 height 22
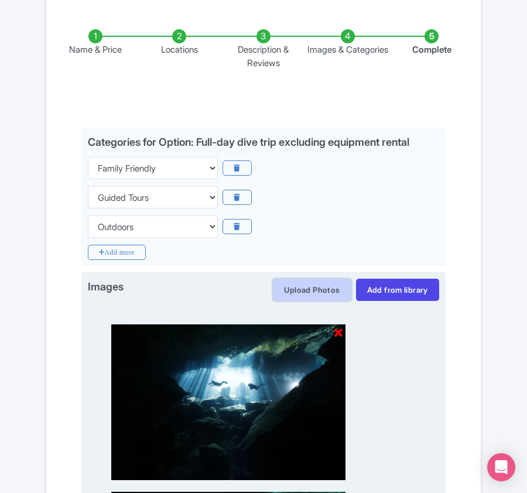
click at [286, 288] on button "Upload Photos" at bounding box center [312, 290] width 78 height 22
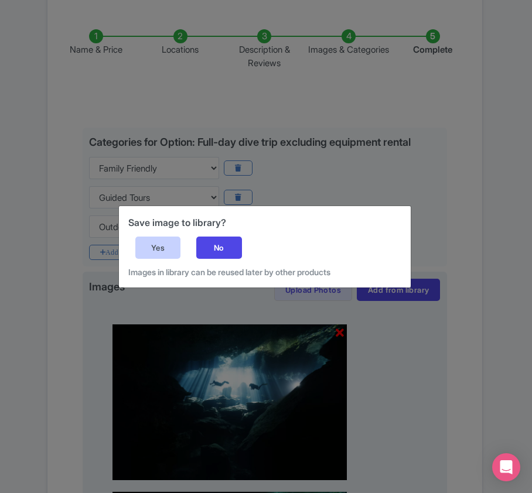
click at [160, 253] on div "Yes" at bounding box center [158, 247] width 46 height 22
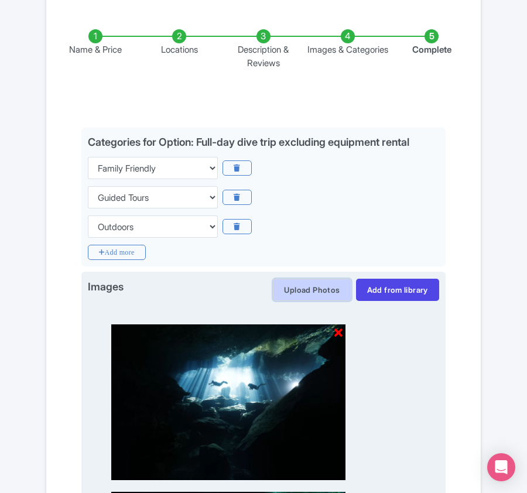
click at [319, 286] on button "Upload Photos" at bounding box center [312, 290] width 78 height 22
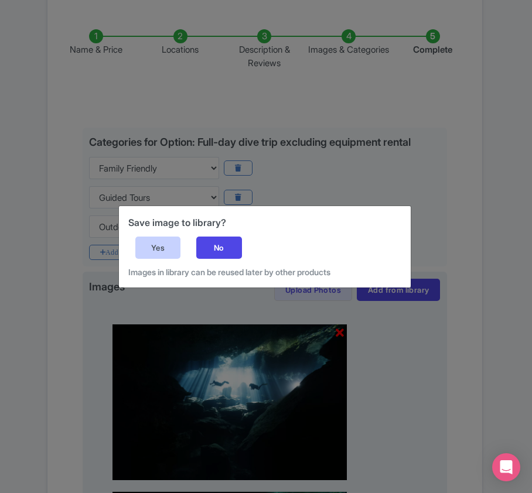
click at [159, 249] on div "Yes" at bounding box center [158, 247] width 46 height 22
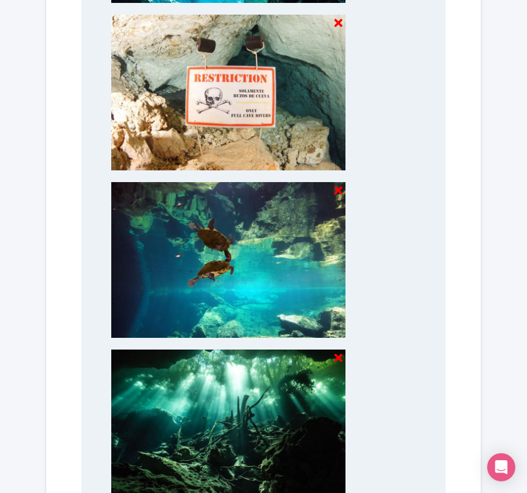
scroll to position [1745, 0]
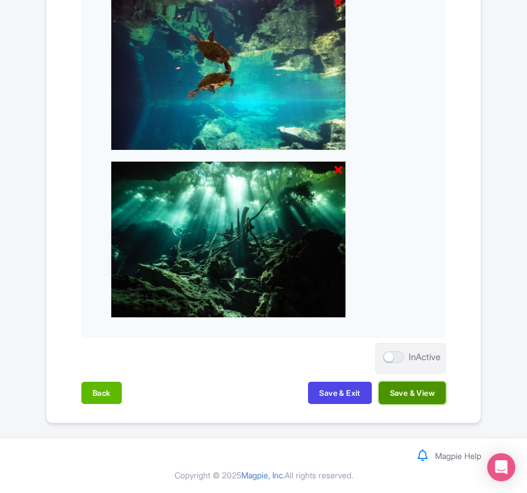
click at [406, 391] on button "Save & View" at bounding box center [412, 393] width 67 height 22
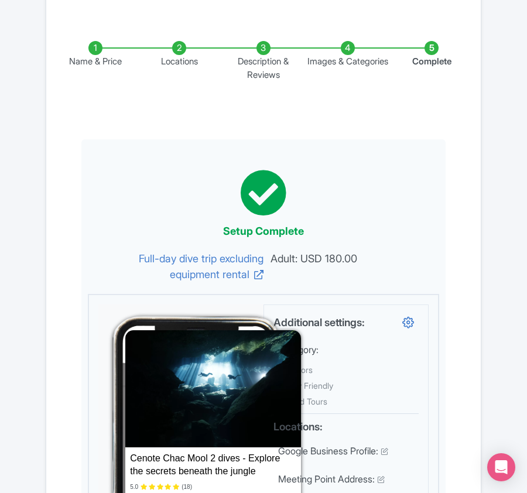
scroll to position [0, 0]
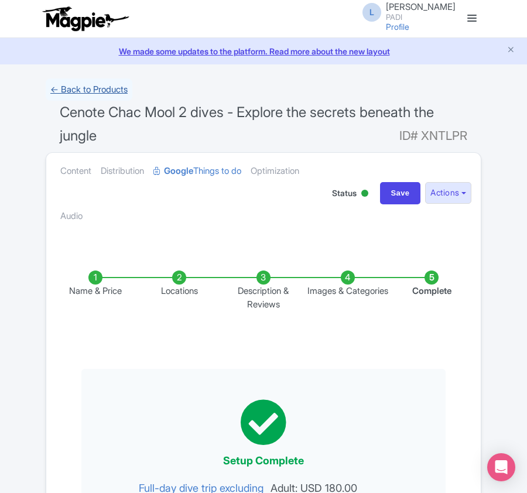
click at [67, 91] on link "← Back to Products" at bounding box center [89, 89] width 87 height 23
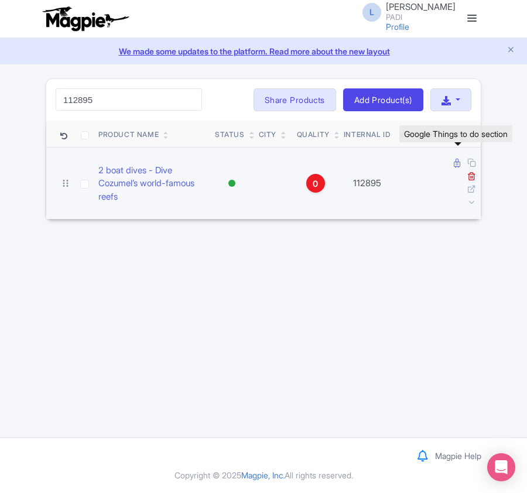
type input "112895"
click at [455, 169] on link at bounding box center [458, 162] width 9 height 11
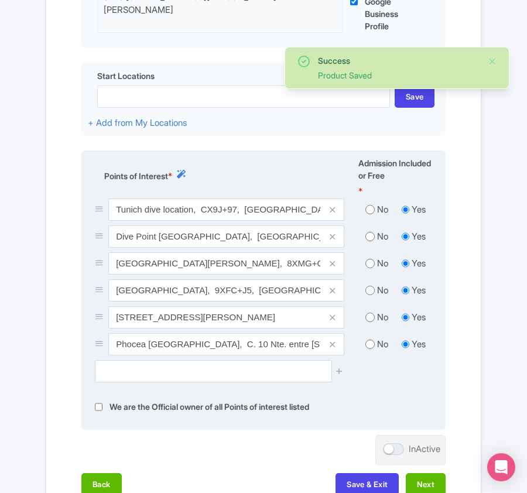
scroll to position [482, 0]
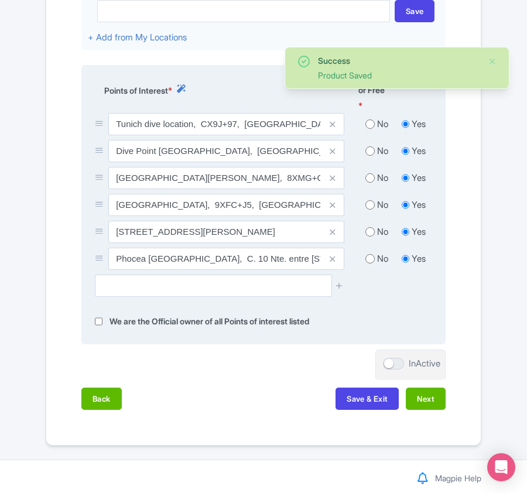
click at [372, 129] on input "radio" at bounding box center [369, 124] width 9 height 12
radio input "true"
click at [371, 157] on input "radio" at bounding box center [369, 151] width 9 height 12
radio input "true"
click at [371, 174] on input "radio" at bounding box center [369, 178] width 9 height 12
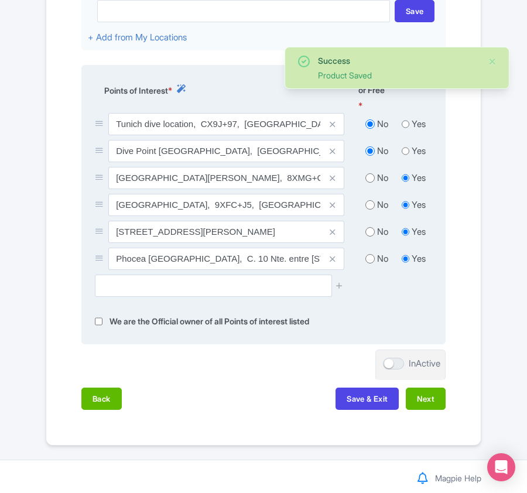
radio input "true"
click at [371, 211] on input "radio" at bounding box center [369, 205] width 9 height 12
radio input "true"
click at [366, 230] on input "radio" at bounding box center [369, 232] width 9 height 12
radio input "true"
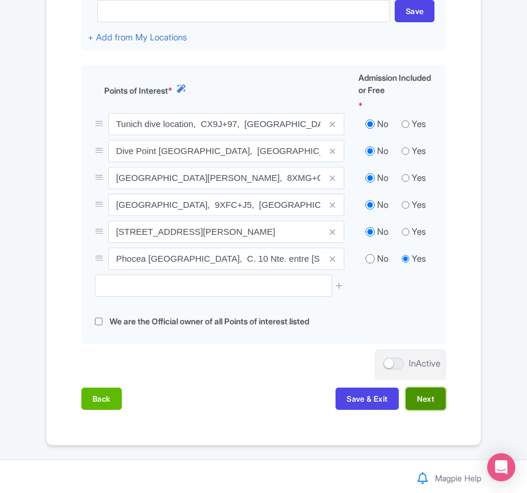
click at [417, 396] on button "Next" at bounding box center [426, 399] width 40 height 22
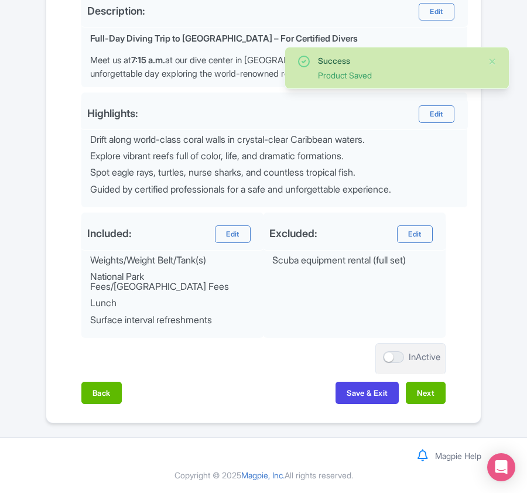
scroll to position [445, 0]
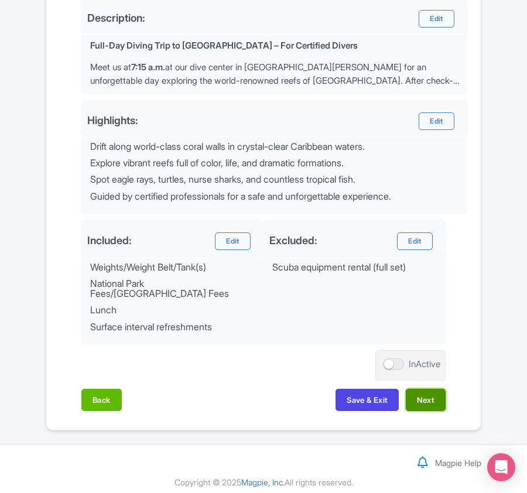
click at [425, 392] on button "Next" at bounding box center [426, 400] width 40 height 22
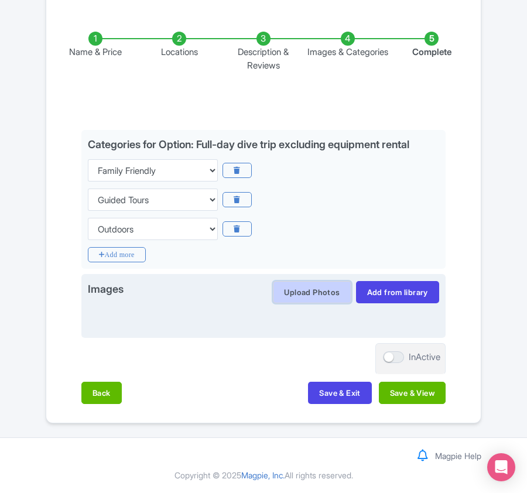
click at [316, 292] on button "Upload Photos" at bounding box center [312, 292] width 78 height 22
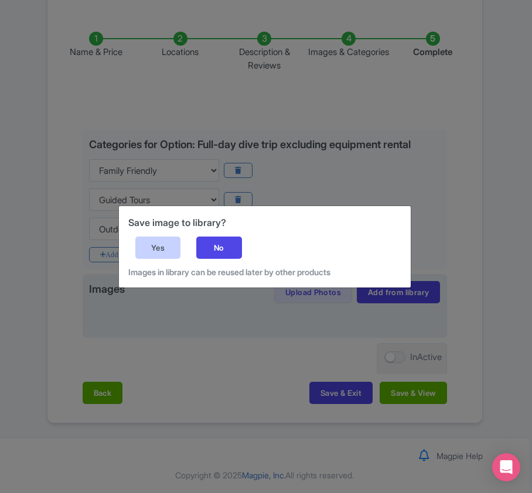
click at [157, 255] on div "Yes" at bounding box center [158, 247] width 46 height 22
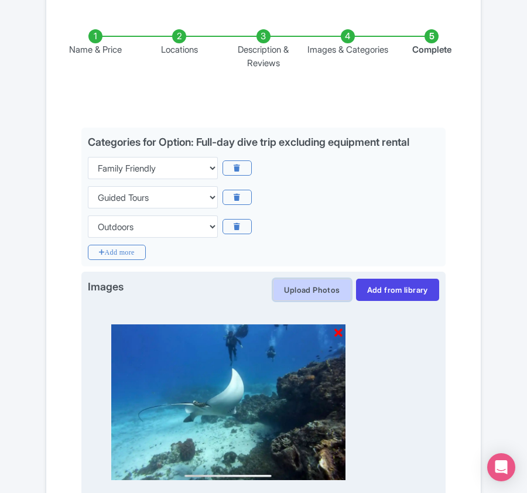
click at [300, 289] on button "Upload Photos" at bounding box center [312, 290] width 78 height 22
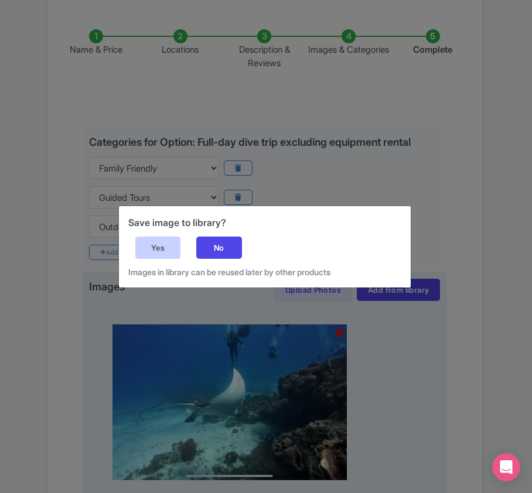
click at [177, 251] on div "Yes" at bounding box center [158, 247] width 46 height 22
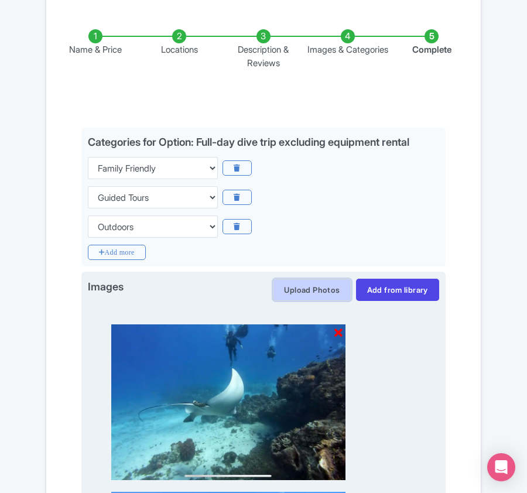
click at [328, 291] on button "Upload Photos" at bounding box center [312, 290] width 78 height 22
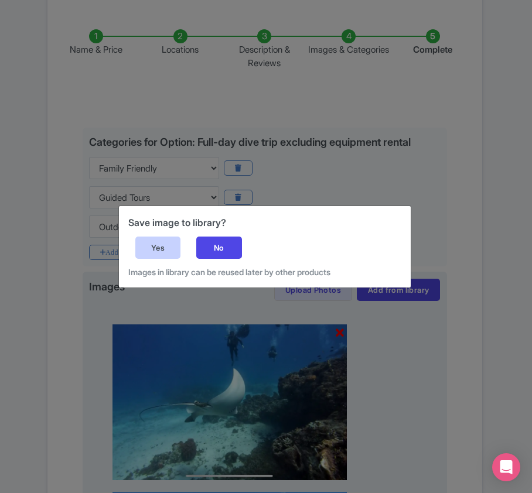
click at [146, 247] on div "Yes" at bounding box center [158, 247] width 46 height 22
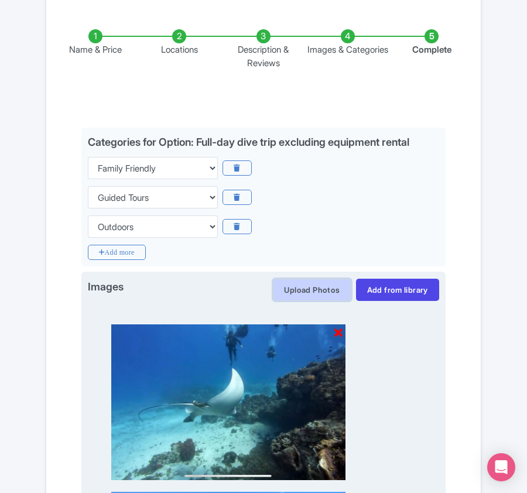
click at [301, 294] on button "Upload Photos" at bounding box center [312, 290] width 78 height 22
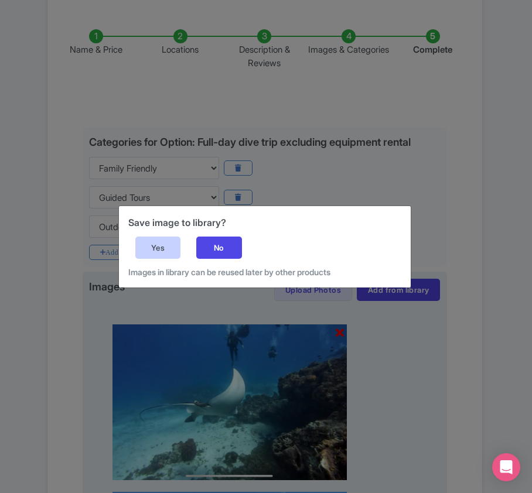
click at [145, 246] on div "Yes" at bounding box center [158, 247] width 46 height 22
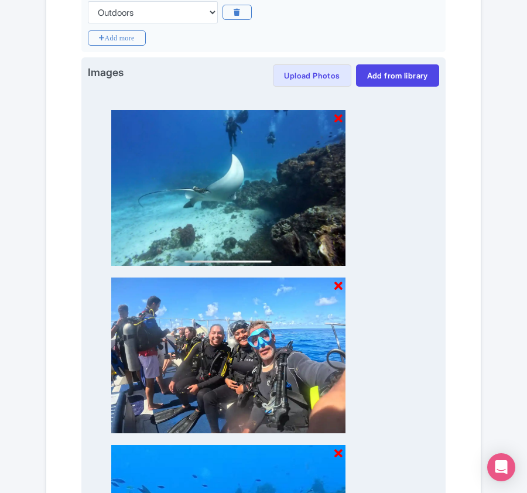
scroll to position [417, 0]
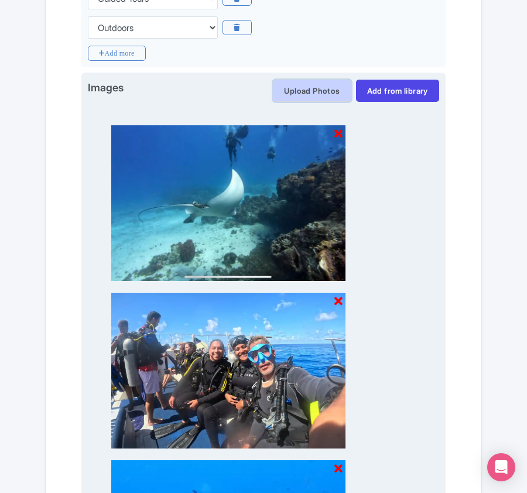
click at [303, 94] on button "Upload Photos" at bounding box center [312, 91] width 78 height 22
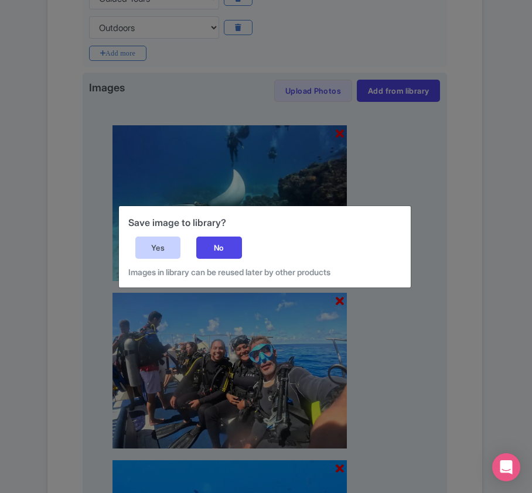
click at [156, 244] on div "Yes" at bounding box center [158, 247] width 46 height 22
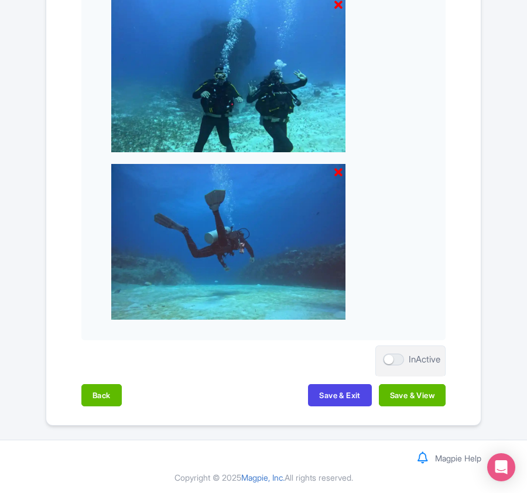
scroll to position [1052, 0]
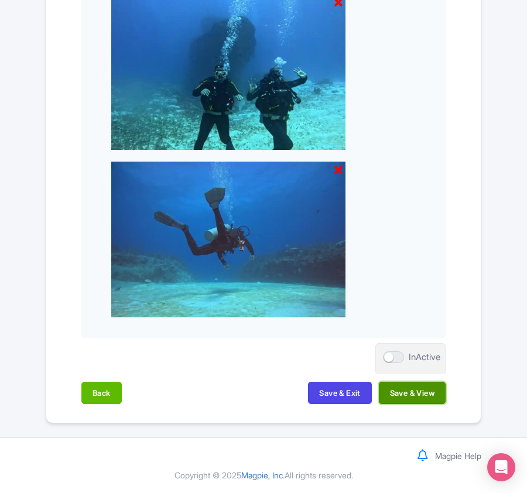
click at [415, 395] on button "Save & View" at bounding box center [412, 393] width 67 height 22
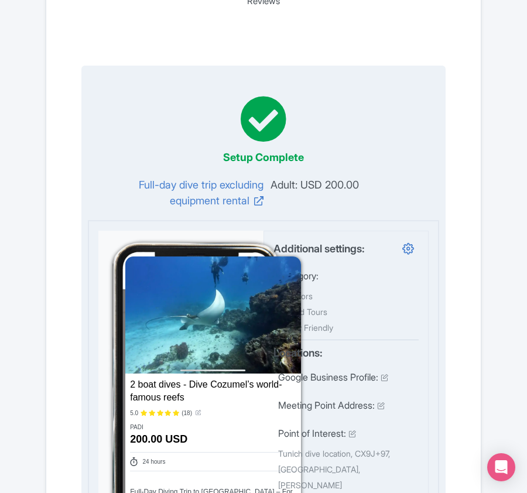
scroll to position [0, 0]
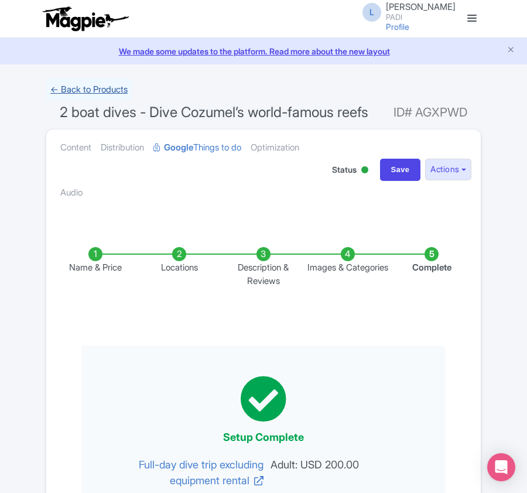
click at [113, 90] on link "← Back to Products" at bounding box center [89, 89] width 87 height 23
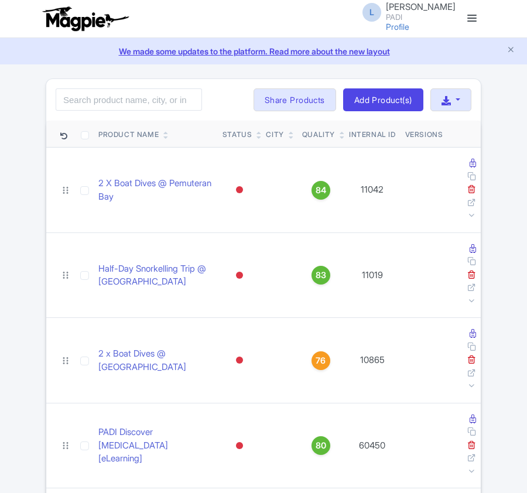
click at [117, 98] on input "search" at bounding box center [129, 99] width 146 height 22
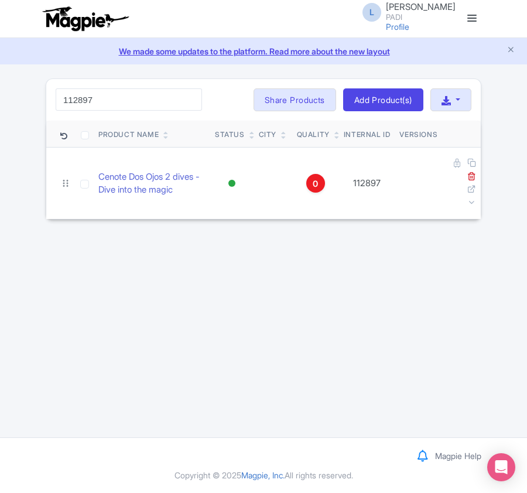
type input "112897"
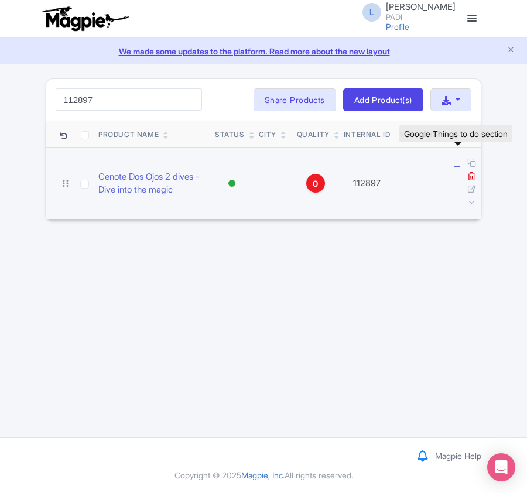
click at [454, 164] on icon at bounding box center [457, 163] width 6 height 9
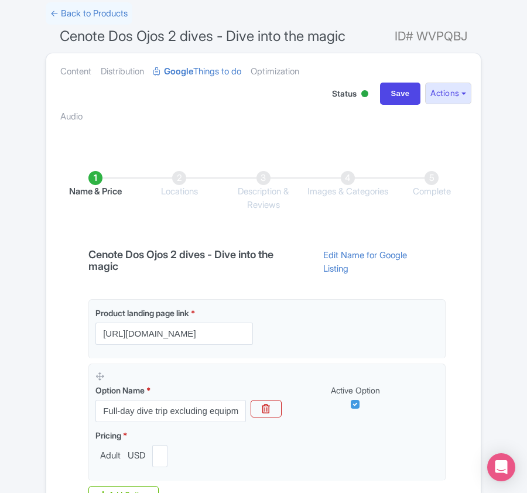
scroll to position [234, 0]
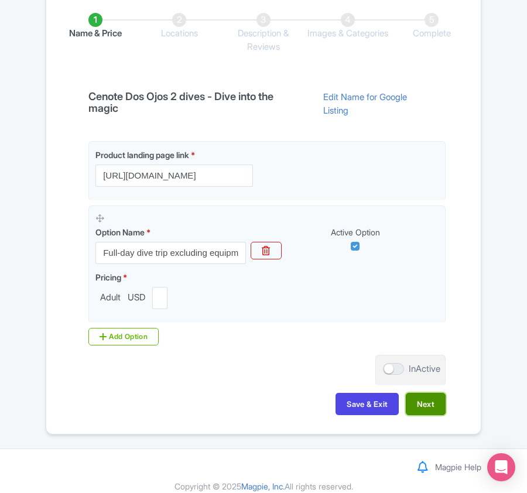
click at [424, 413] on button "Next" at bounding box center [426, 404] width 40 height 22
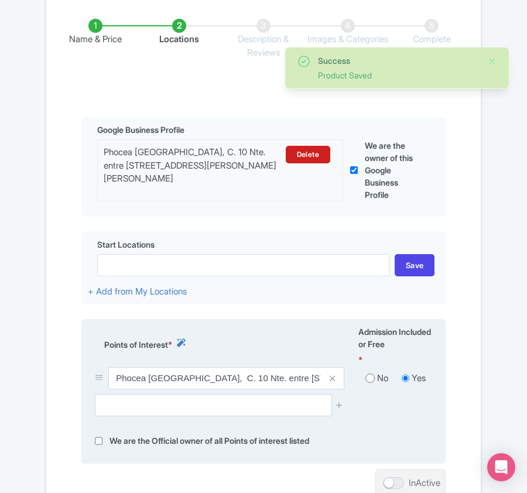
scroll to position [312, 0]
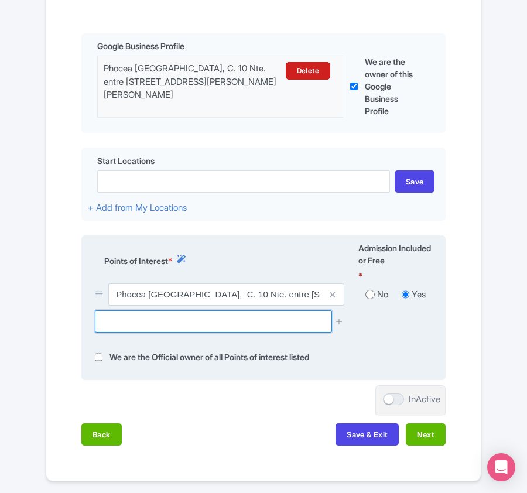
click at [228, 328] on input "text" at bounding box center [213, 321] width 236 height 22
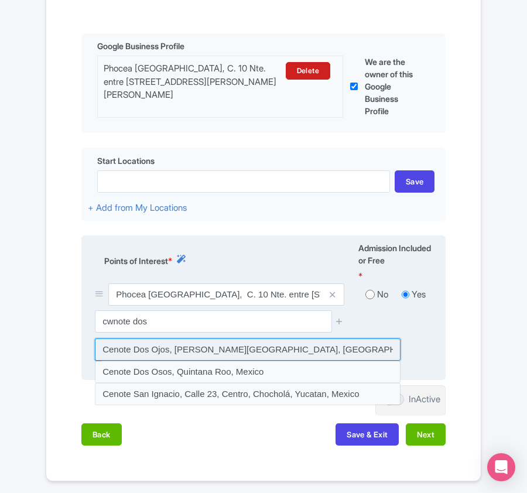
click at [195, 352] on input at bounding box center [248, 349] width 306 height 22
type input "Cenote Dos Ojos, Quintana Roo, Mexico"
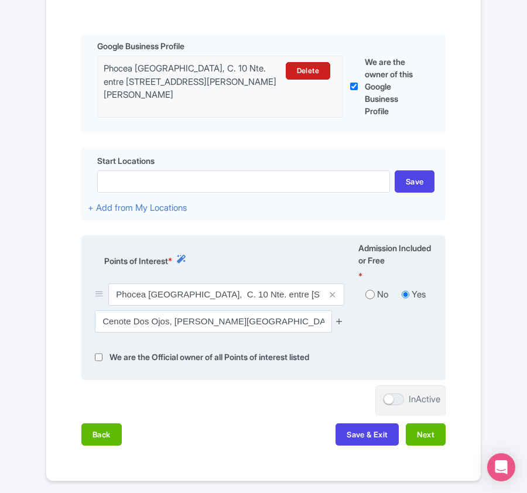
click at [338, 323] on icon at bounding box center [339, 321] width 9 height 9
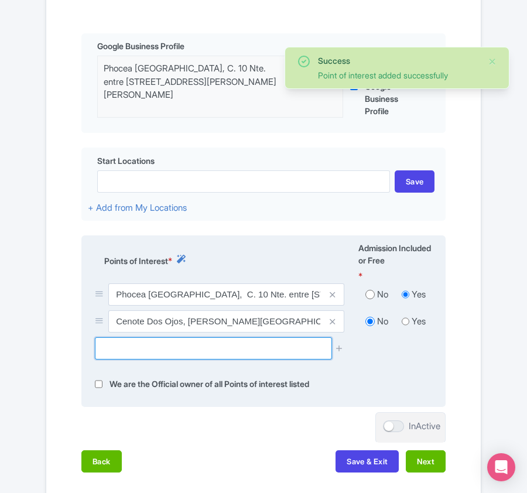
click at [155, 352] on input "text" at bounding box center [213, 348] width 236 height 22
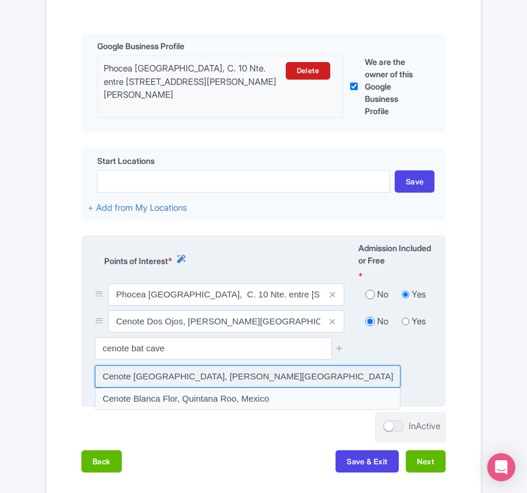
click at [146, 382] on input at bounding box center [248, 376] width 306 height 22
type input "Cenote Bat Cave, Quintana Roo, Mexico"
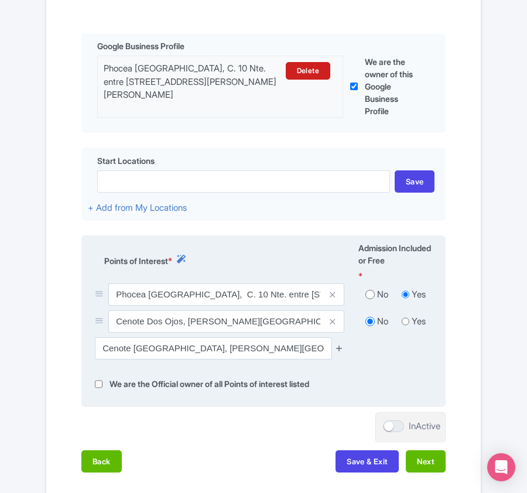
click at [340, 351] on icon at bounding box center [339, 348] width 9 height 9
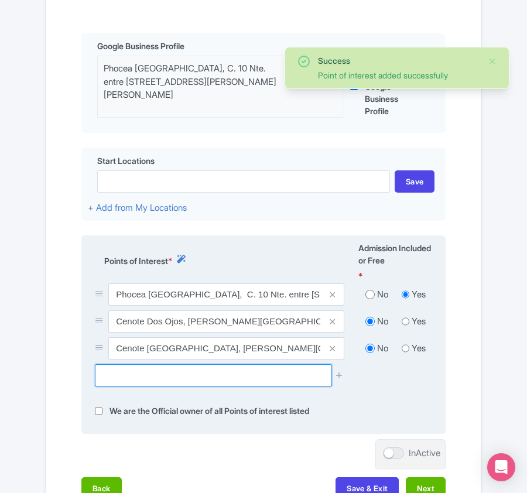
click at [110, 371] on input "text" at bounding box center [213, 375] width 236 height 22
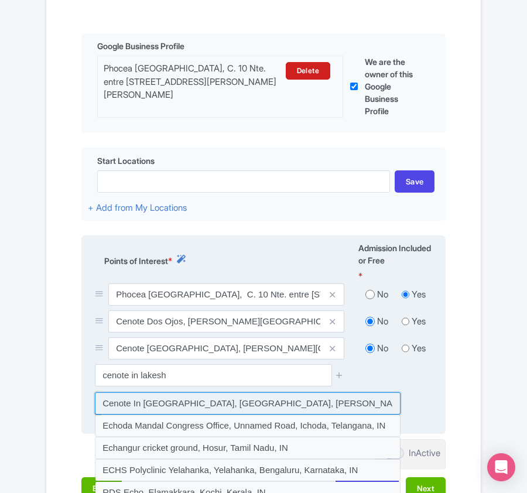
click at [144, 408] on input at bounding box center [248, 403] width 306 height 22
type input "Cenote In Lakesh, Tulum, Quintana Roo, Mexico"
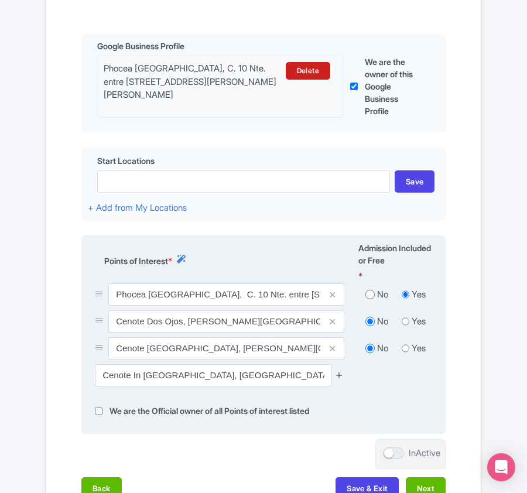
click at [338, 379] on icon at bounding box center [339, 375] width 9 height 9
click at [340, 378] on icon at bounding box center [339, 375] width 9 height 9
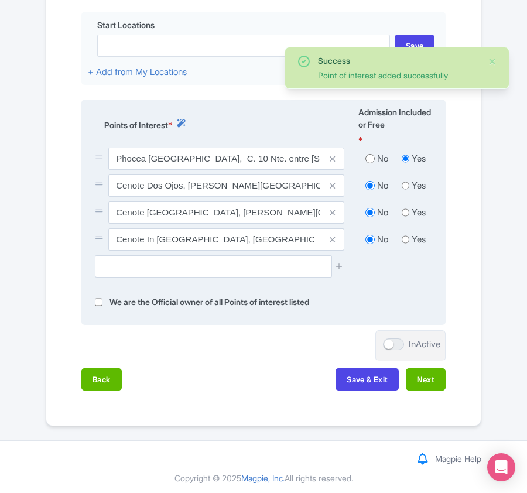
scroll to position [455, 0]
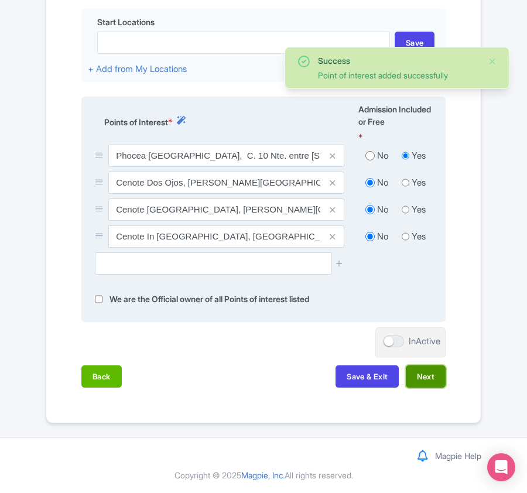
click at [427, 376] on button "Next" at bounding box center [426, 376] width 40 height 22
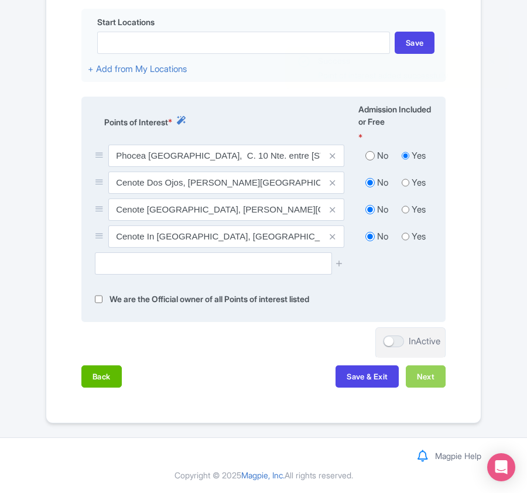
scroll to position [445, 0]
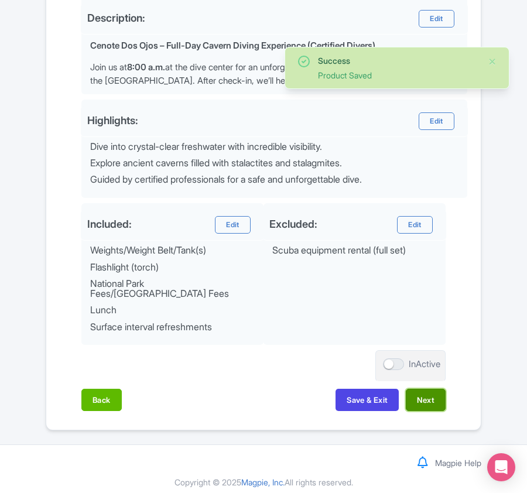
click at [427, 394] on button "Next" at bounding box center [426, 400] width 40 height 22
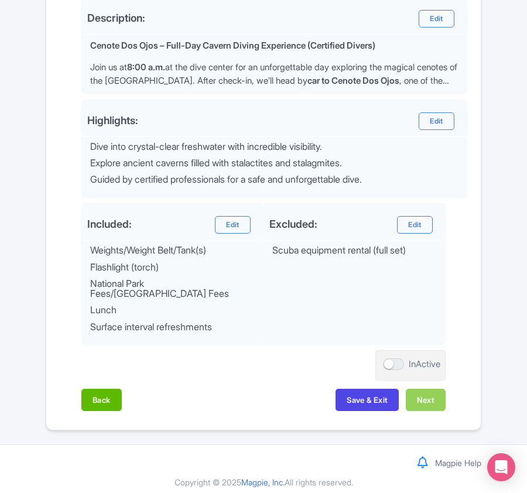
scroll to position [218, 0]
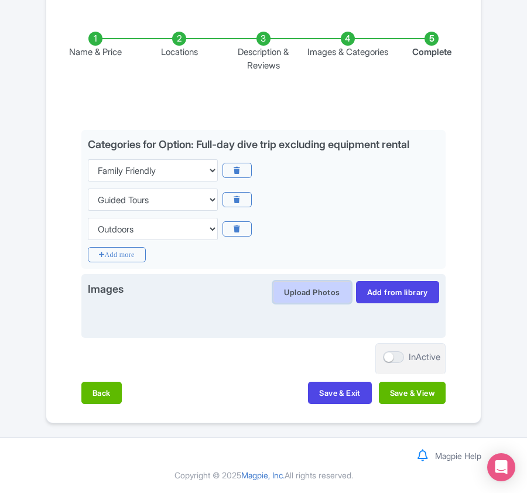
click at [295, 290] on button "Upload Photos" at bounding box center [312, 292] width 78 height 22
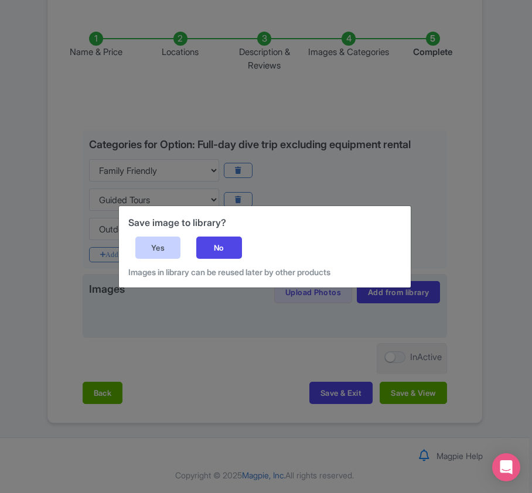
click at [169, 251] on div "Yes" at bounding box center [158, 247] width 46 height 22
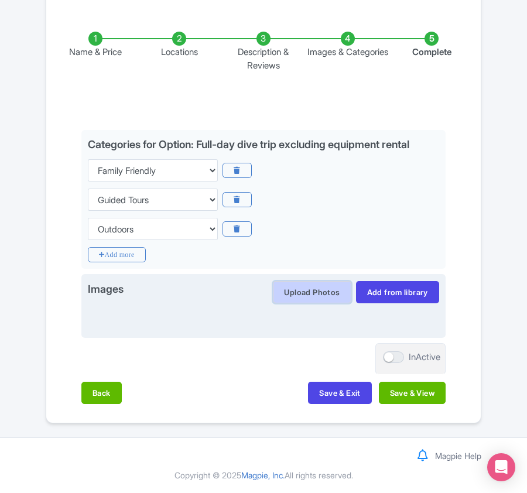
click at [305, 293] on button "Upload Photos" at bounding box center [312, 292] width 78 height 22
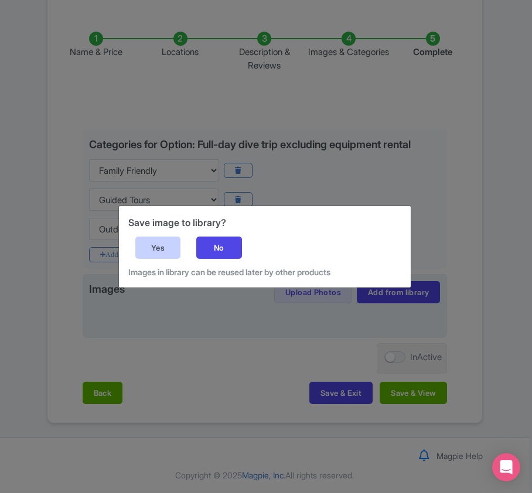
click at [158, 242] on div "Yes" at bounding box center [158, 247] width 46 height 22
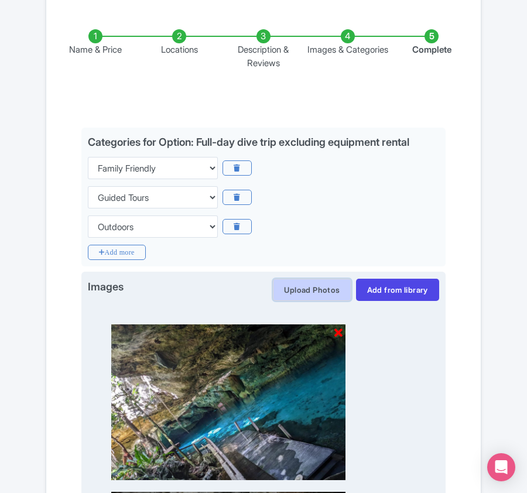
click at [293, 287] on button "Upload Photos" at bounding box center [312, 290] width 78 height 22
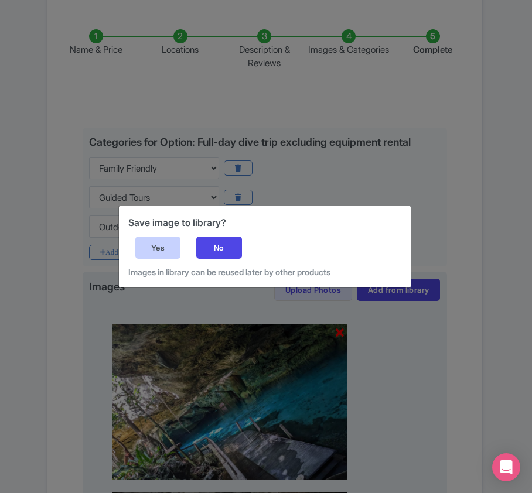
click at [153, 245] on div "Yes" at bounding box center [158, 247] width 46 height 22
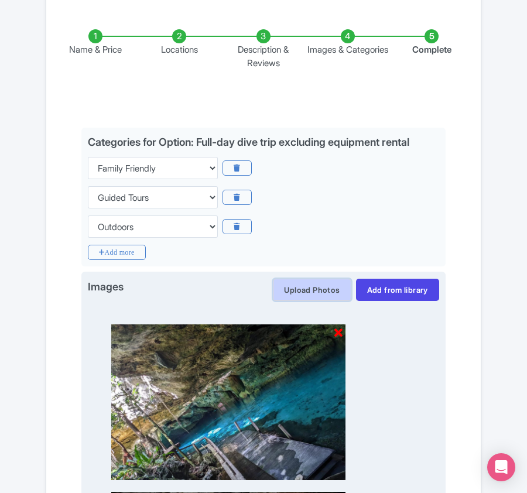
click at [310, 291] on button "Upload Photos" at bounding box center [312, 290] width 78 height 22
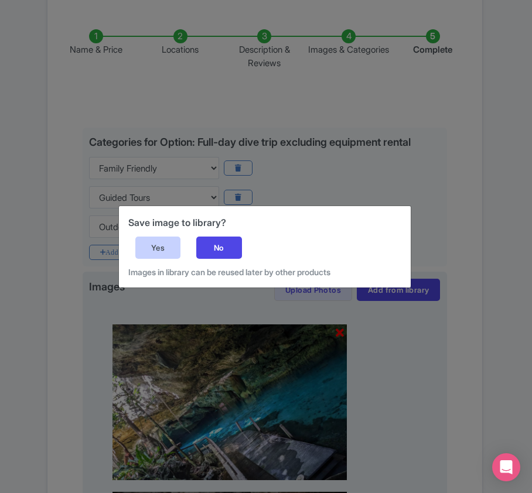
click at [159, 249] on div "Yes" at bounding box center [158, 247] width 46 height 22
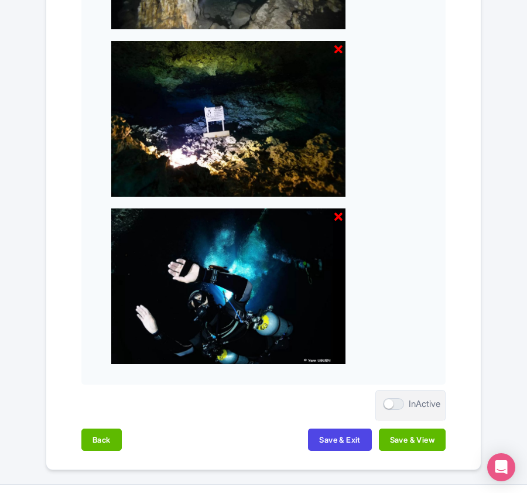
scroll to position [885, 0]
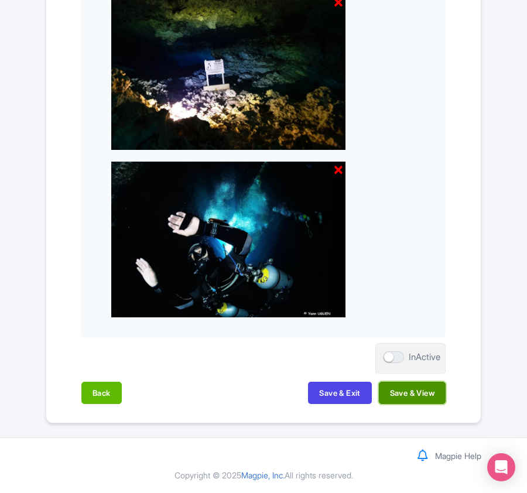
click at [410, 392] on button "Save & View" at bounding box center [412, 393] width 67 height 22
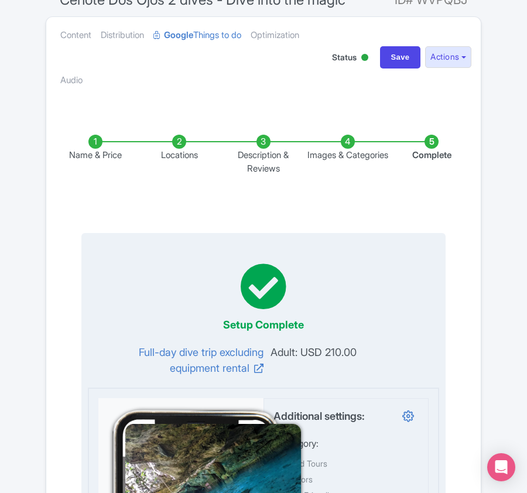
scroll to position [0, 0]
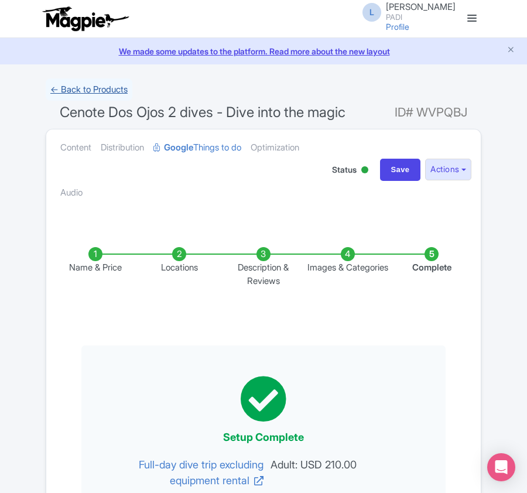
click at [89, 80] on link "← Back to Products" at bounding box center [89, 89] width 87 height 23
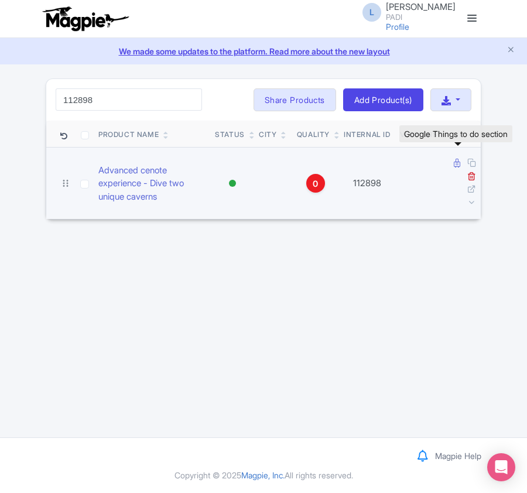
type input "112898"
click at [454, 164] on icon at bounding box center [457, 163] width 6 height 9
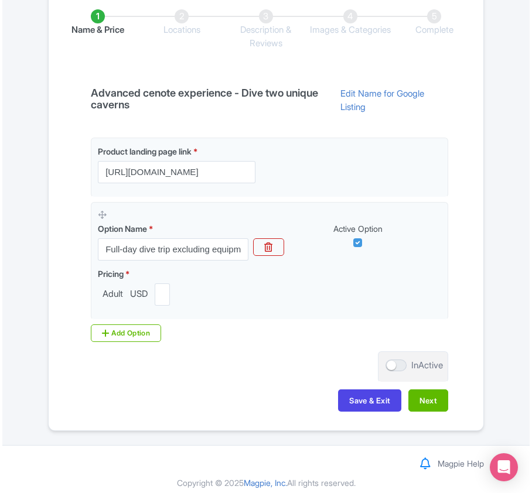
scroll to position [267, 0]
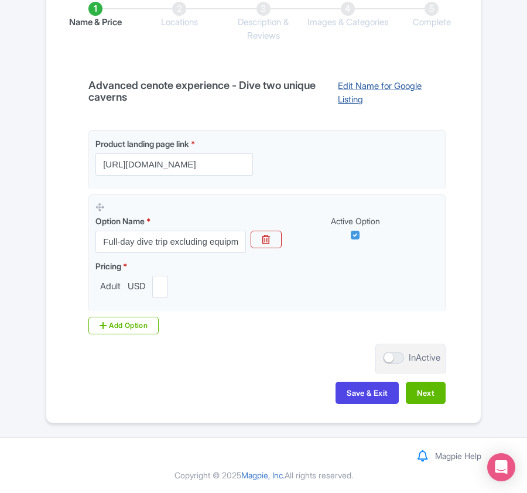
click at [382, 80] on link "Edit Name for Google Listing" at bounding box center [385, 95] width 119 height 30
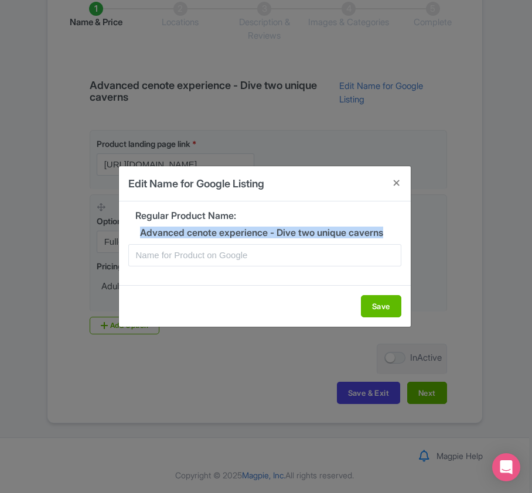
drag, startPoint x: 140, startPoint y: 228, endPoint x: 183, endPoint y: 235, distance: 43.4
click at [183, 235] on h5 "Advanced cenote experience - Dive two unique caverns" at bounding box center [264, 233] width 273 height 11
copy h5 "Advanced cenote experience - Dive two unique caverns"
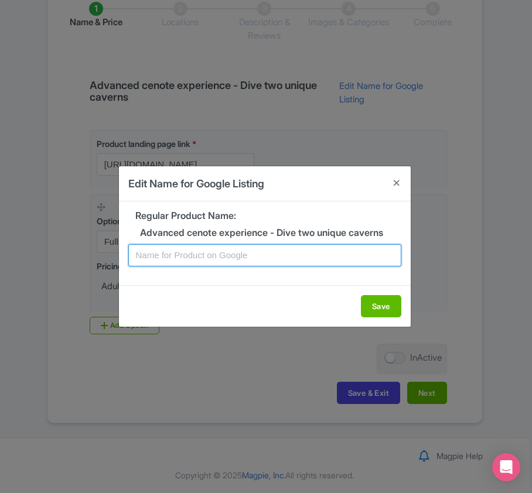
click at [172, 263] on input "text" at bounding box center [264, 255] width 273 height 22
paste input "Advanced cenote experience - Dive two unique caverns"
type input "Advanced cenote experience - Dive two unique caverns from [GEOGRAPHIC_DATA][PER…"
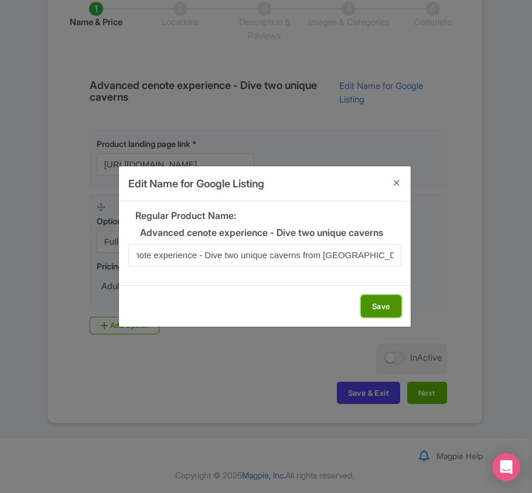
click at [378, 305] on button "Save" at bounding box center [381, 306] width 40 height 22
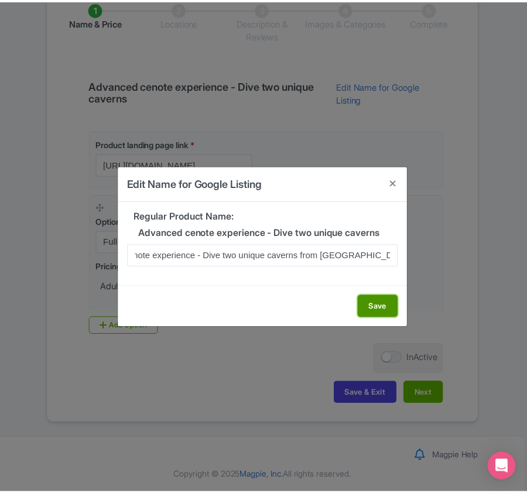
scroll to position [0, 0]
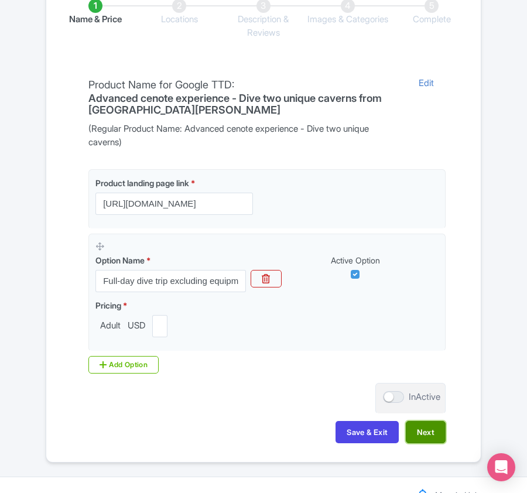
click at [424, 432] on button "Next" at bounding box center [426, 432] width 40 height 22
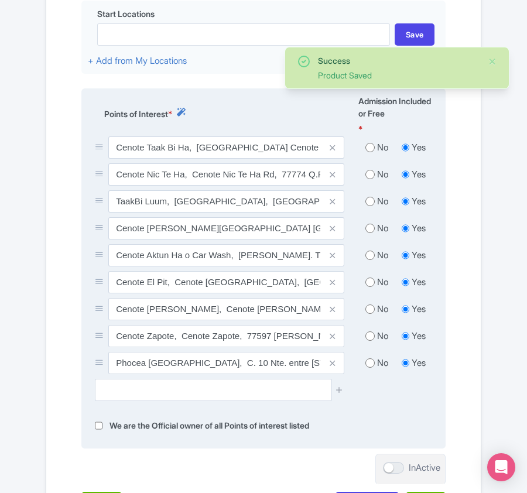
scroll to position [501, 0]
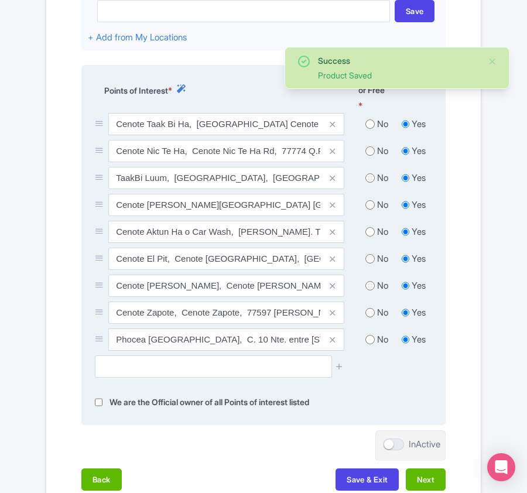
click at [371, 128] on input "radio" at bounding box center [369, 124] width 9 height 12
radio input "true"
click at [370, 157] on input "radio" at bounding box center [369, 151] width 9 height 12
radio input "true"
click at [368, 180] on input "radio" at bounding box center [369, 178] width 9 height 12
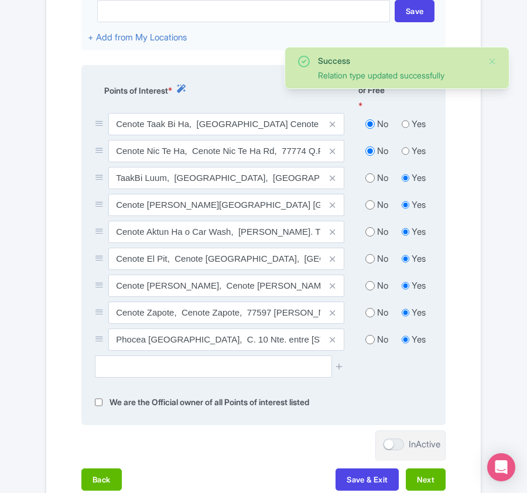
radio input "true"
click at [368, 207] on input "radio" at bounding box center [369, 205] width 9 height 12
radio input "true"
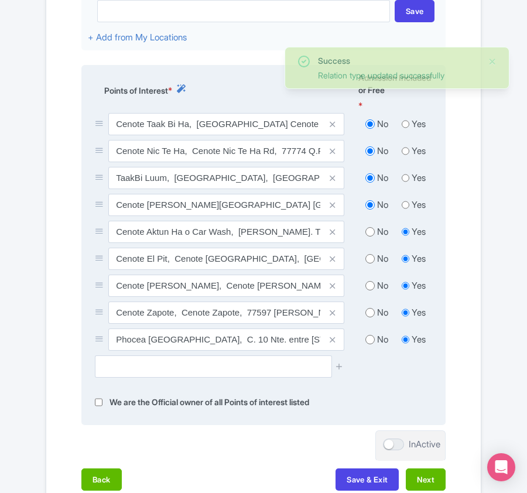
click at [368, 235] on input "radio" at bounding box center [369, 232] width 9 height 12
radio input "true"
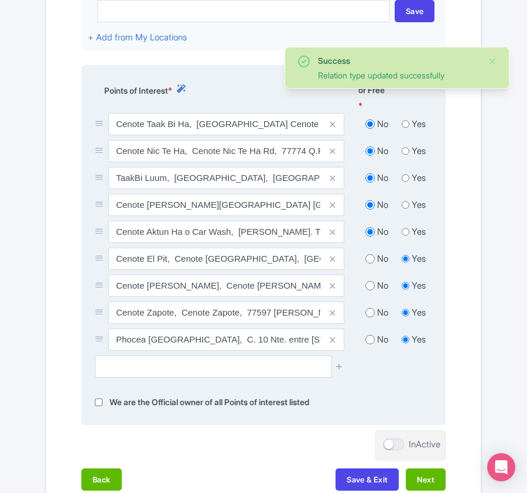
click at [368, 265] on input "radio" at bounding box center [369, 259] width 9 height 12
radio input "true"
click at [368, 288] on input "radio" at bounding box center [369, 286] width 9 height 12
radio input "true"
click at [368, 314] on input "radio" at bounding box center [369, 313] width 9 height 12
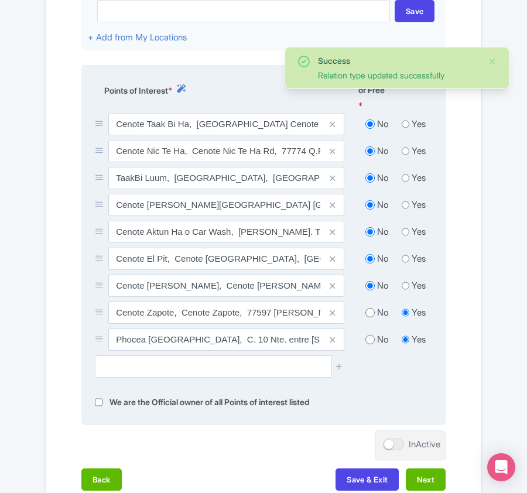
radio input "true"
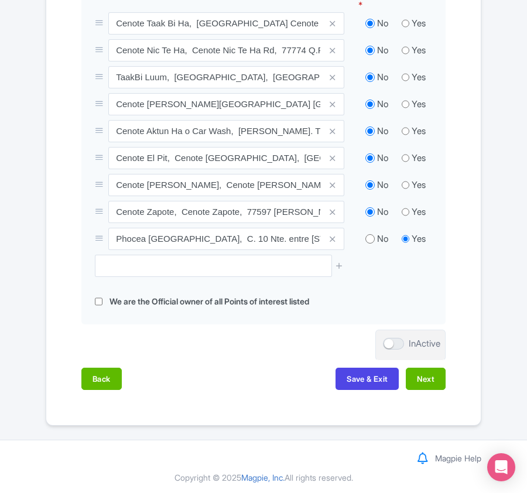
scroll to position [608, 0]
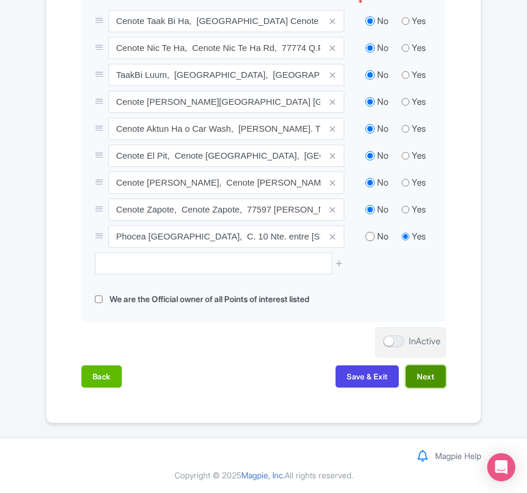
click at [427, 373] on button "Next" at bounding box center [426, 376] width 40 height 22
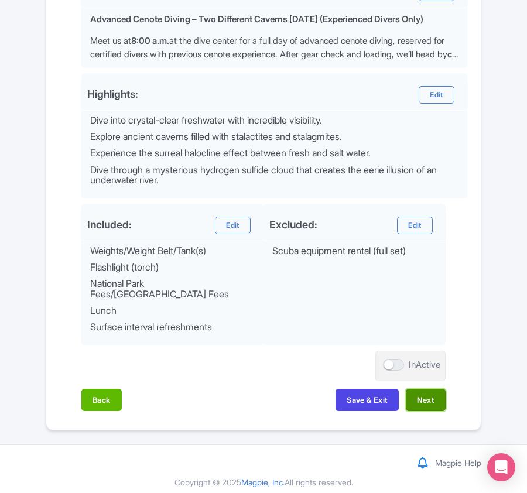
click at [427, 391] on button "Next" at bounding box center [426, 400] width 40 height 22
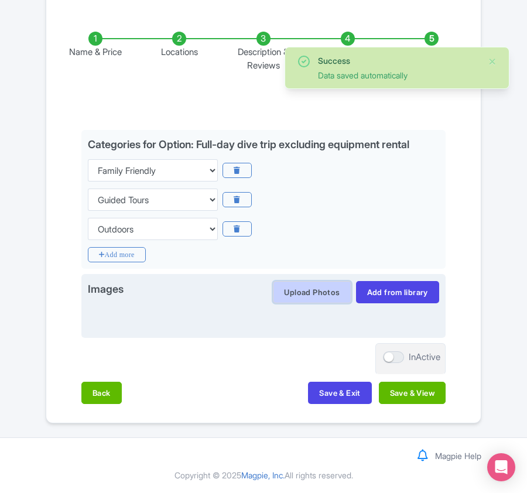
click at [312, 281] on button "Upload Photos" at bounding box center [312, 292] width 78 height 22
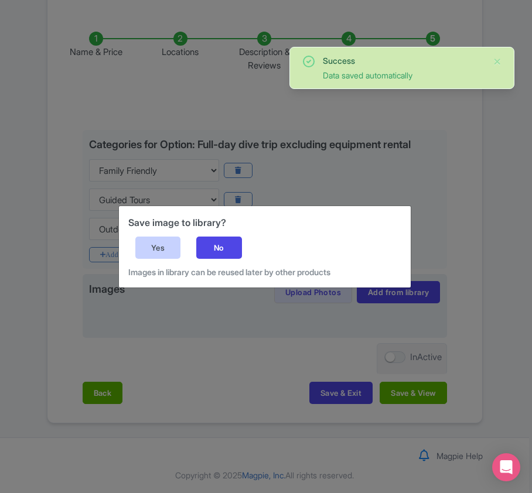
click at [158, 245] on div "Yes" at bounding box center [158, 247] width 46 height 22
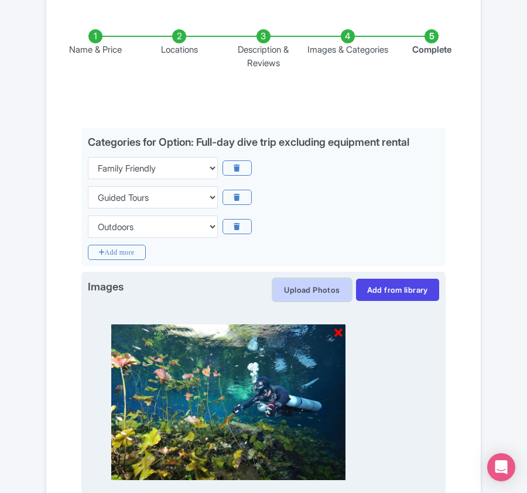
click at [298, 284] on button "Upload Photos" at bounding box center [312, 290] width 78 height 22
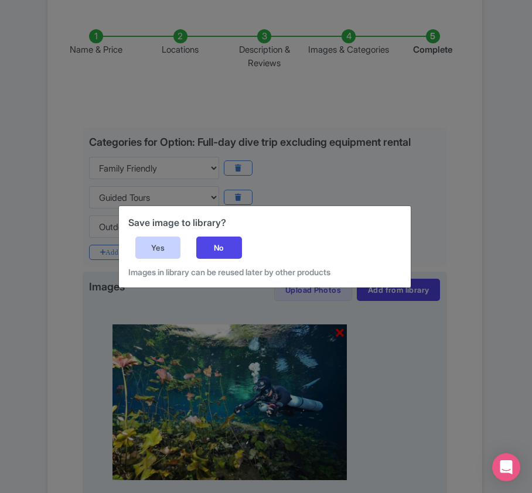
click at [160, 246] on div "Yes" at bounding box center [158, 247] width 46 height 22
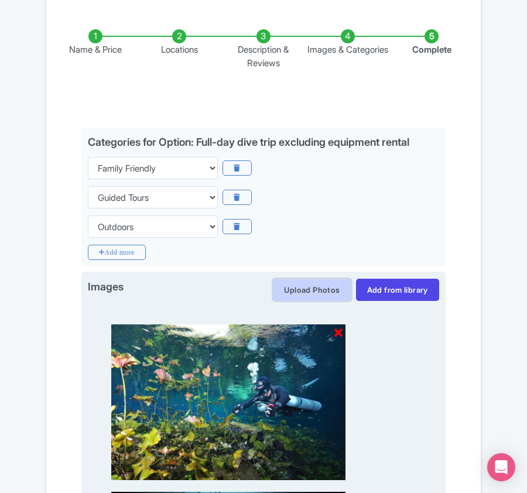
click at [295, 289] on button "Upload Photos" at bounding box center [312, 290] width 78 height 22
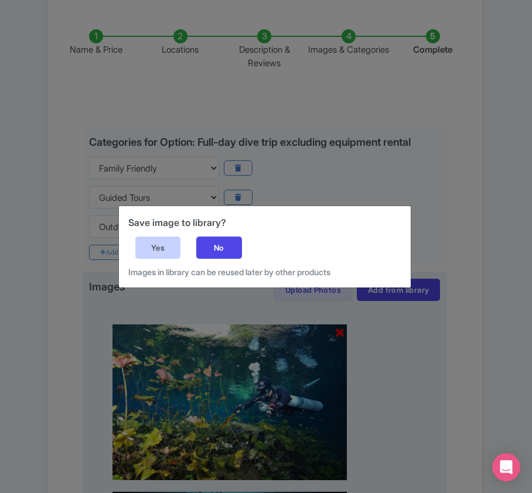
click at [148, 242] on div "Yes" at bounding box center [158, 247] width 46 height 22
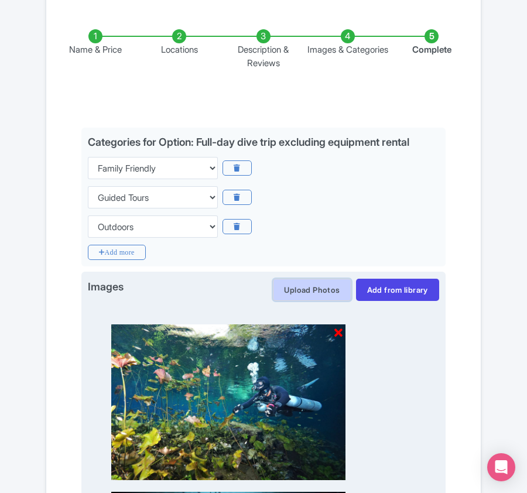
click at [294, 287] on button "Upload Photos" at bounding box center [312, 290] width 78 height 22
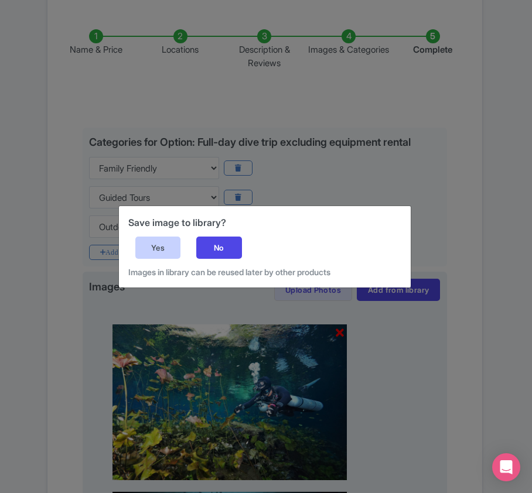
click at [155, 241] on div "Yes" at bounding box center [158, 247] width 46 height 22
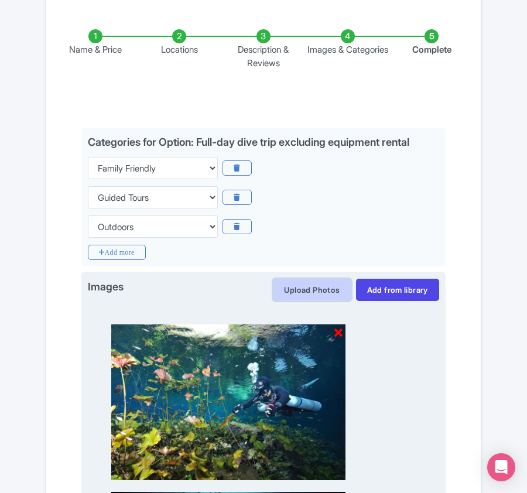
click at [308, 294] on button "Upload Photos" at bounding box center [312, 290] width 78 height 22
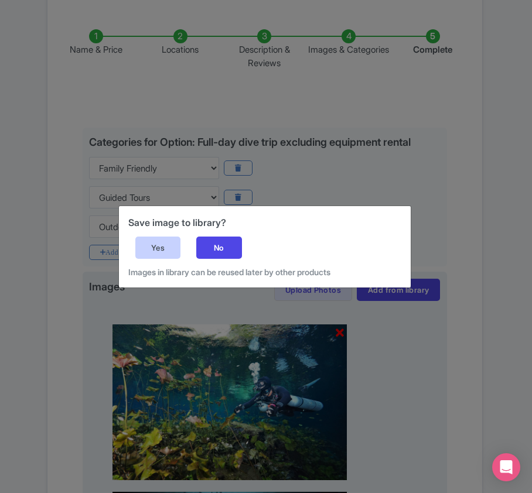
click at [146, 239] on div "Yes" at bounding box center [158, 247] width 46 height 22
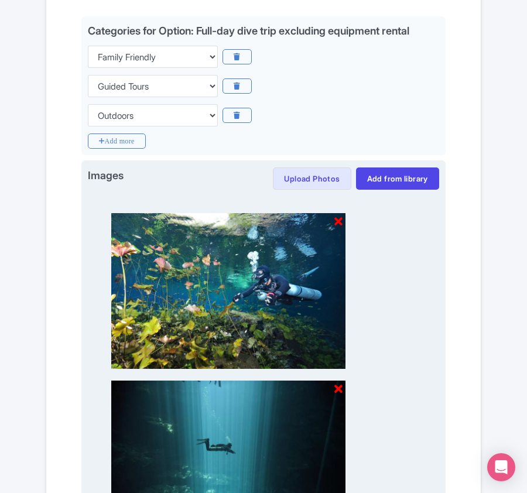
scroll to position [158, 0]
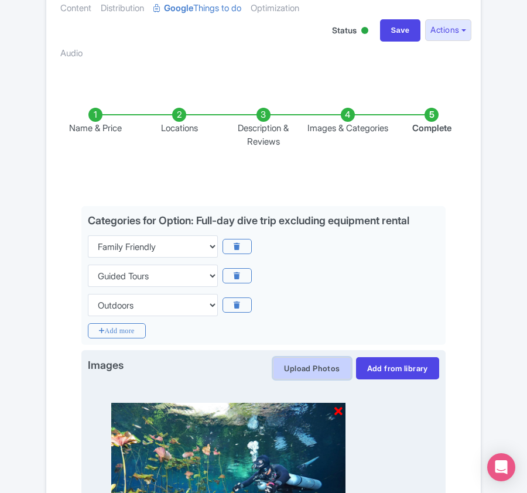
click at [299, 366] on button "Upload Photos" at bounding box center [312, 368] width 78 height 22
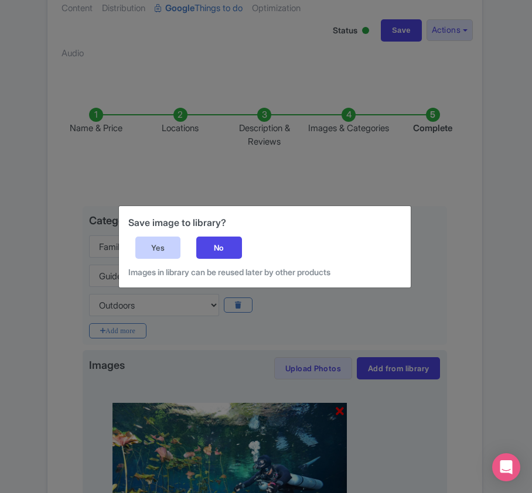
click at [156, 251] on div "Yes" at bounding box center [158, 247] width 46 height 22
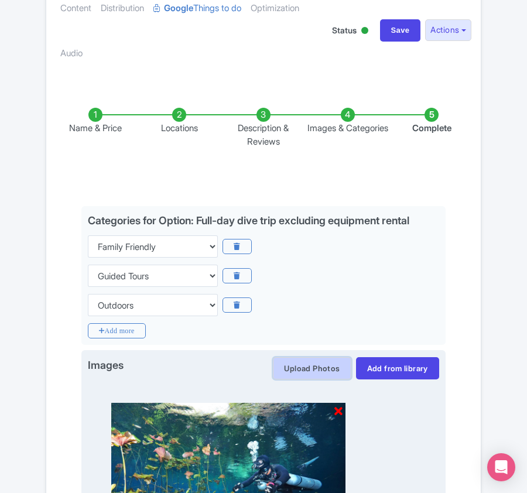
click at [296, 368] on button "Upload Photos" at bounding box center [312, 368] width 78 height 22
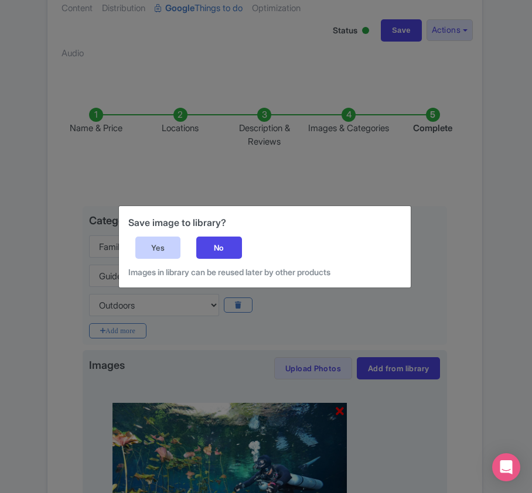
click at [172, 246] on div "Yes" at bounding box center [158, 247] width 46 height 22
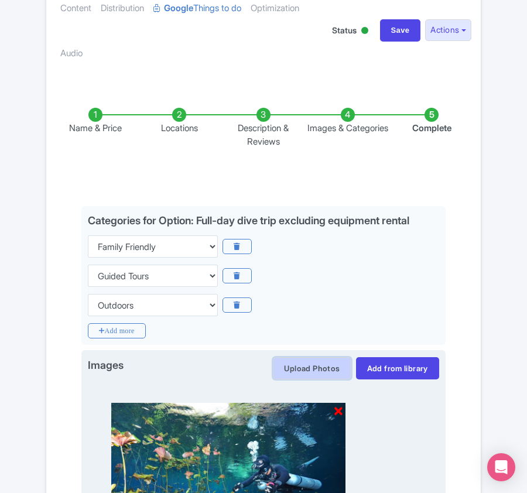
click at [297, 366] on button "Upload Photos" at bounding box center [312, 368] width 78 height 22
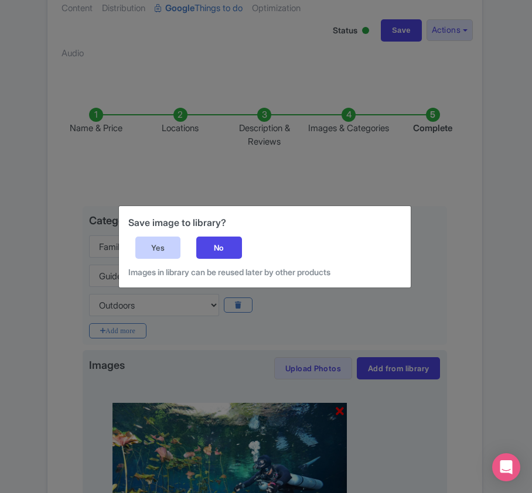
click at [148, 249] on div "Yes" at bounding box center [158, 247] width 46 height 22
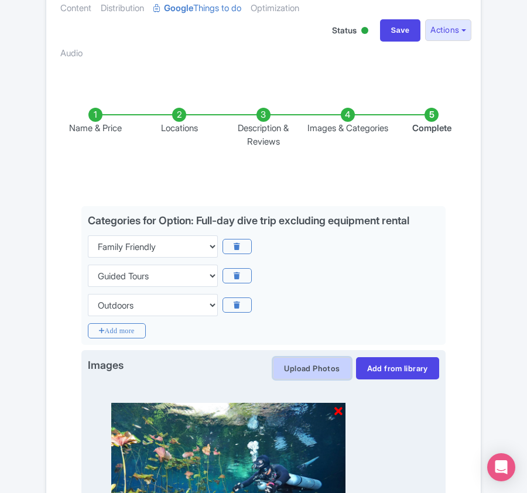
click at [283, 369] on button "Upload Photos" at bounding box center [312, 368] width 78 height 22
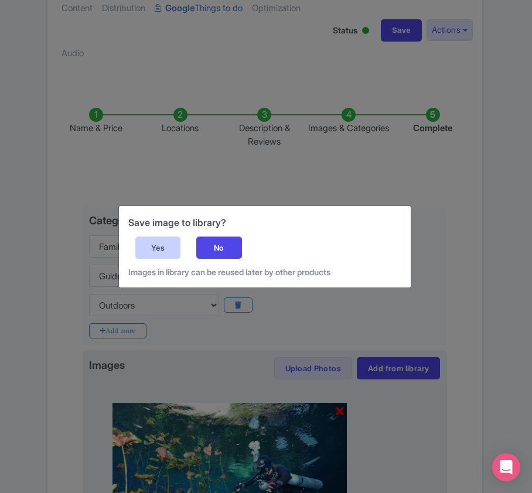
click at [140, 241] on div "Yes" at bounding box center [158, 247] width 46 height 22
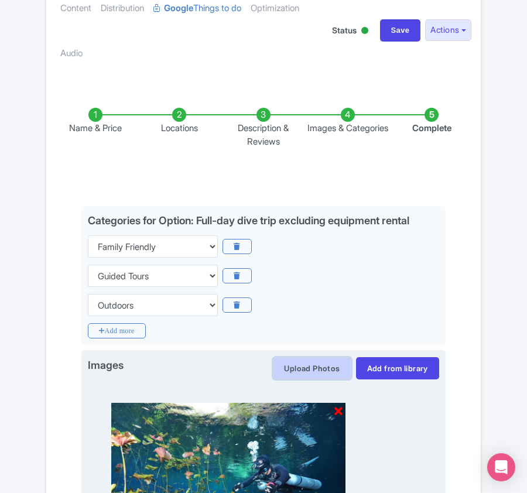
click at [287, 366] on button "Upload Photos" at bounding box center [312, 368] width 78 height 22
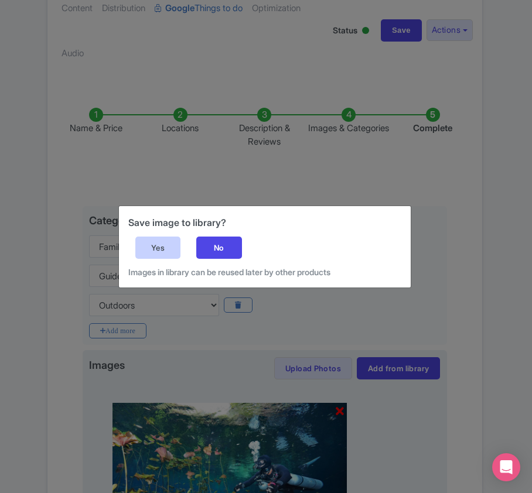
click at [162, 239] on div "Yes" at bounding box center [158, 247] width 46 height 22
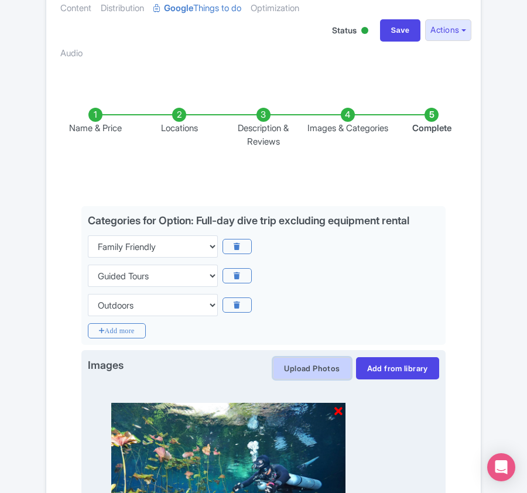
click at [277, 366] on button "Upload Photos" at bounding box center [312, 368] width 78 height 22
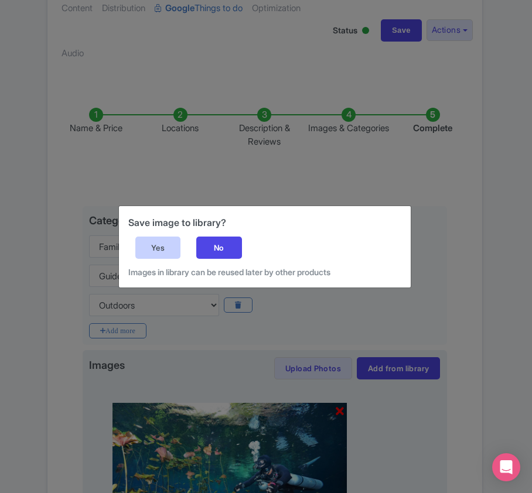
click at [159, 244] on div "Yes" at bounding box center [158, 247] width 46 height 22
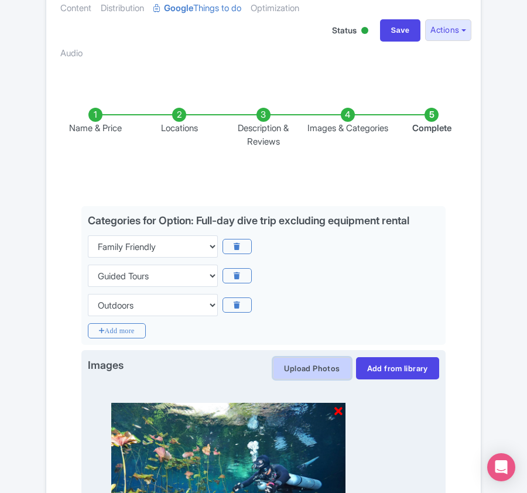
click at [302, 369] on button "Upload Photos" at bounding box center [312, 368] width 78 height 22
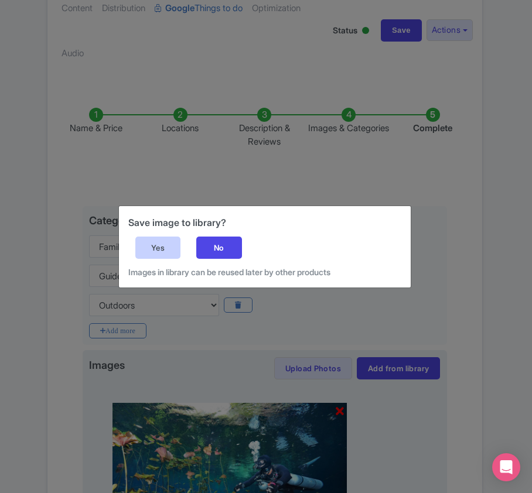
click at [155, 251] on div "Yes" at bounding box center [158, 247] width 46 height 22
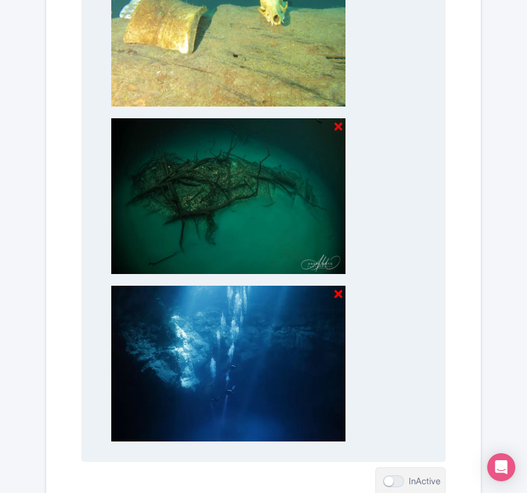
scroll to position [2243, 0]
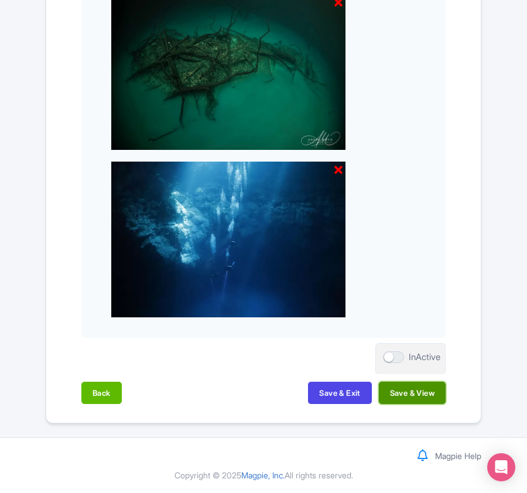
click at [409, 399] on button "Save & View" at bounding box center [412, 393] width 67 height 22
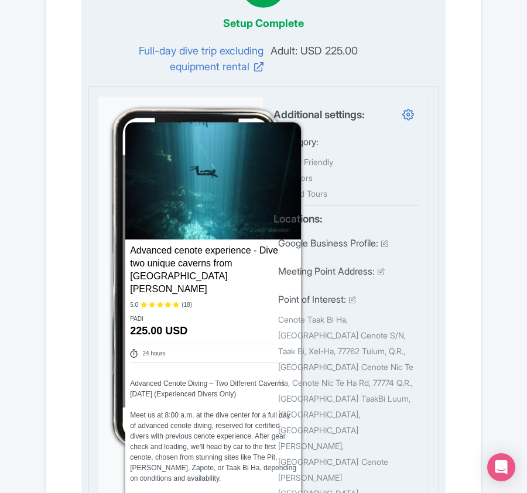
scroll to position [0, 0]
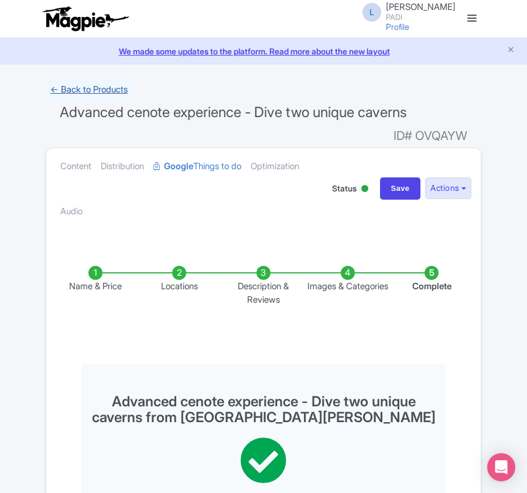
click at [113, 90] on link "← Back to Products" at bounding box center [89, 89] width 87 height 23
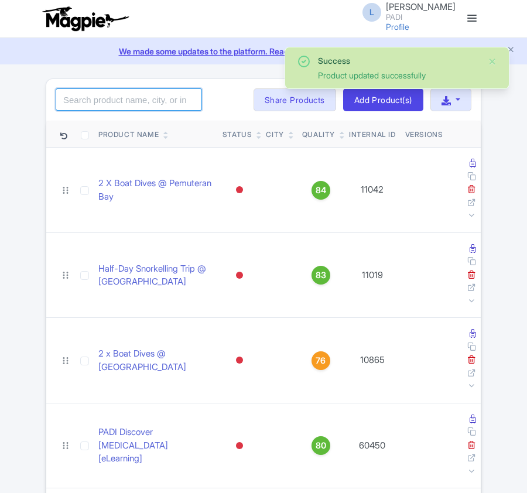
drag, startPoint x: 0, startPoint y: 0, endPoint x: 83, endPoint y: 104, distance: 133.3
click at [83, 104] on input "search" at bounding box center [129, 99] width 146 height 22
paste input "112904"
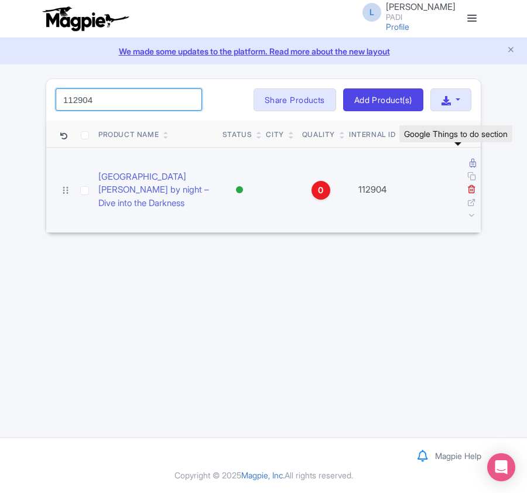
type input "112904"
click at [469, 167] on icon at bounding box center [472, 163] width 6 height 9
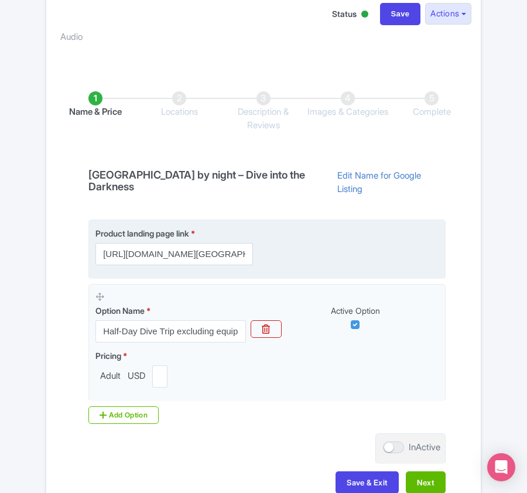
scroll to position [248, 0]
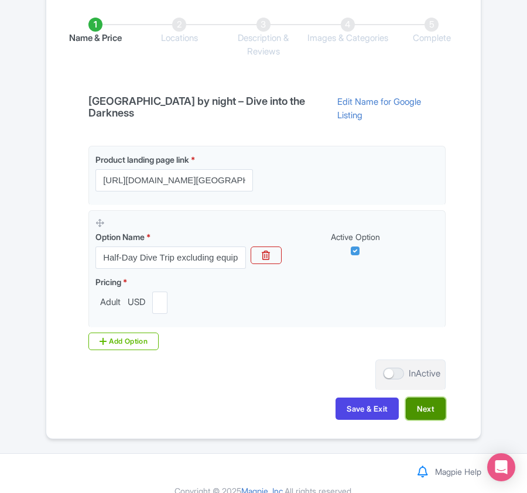
click at [421, 397] on button "Next" at bounding box center [426, 408] width 40 height 22
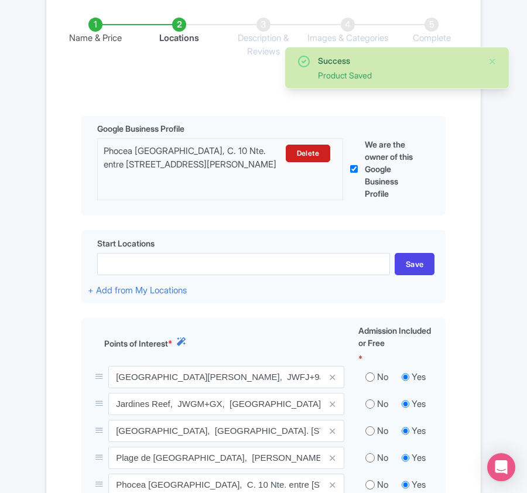
scroll to position [326, 0]
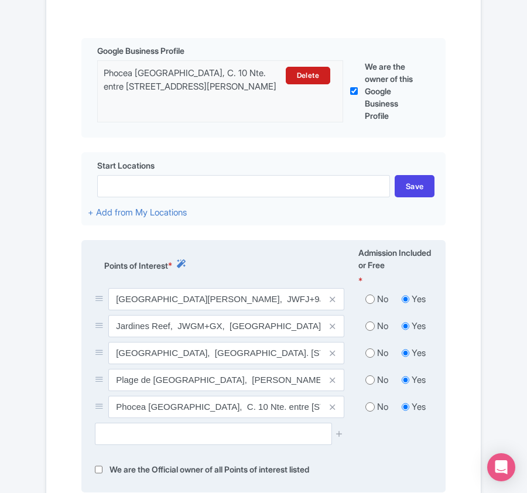
click at [371, 293] on input "radio" at bounding box center [369, 299] width 9 height 12
radio input "true"
click at [371, 320] on input "radio" at bounding box center [369, 326] width 9 height 12
radio input "true"
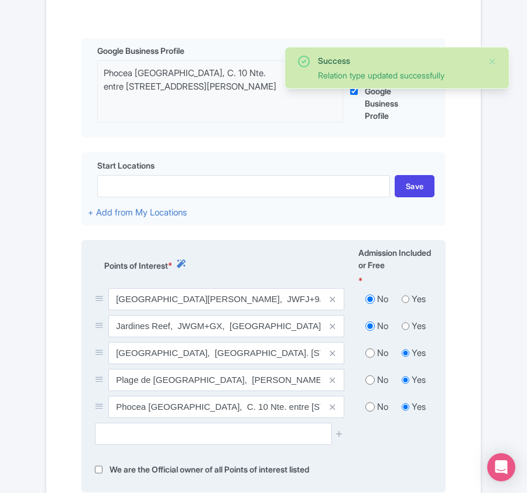
click at [373, 347] on input "radio" at bounding box center [369, 353] width 9 height 12
radio input "true"
click at [371, 374] on input "radio" at bounding box center [369, 380] width 9 height 12
radio input "true"
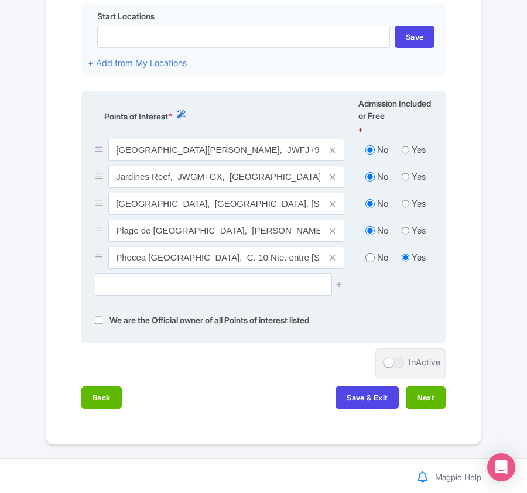
scroll to position [481, 0]
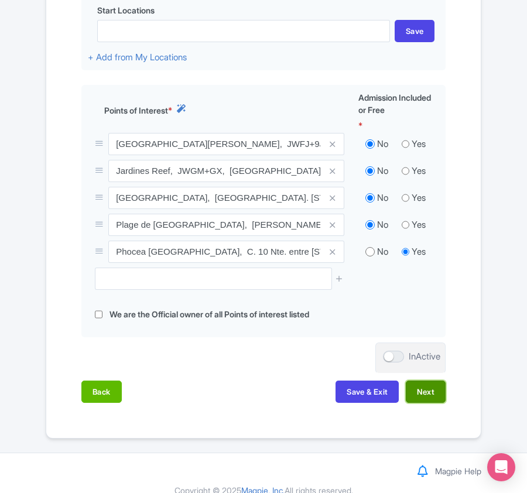
click at [426, 382] on button "Next" at bounding box center [426, 391] width 40 height 22
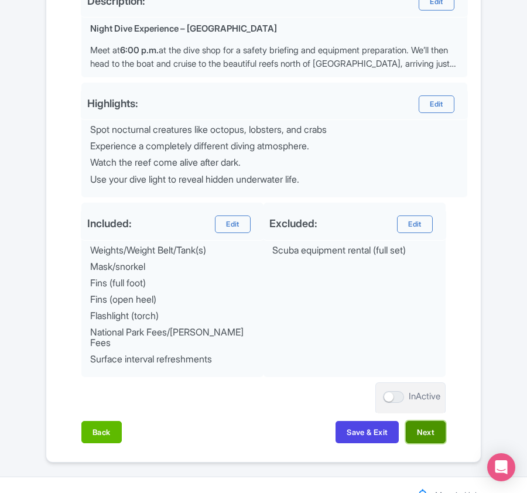
click at [436, 421] on button "Next" at bounding box center [426, 432] width 40 height 22
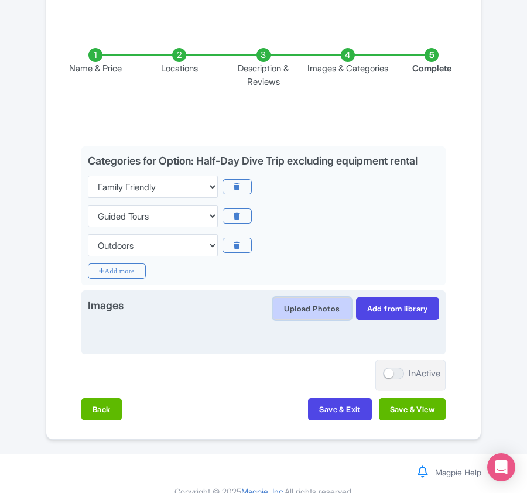
click at [279, 297] on button "Upload Photos" at bounding box center [312, 308] width 78 height 22
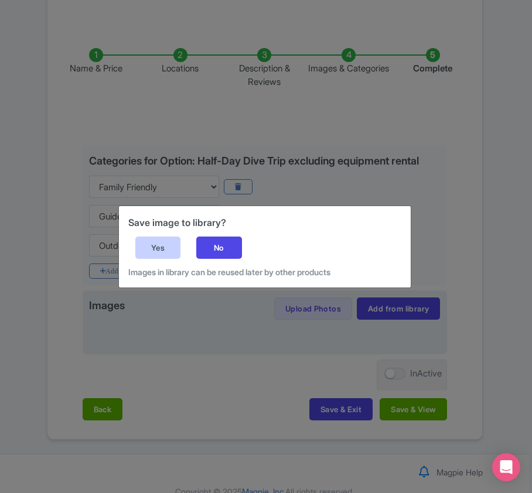
drag, startPoint x: 145, startPoint y: 240, endPoint x: 137, endPoint y: 240, distance: 8.2
click at [145, 240] on div "Yes" at bounding box center [158, 247] width 46 height 22
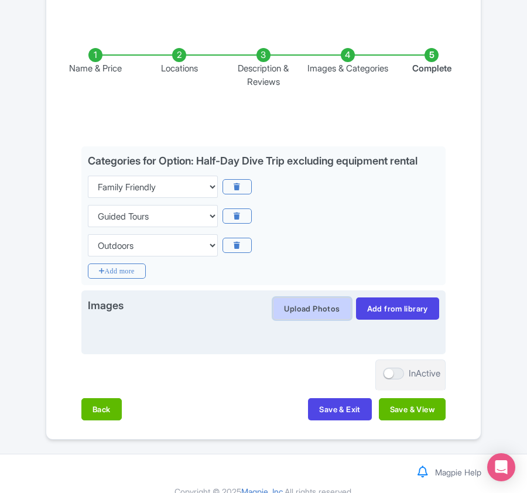
click at [303, 297] on button "Upload Photos" at bounding box center [312, 308] width 78 height 22
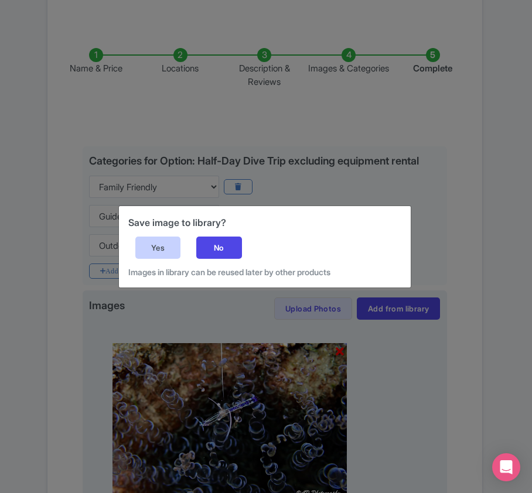
click at [155, 239] on div "Yes" at bounding box center [158, 247] width 46 height 22
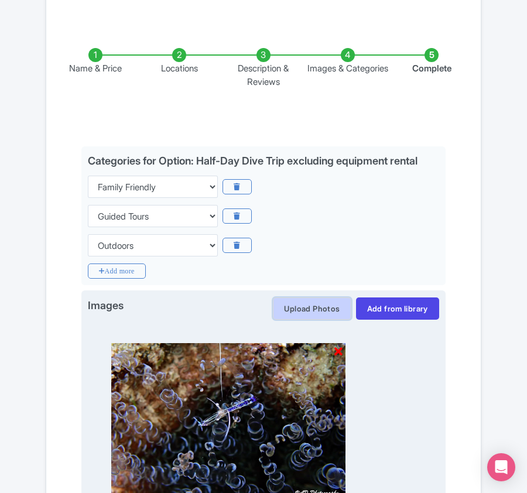
click at [297, 297] on button "Upload Photos" at bounding box center [312, 308] width 78 height 22
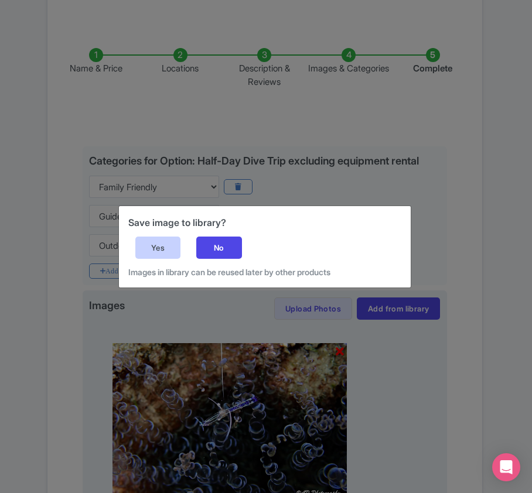
click at [158, 242] on div "Yes" at bounding box center [158, 247] width 46 height 22
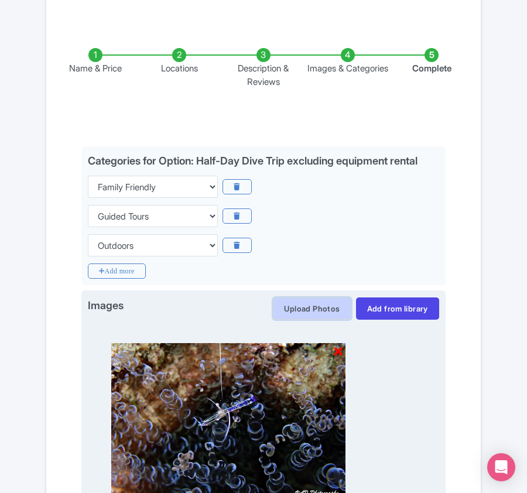
click at [304, 297] on button "Upload Photos" at bounding box center [312, 308] width 78 height 22
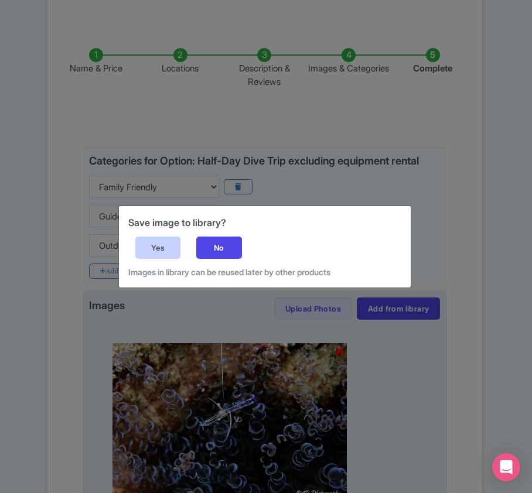
click at [155, 242] on div "Yes" at bounding box center [158, 247] width 46 height 22
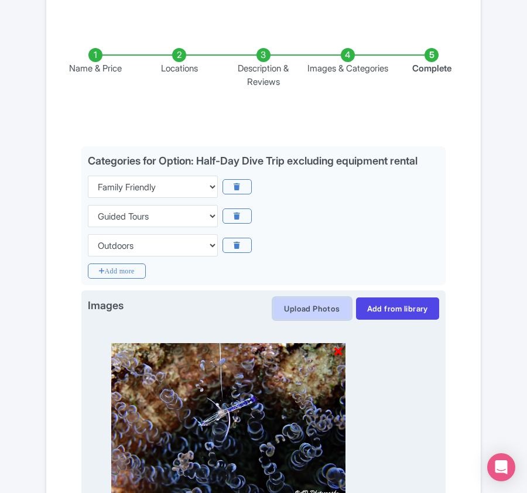
click at [280, 297] on button "Upload Photos" at bounding box center [312, 308] width 78 height 22
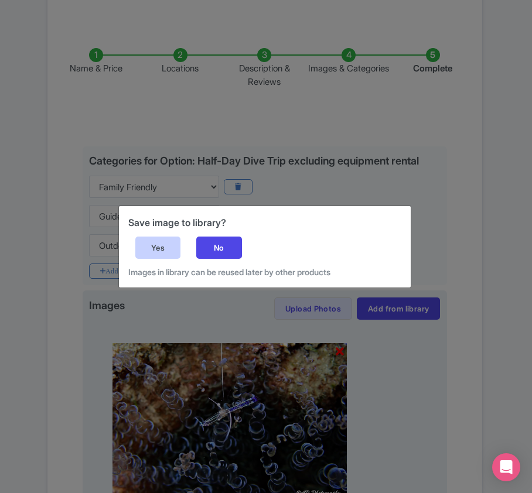
click at [146, 244] on div "Yes" at bounding box center [158, 247] width 46 height 22
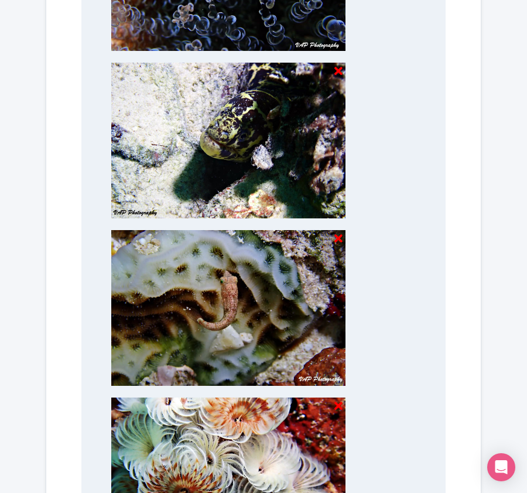
scroll to position [338, 0]
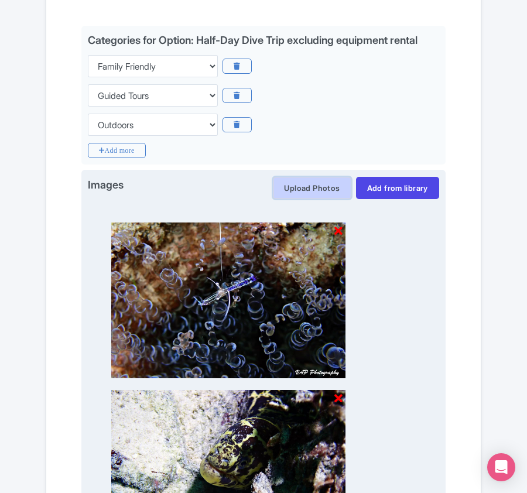
click at [312, 177] on button "Upload Photos" at bounding box center [312, 188] width 78 height 22
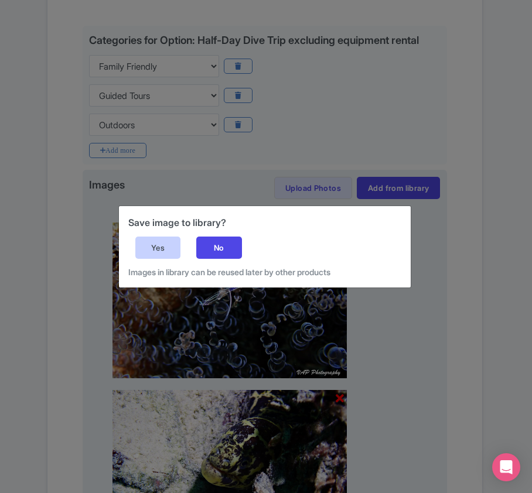
click at [171, 242] on div "Yes" at bounding box center [158, 247] width 46 height 22
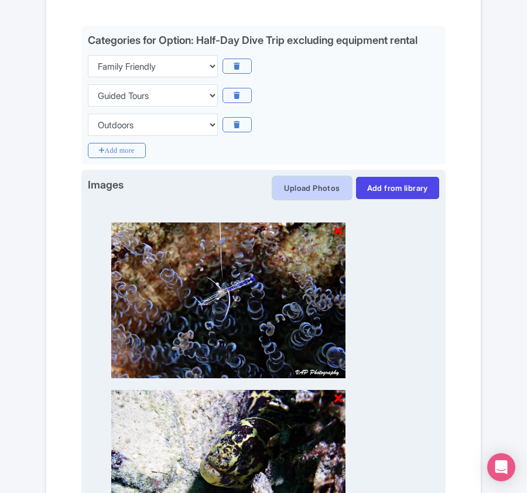
click at [310, 177] on button "Upload Photos" at bounding box center [312, 188] width 78 height 22
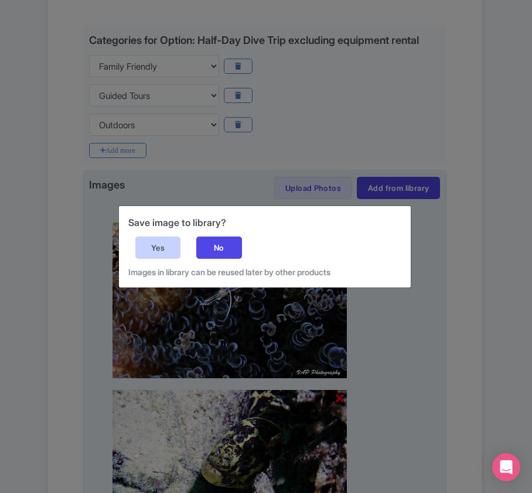
click at [163, 245] on div "Yes" at bounding box center [158, 247] width 46 height 22
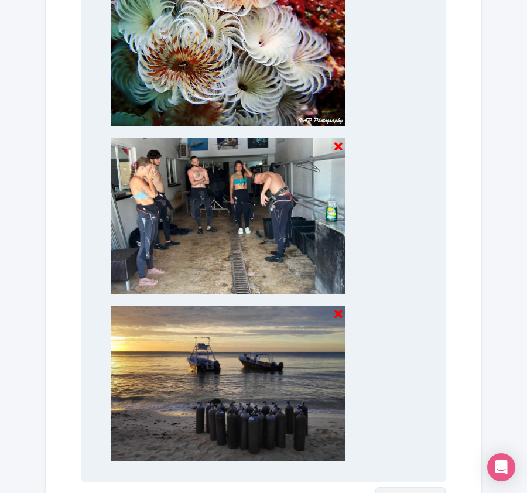
scroll to position [1220, 0]
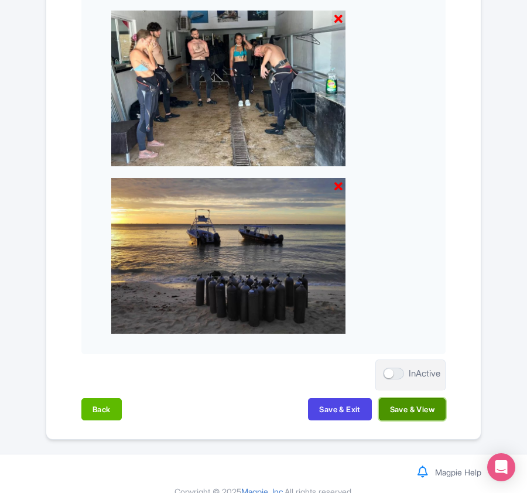
click at [400, 398] on button "Save & View" at bounding box center [412, 409] width 67 height 22
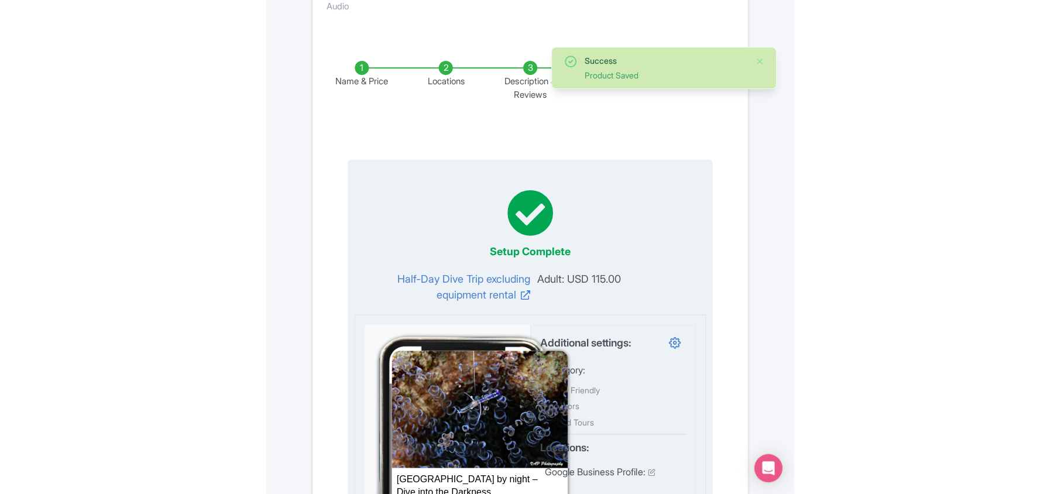
scroll to position [0, 0]
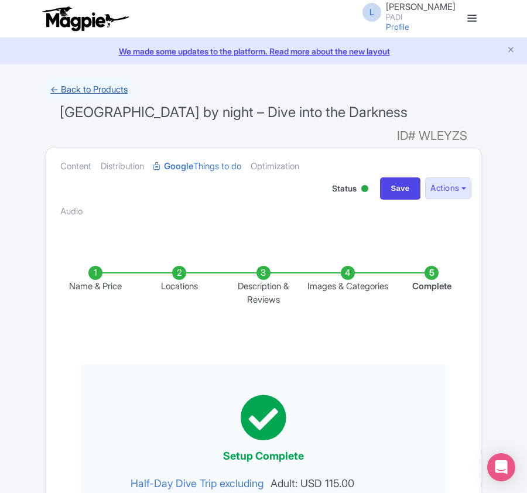
click at [104, 91] on link "← Back to Products" at bounding box center [89, 89] width 87 height 23
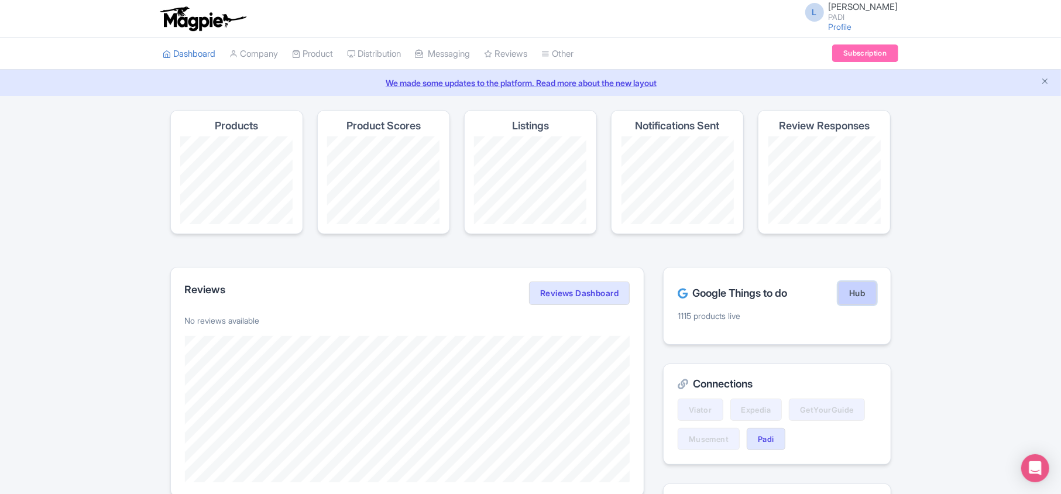
click at [858, 288] on link "Hub" at bounding box center [857, 293] width 38 height 23
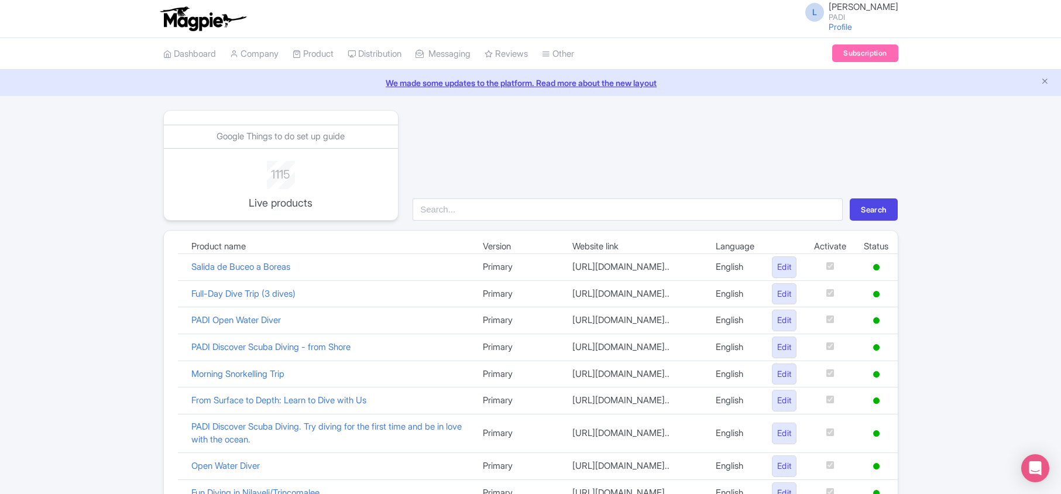
scroll to position [808, 0]
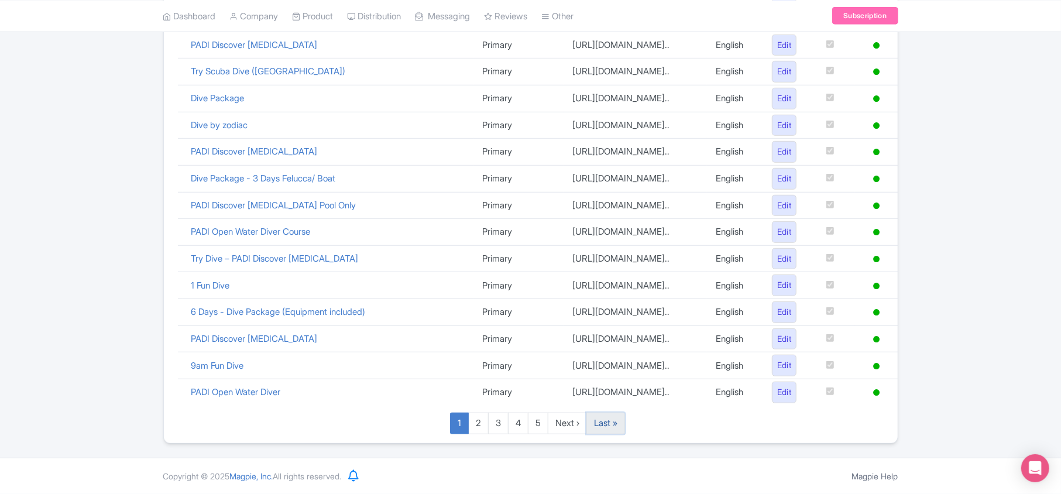
click at [609, 430] on link "Last »" at bounding box center [606, 424] width 39 height 22
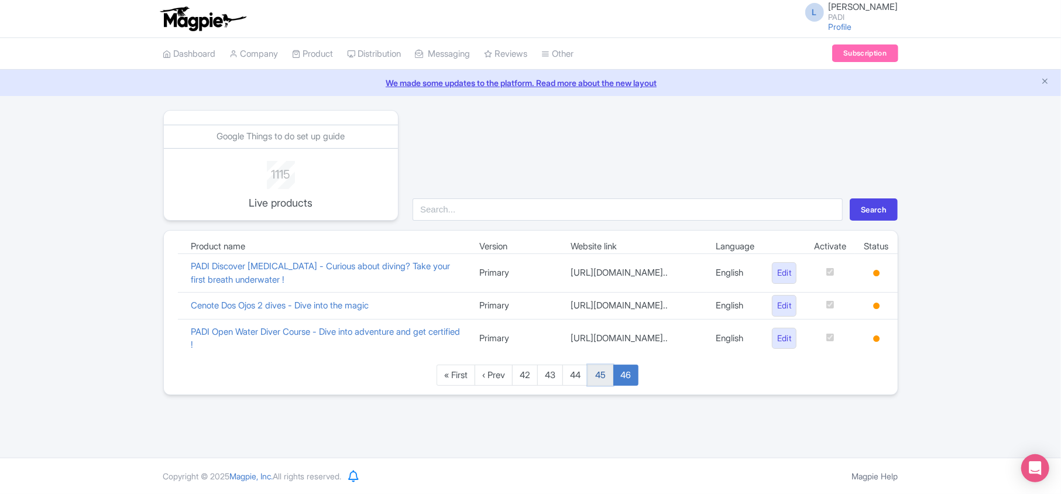
click at [607, 386] on link "45" at bounding box center [601, 376] width 26 height 22
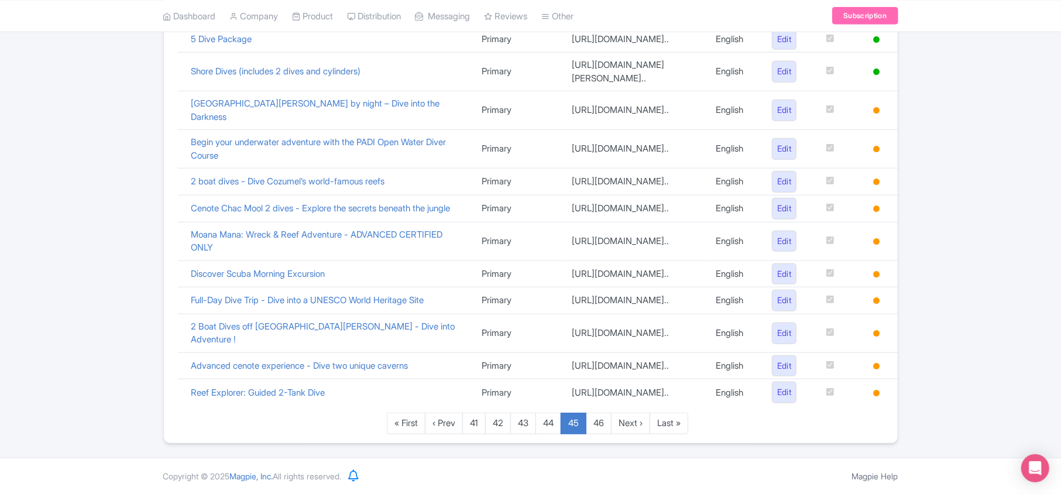
scroll to position [780, 0]
